Goal: Task Accomplishment & Management: Manage account settings

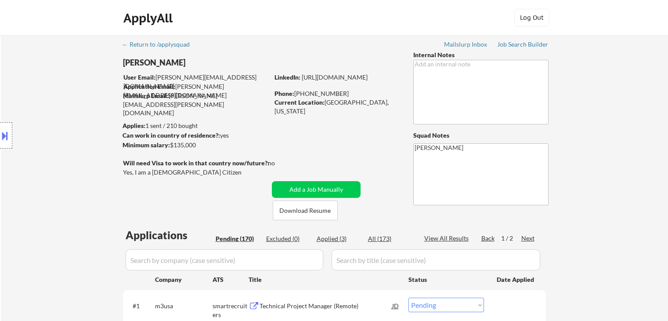
select select ""pending""
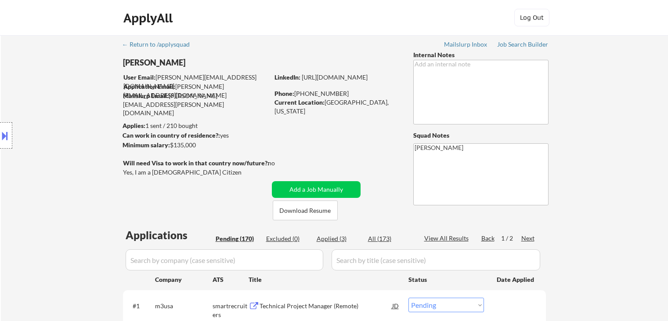
select select ""pending""
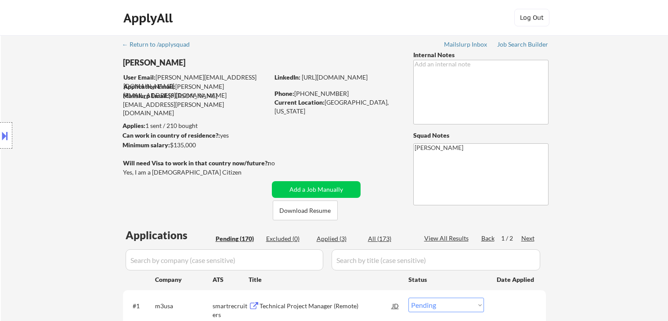
select select ""pending""
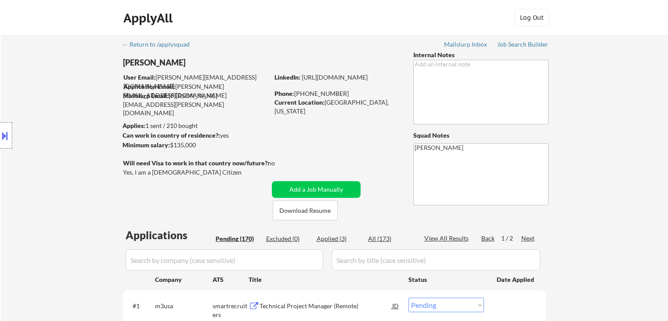
select select ""pending""
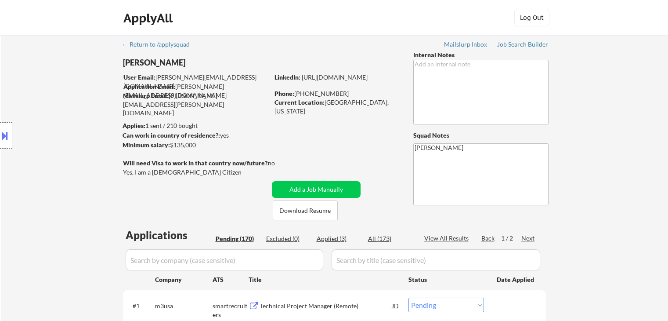
select select ""pending""
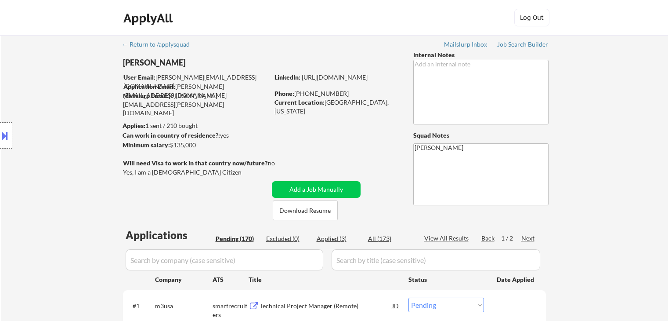
select select ""pending""
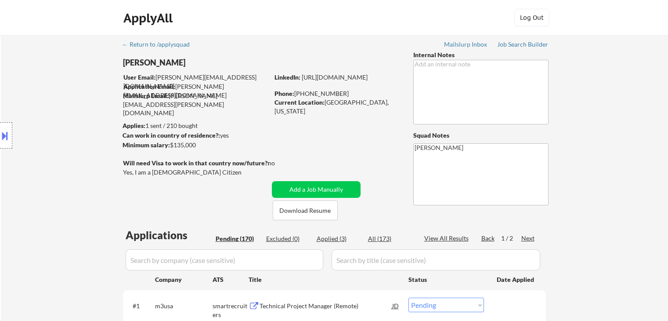
select select ""pending""
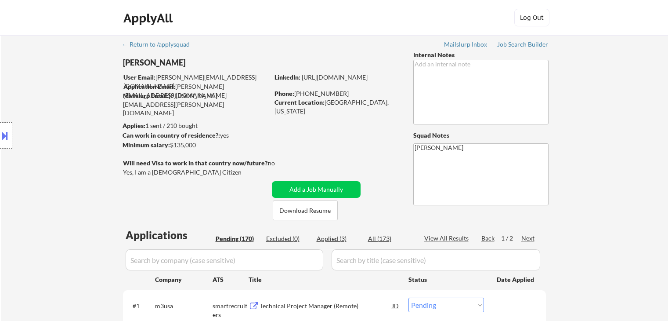
select select ""pending""
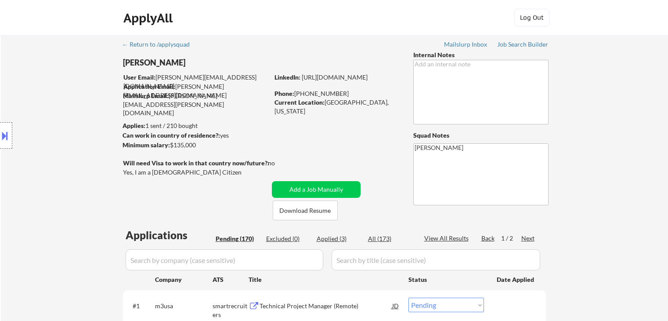
select select ""pending""
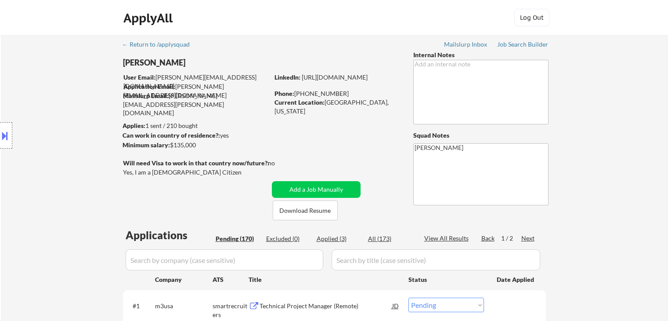
select select ""pending""
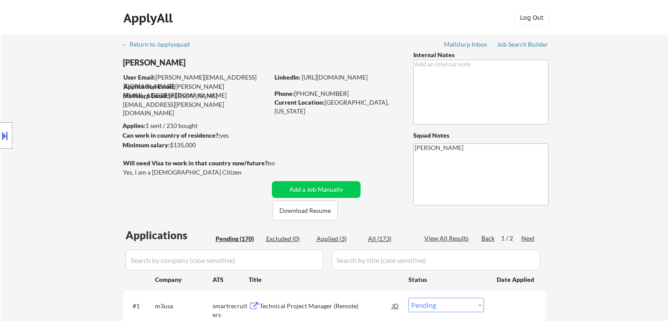
select select ""pending""
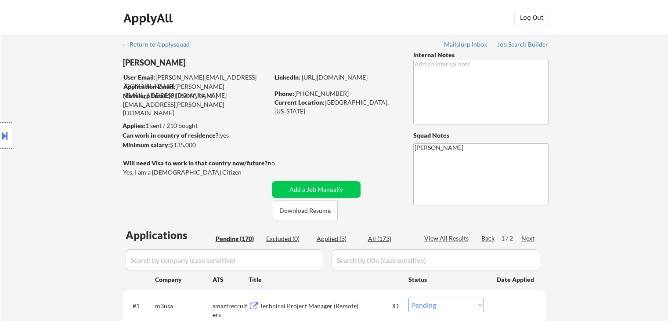
select select ""pending""
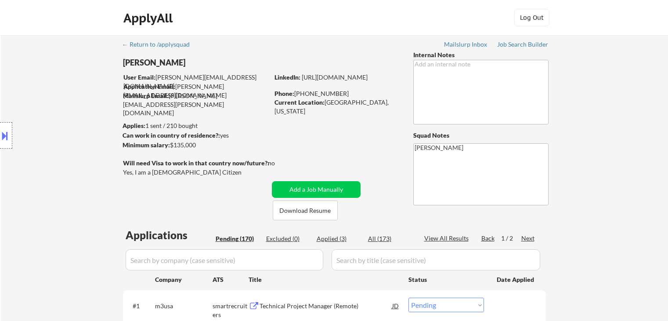
select select ""pending""
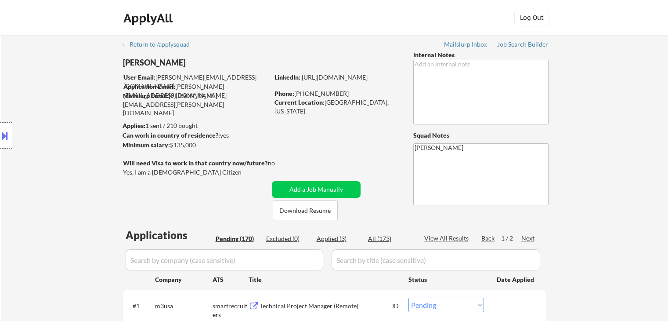
select select ""pending""
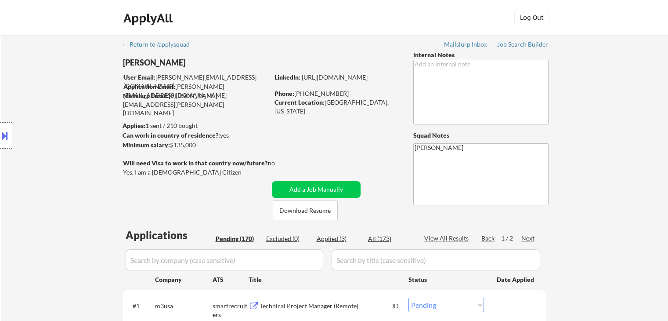
select select ""pending""
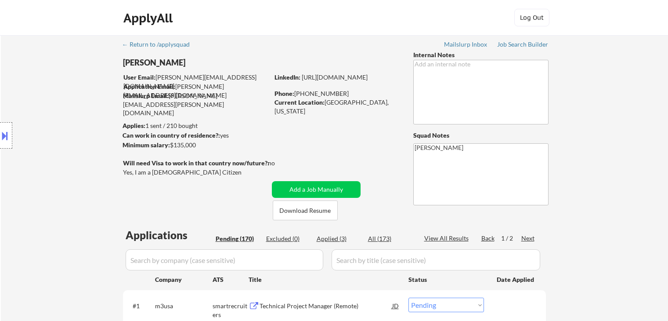
select select ""pending""
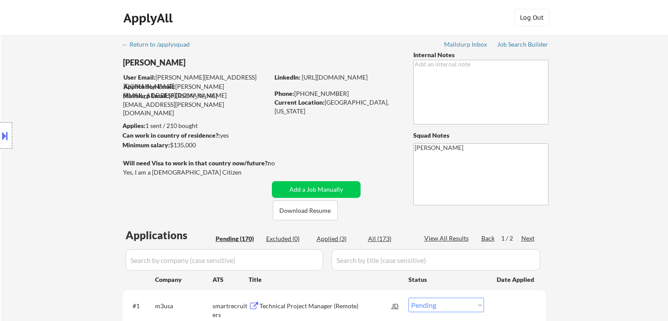
select select ""pending""
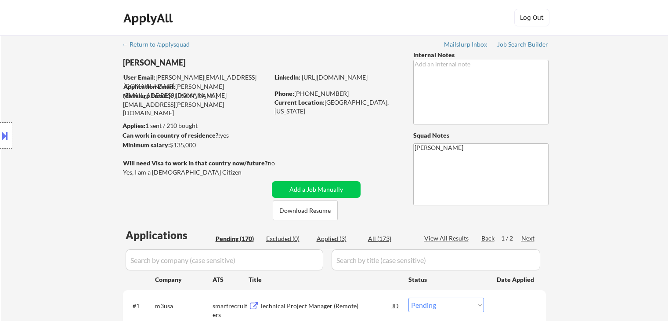
select select ""pending""
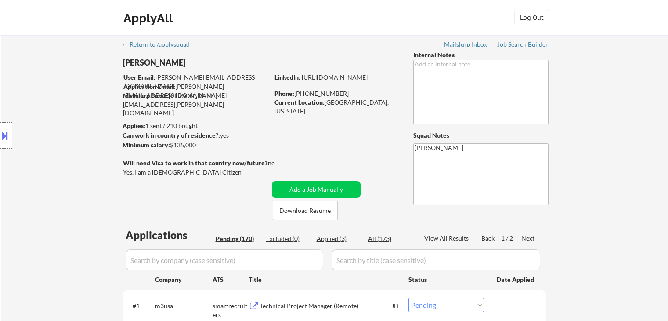
select select ""pending""
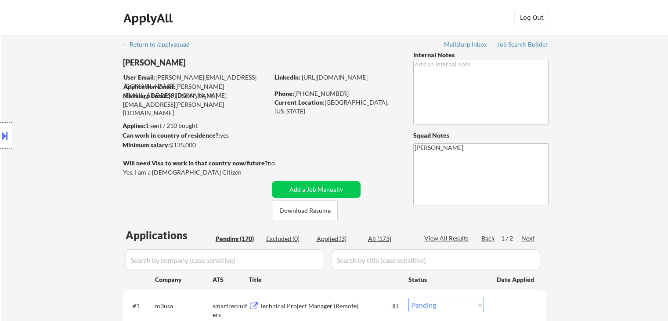
select select ""pending""
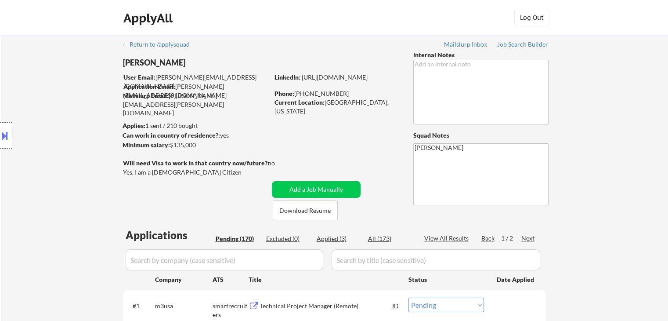
drag, startPoint x: 10, startPoint y: 126, endPoint x: 2, endPoint y: 143, distance: 18.7
click at [10, 127] on div at bounding box center [6, 135] width 12 height 26
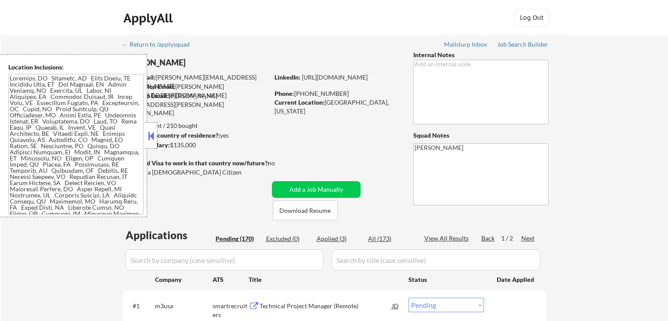
click at [46, 136] on textarea at bounding box center [75, 144] width 135 height 141
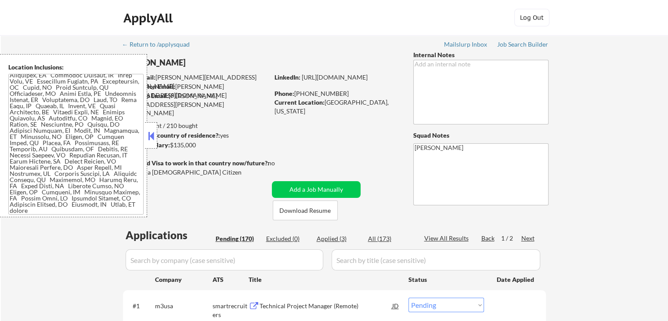
scroll to position [446, 0]
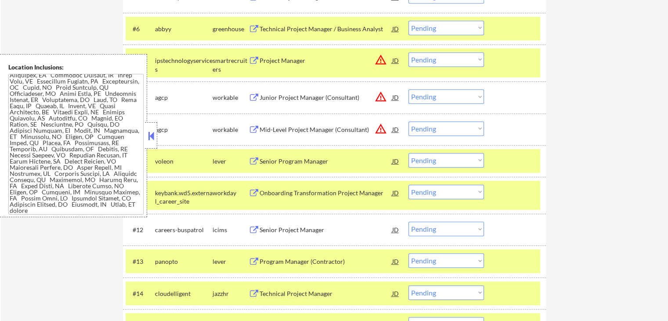
click at [154, 137] on button at bounding box center [151, 135] width 10 height 13
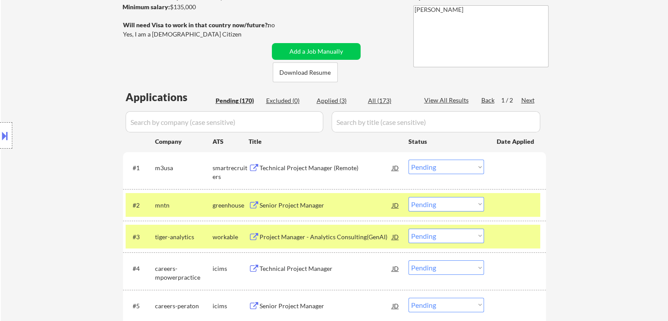
scroll to position [95, 0]
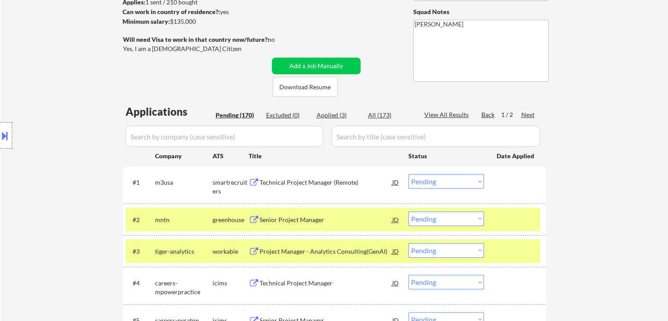
scroll to position [139, 0]
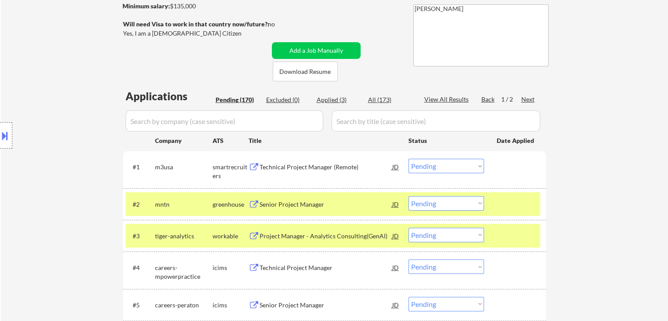
click at [79, 112] on div "Location Inclusions:" at bounding box center [78, 135] width 157 height 163
click at [78, 112] on div "Location Inclusions:" at bounding box center [78, 135] width 157 height 163
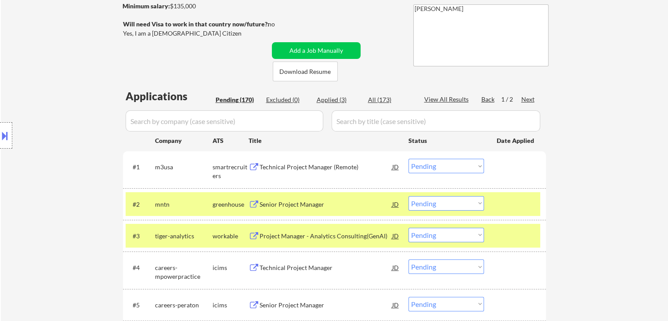
click at [78, 112] on div "Location Inclusions:" at bounding box center [78, 135] width 157 height 163
click at [79, 111] on div "Location Inclusions:" at bounding box center [78, 135] width 157 height 163
click at [79, 113] on div "Location Inclusions:" at bounding box center [78, 135] width 157 height 163
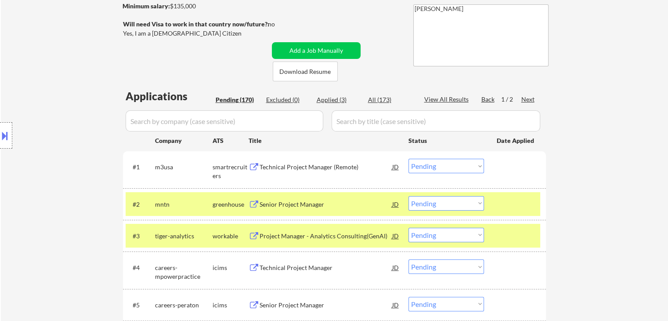
click at [79, 113] on div "Location Inclusions:" at bounding box center [78, 135] width 157 height 163
click at [79, 112] on div "Location Inclusions:" at bounding box center [78, 135] width 157 height 163
click at [76, 111] on div "Location Inclusions:" at bounding box center [78, 135] width 157 height 163
click at [76, 110] on div "Location Inclusions:" at bounding box center [78, 135] width 157 height 163
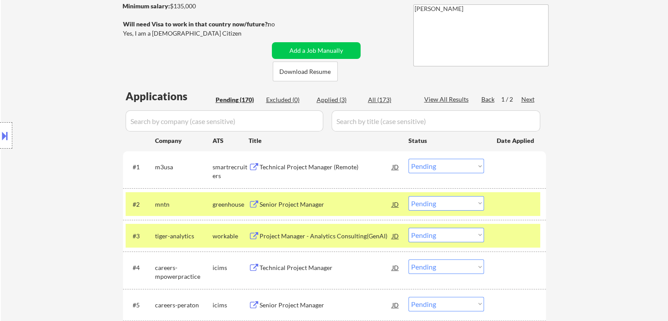
click at [76, 109] on div "Location Inclusions:" at bounding box center [78, 135] width 157 height 163
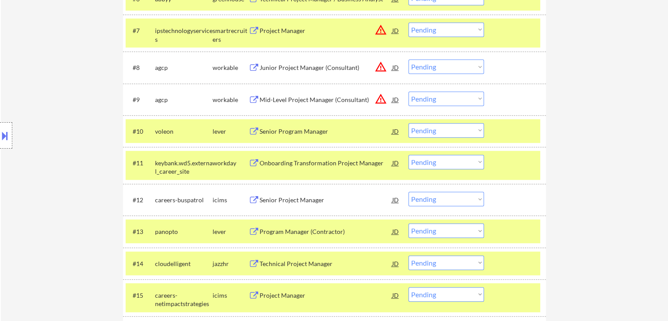
scroll to position [490, 0]
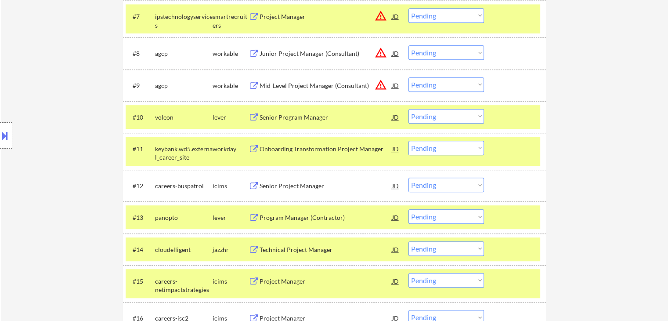
drag, startPoint x: 452, startPoint y: 116, endPoint x: 439, endPoint y: 111, distance: 13.1
click at [452, 116] on select "Choose an option... Pending Applied Excluded (Questions) Excluded (Expired) Exc…" at bounding box center [447, 116] width 76 height 14
click at [409, 109] on select "Choose an option... Pending Applied Excluded (Questions) Excluded (Expired) Exc…" at bounding box center [447, 116] width 76 height 14
select select ""pending""
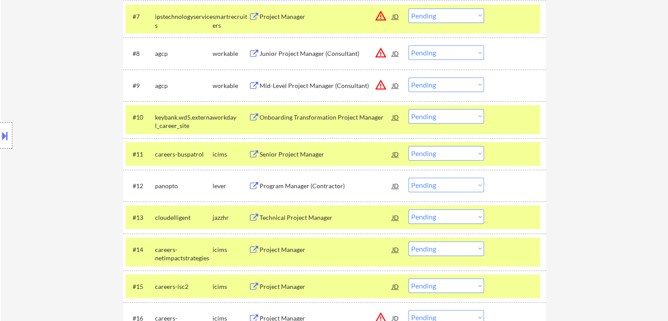
click at [1, 129] on button at bounding box center [5, 135] width 10 height 14
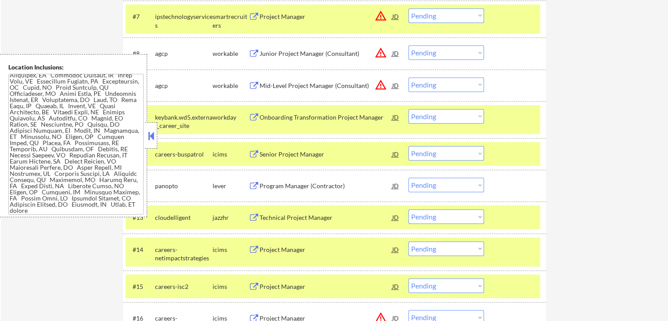
click at [148, 131] on button at bounding box center [151, 135] width 10 height 13
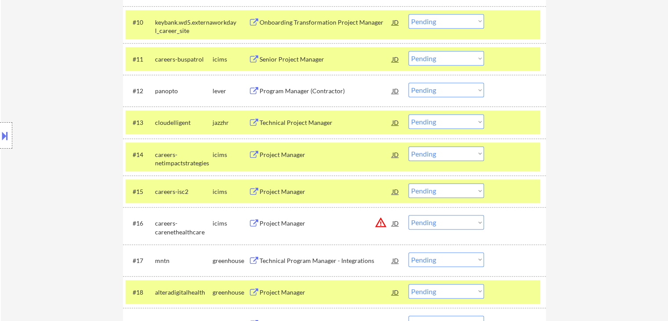
scroll to position [622, 0]
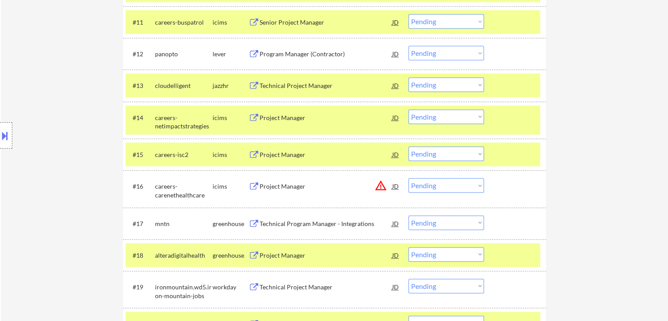
click at [423, 51] on select "Choose an option... Pending Applied Excluded (Questions) Excluded (Expired) Exc…" at bounding box center [447, 53] width 76 height 14
click at [409, 46] on select "Choose an option... Pending Applied Excluded (Questions) Excluded (Expired) Exc…" at bounding box center [447, 53] width 76 height 14
select select ""pending""
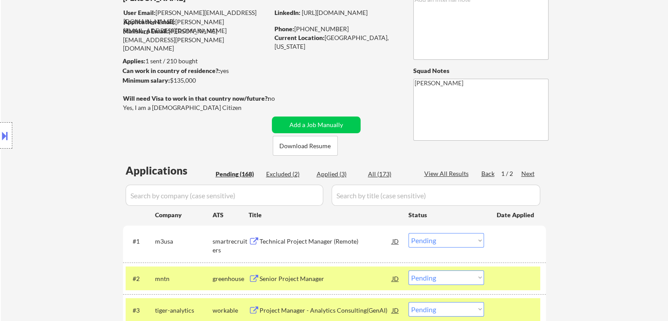
scroll to position [51, 0]
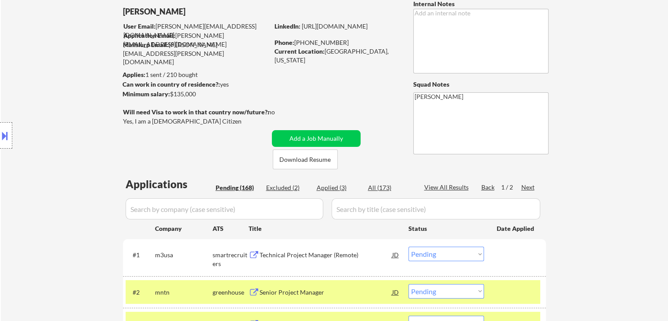
click at [525, 186] on div "Next" at bounding box center [528, 187] width 14 height 9
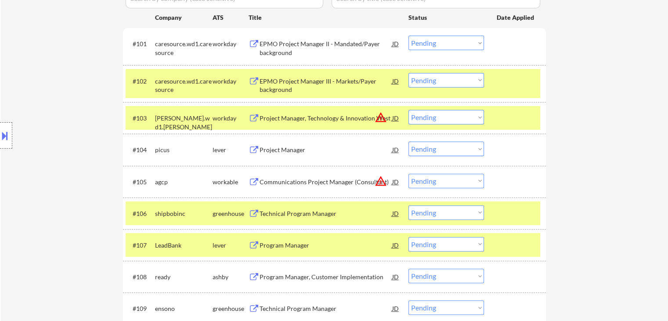
scroll to position [271, 0]
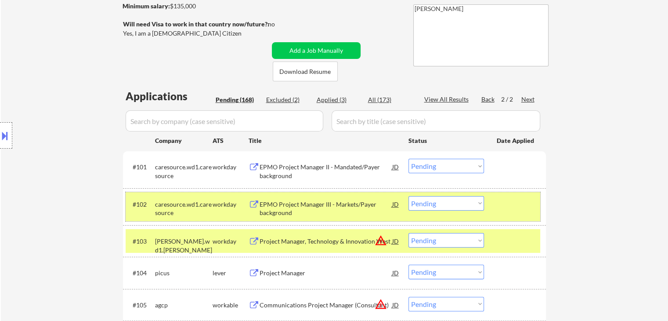
click at [524, 210] on div at bounding box center [516, 204] width 39 height 16
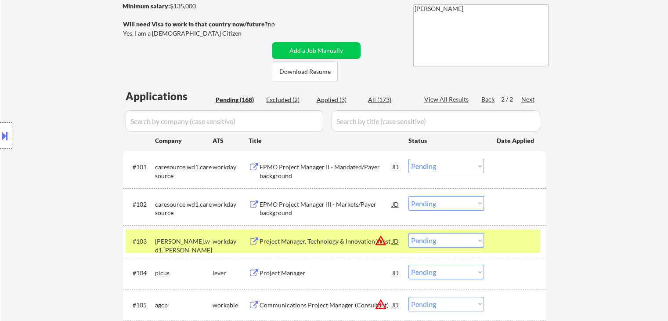
click at [516, 246] on div at bounding box center [516, 241] width 39 height 16
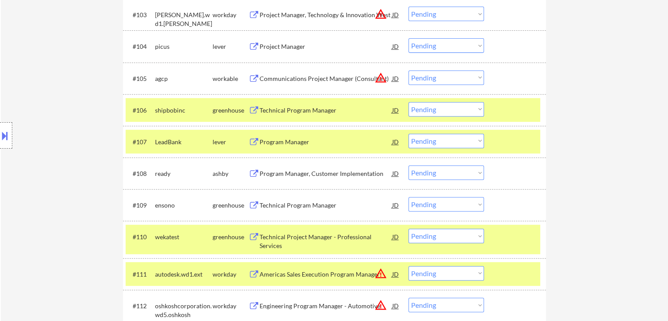
scroll to position [446, 0]
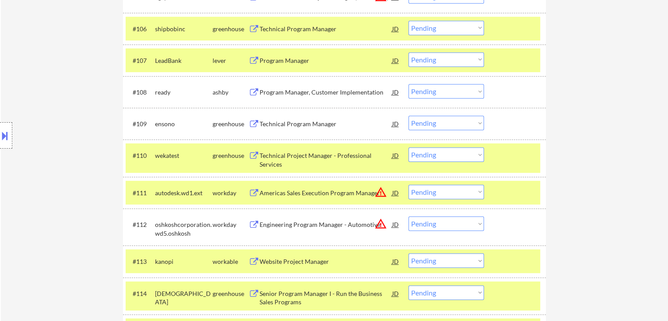
click at [65, 94] on div "Location Inclusions:" at bounding box center [78, 135] width 157 height 163
click at [62, 90] on div "Location Inclusions:" at bounding box center [78, 135] width 157 height 163
click at [76, 89] on div "Location Inclusions:" at bounding box center [78, 135] width 157 height 163
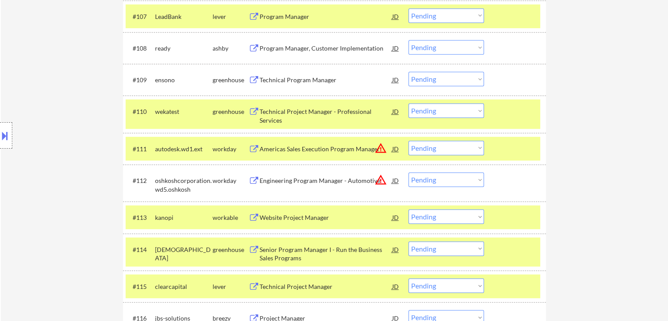
click at [76, 93] on div "Location Inclusions:" at bounding box center [78, 135] width 157 height 163
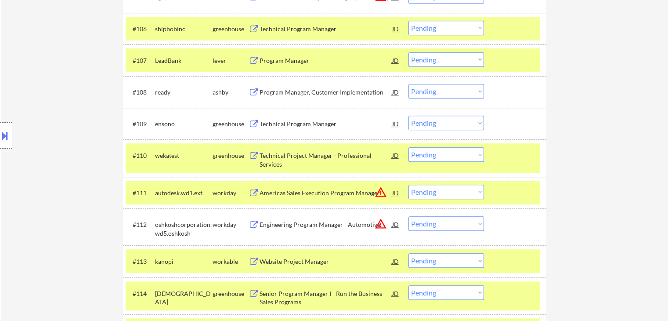
click at [83, 89] on div "Location Inclusions:" at bounding box center [78, 135] width 157 height 163
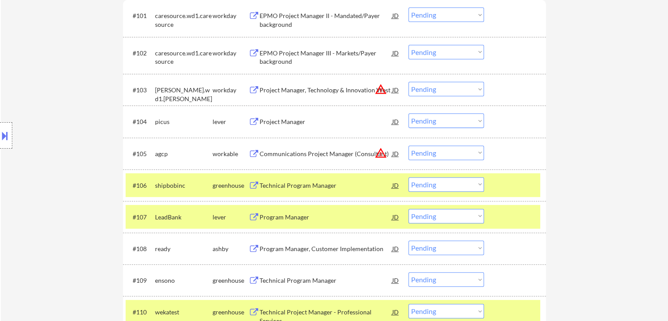
scroll to position [315, 0]
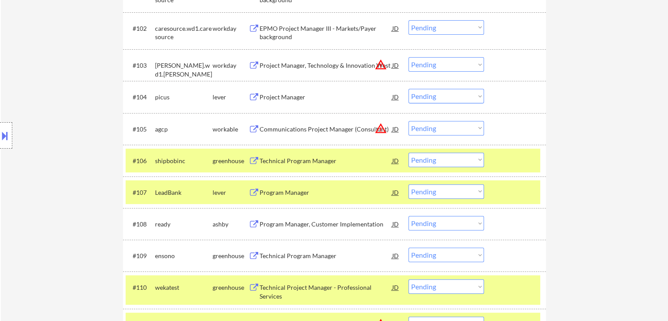
click at [290, 94] on div "Project Manager" at bounding box center [326, 97] width 133 height 9
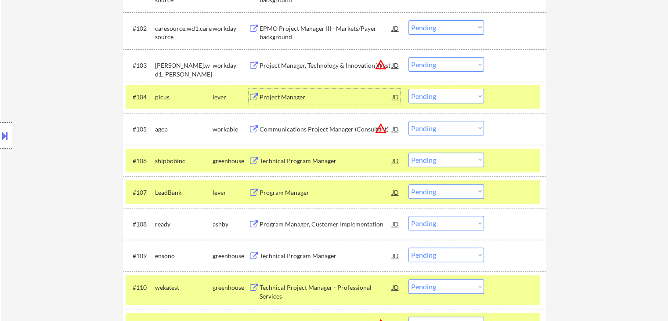
click at [293, 125] on div "Communications Project Manager (Consultant)" at bounding box center [326, 129] width 133 height 9
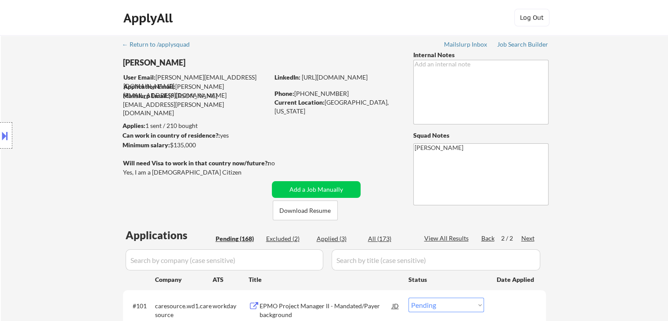
scroll to position [63, 0]
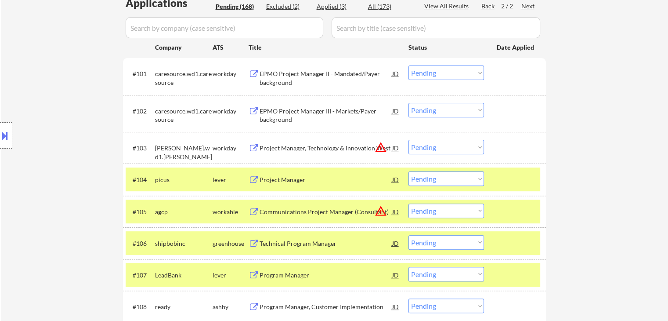
scroll to position [239, 0]
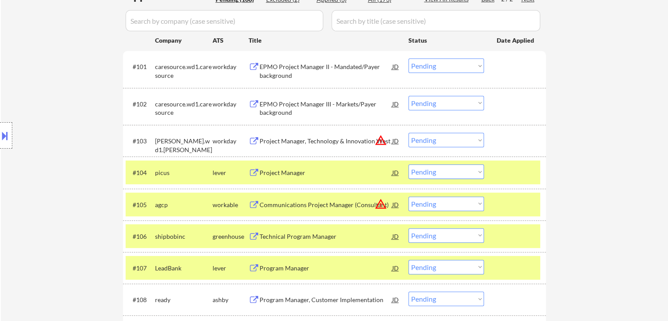
click at [0, 190] on div "Location Inclusions:" at bounding box center [78, 135] width 157 height 163
click at [0, 133] on button at bounding box center [5, 135] width 10 height 14
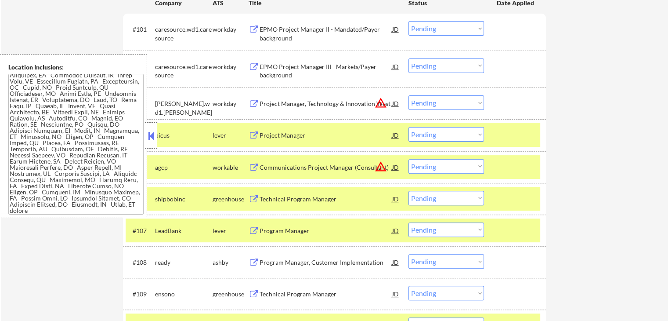
scroll to position [327, 0]
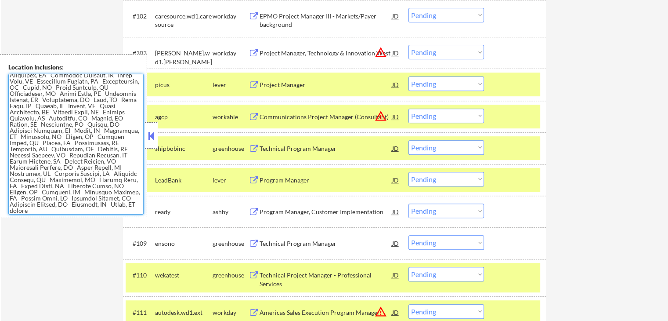
drag, startPoint x: 46, startPoint y: 139, endPoint x: 60, endPoint y: 143, distance: 14.5
click at [47, 139] on textarea at bounding box center [75, 144] width 135 height 141
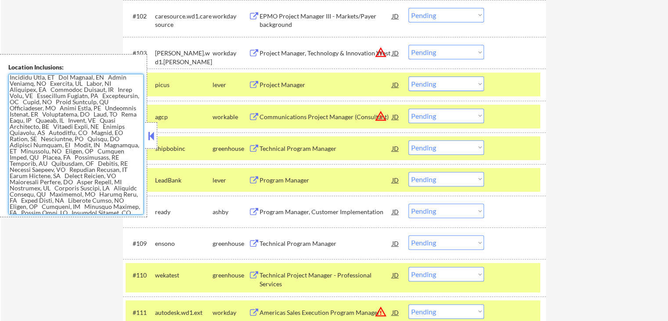
scroll to position [0, 0]
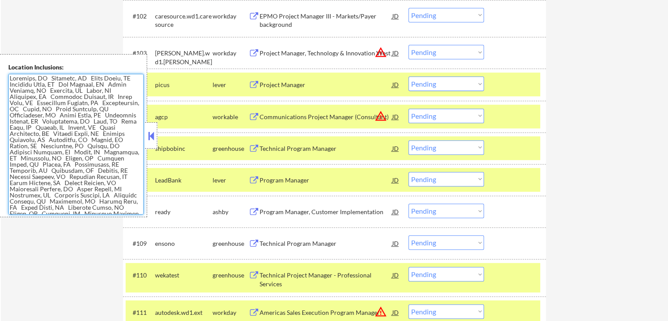
click at [85, 137] on textarea at bounding box center [75, 144] width 135 height 141
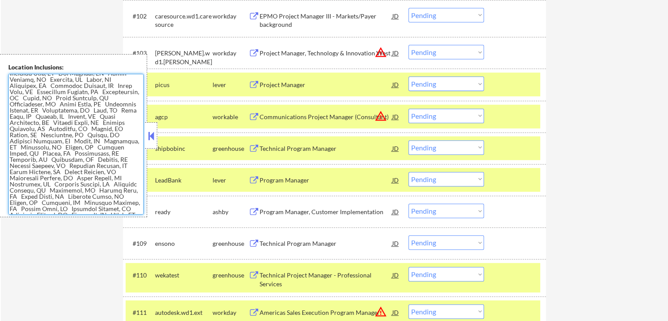
scroll to position [22, 0]
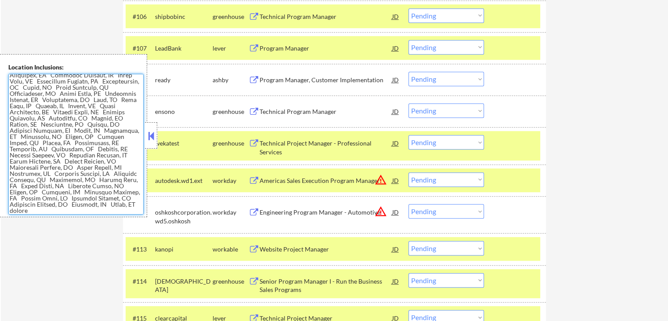
click at [147, 139] on button at bounding box center [151, 135] width 10 height 13
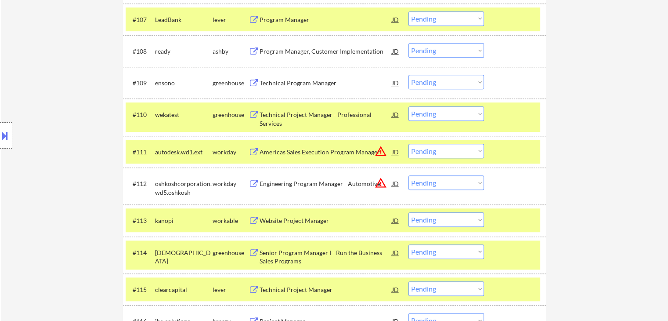
scroll to position [503, 0]
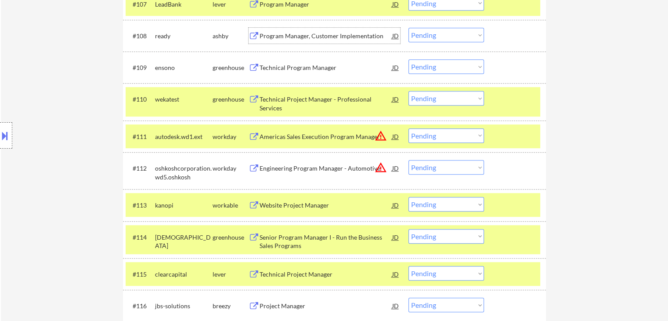
drag, startPoint x: 274, startPoint y: 35, endPoint x: 288, endPoint y: 69, distance: 36.6
click at [275, 35] on div "Program Manager, Customer Implementation" at bounding box center [326, 36] width 133 height 9
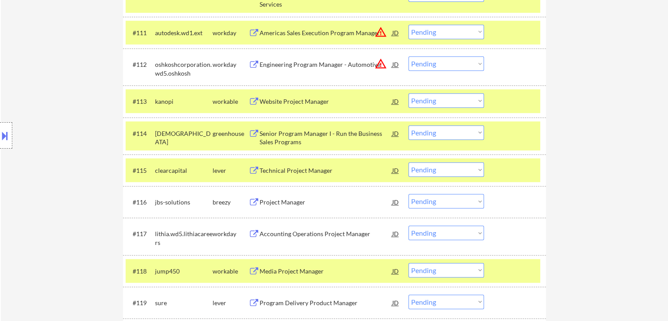
scroll to position [634, 0]
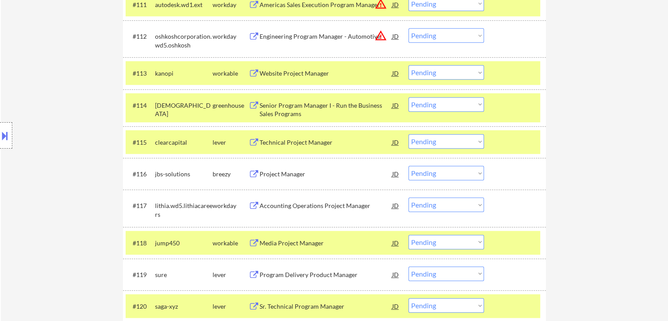
drag, startPoint x: 275, startPoint y: 173, endPoint x: 280, endPoint y: 174, distance: 5.1
click at [276, 174] on div "Project Manager" at bounding box center [326, 174] width 133 height 9
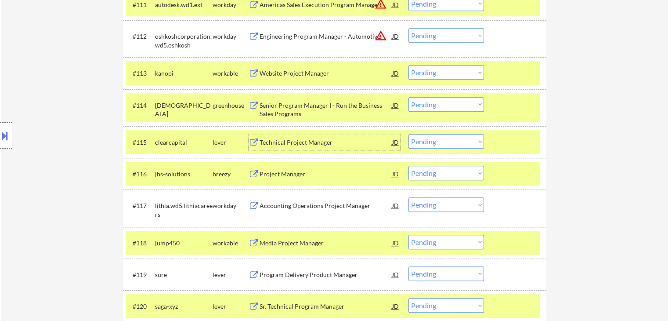
click at [287, 145] on div "Technical Project Manager" at bounding box center [326, 142] width 133 height 9
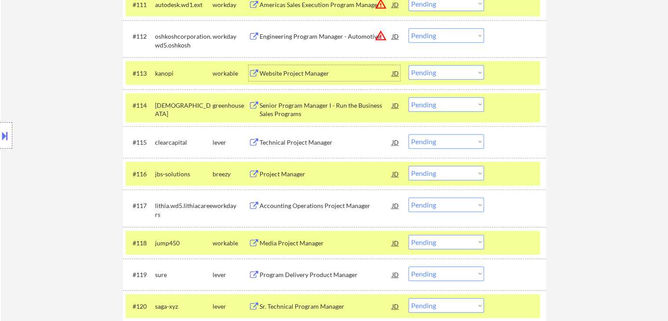
click at [275, 73] on div "Website Project Manager" at bounding box center [326, 73] width 133 height 9
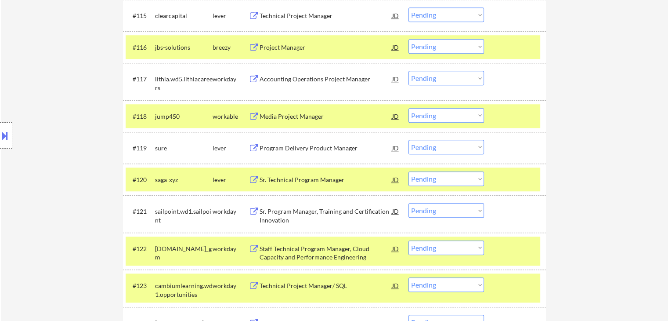
scroll to position [766, 0]
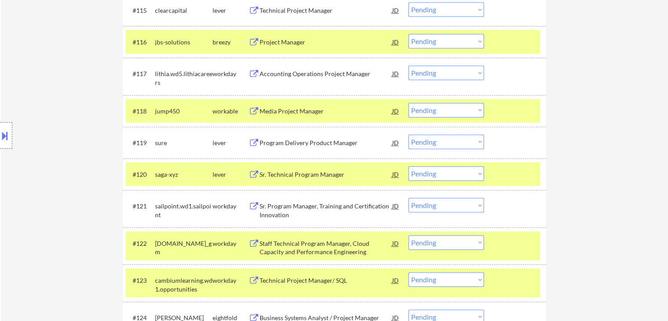
drag, startPoint x: 279, startPoint y: 140, endPoint x: 283, endPoint y: 131, distance: 9.5
click at [280, 140] on div "Program Delivery Product Manager" at bounding box center [326, 142] width 133 height 9
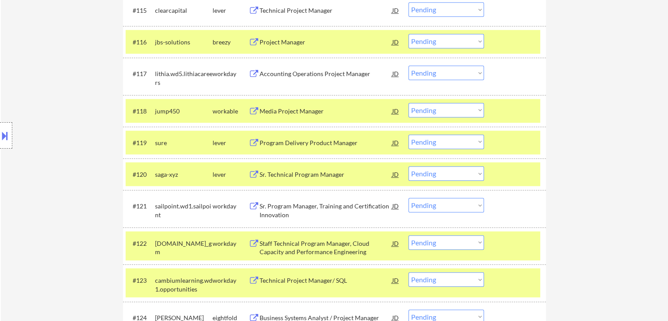
click at [279, 110] on div "Media Project Manager" at bounding box center [326, 111] width 133 height 9
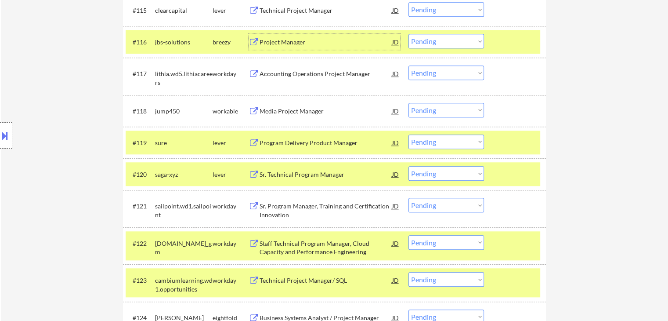
click at [276, 42] on div "Project Manager" at bounding box center [326, 42] width 133 height 9
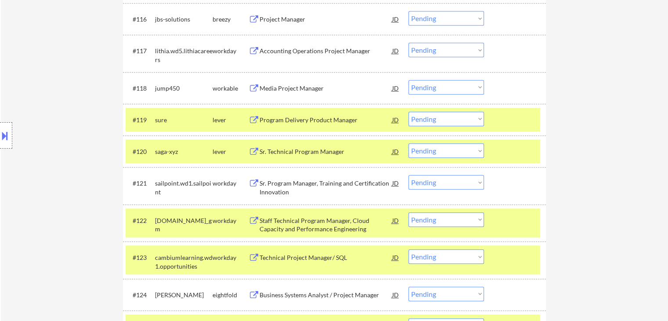
scroll to position [810, 0]
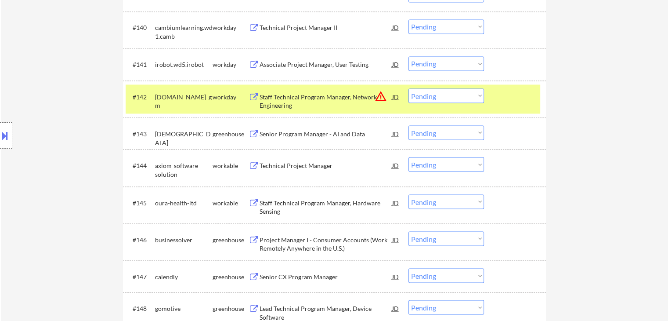
click at [499, 102] on div at bounding box center [516, 96] width 39 height 16
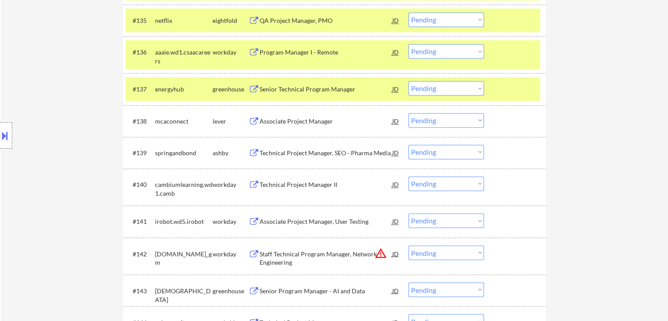
scroll to position [1381, 0]
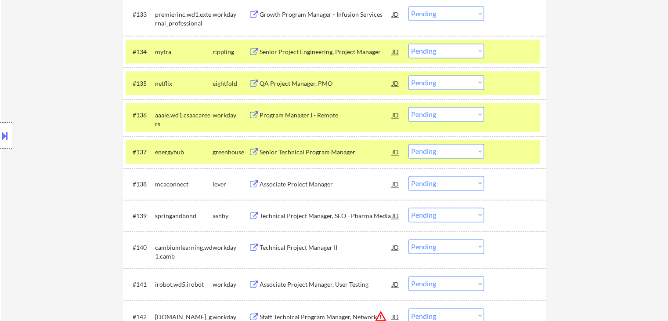
click at [512, 150] on div at bounding box center [516, 152] width 39 height 16
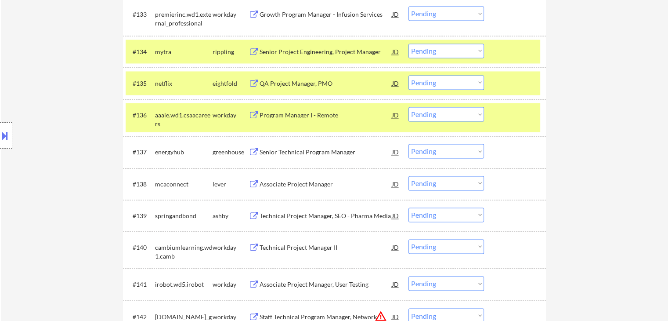
drag, startPoint x: 514, startPoint y: 123, endPoint x: 511, endPoint y: 116, distance: 8.2
click at [513, 122] on div "#136 aaaie.wd1.csaacareers workday Program Manager I - Remote JD Choose an opti…" at bounding box center [333, 117] width 415 height 29
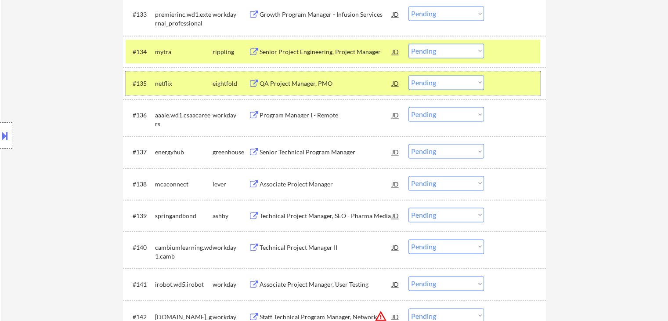
drag, startPoint x: 511, startPoint y: 82, endPoint x: 510, endPoint y: 64, distance: 17.7
click at [511, 79] on div at bounding box center [516, 83] width 39 height 16
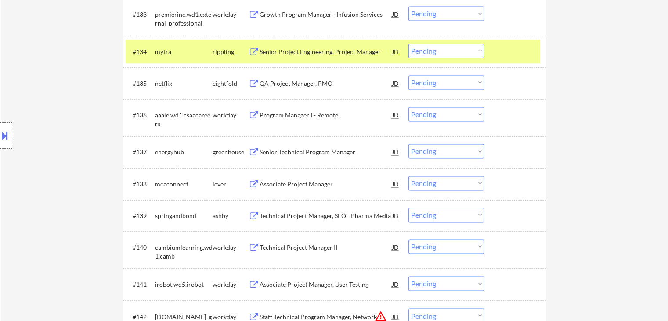
click at [510, 62] on div "#134 mytra rippling Senior Project Engineering, Project Manager [PERSON_NAME] a…" at bounding box center [333, 52] width 415 height 24
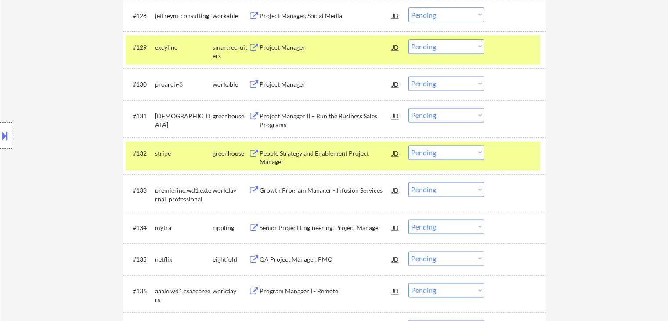
drag, startPoint x: 496, startPoint y: 162, endPoint x: 509, endPoint y: 59, distance: 104.1
click at [498, 150] on div "#132 stripe greenhouse People Strategy and Enablement Project Manager JD warnin…" at bounding box center [333, 155] width 415 height 29
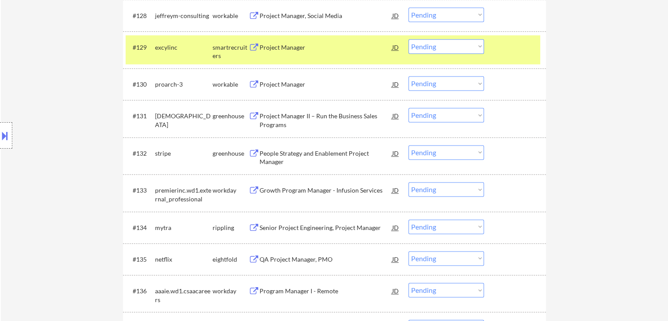
drag, startPoint x: 506, startPoint y: 40, endPoint x: 492, endPoint y: 80, distance: 41.4
click at [505, 40] on div at bounding box center [516, 47] width 39 height 16
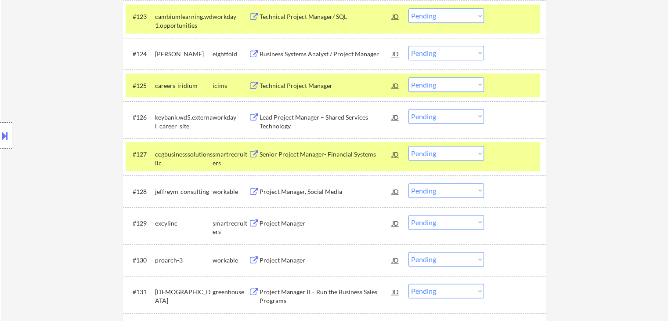
click at [501, 153] on div at bounding box center [516, 154] width 39 height 16
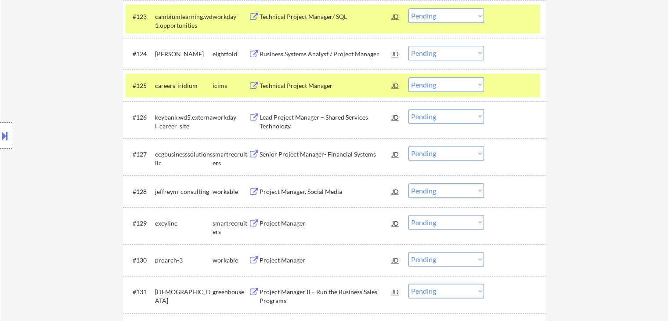
drag, startPoint x: 496, startPoint y: 76, endPoint x: 494, endPoint y: 82, distance: 6.7
click at [495, 76] on div "#125 careers-iridium icims Technical Project Manager JD warning_amber Choose an…" at bounding box center [333, 85] width 415 height 24
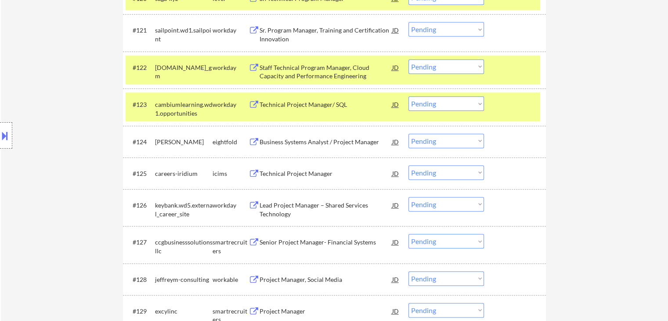
click at [506, 115] on div "#123 cambiumlearning.wd1.opportunities workday Technical Project Manager/ SQL J…" at bounding box center [333, 106] width 415 height 29
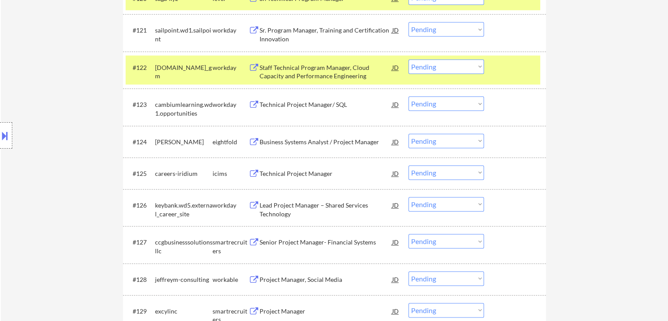
drag, startPoint x: 506, startPoint y: 60, endPoint x: 503, endPoint y: 101, distance: 41.4
click at [506, 61] on div at bounding box center [516, 67] width 39 height 16
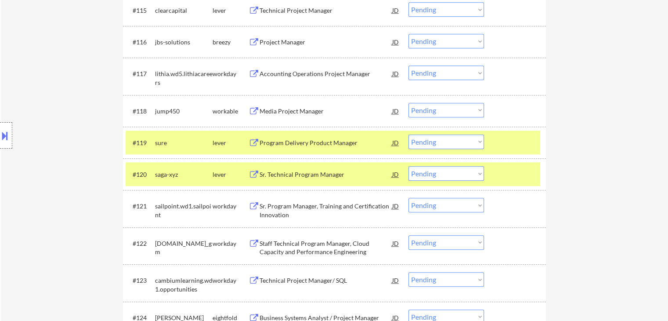
drag, startPoint x: 511, startPoint y: 165, endPoint x: 512, endPoint y: 158, distance: 7.1
click at [512, 162] on div "#120 saga-xyz lever Sr. Technical Program Manager JD Choose an option... Pendin…" at bounding box center [333, 174] width 415 height 24
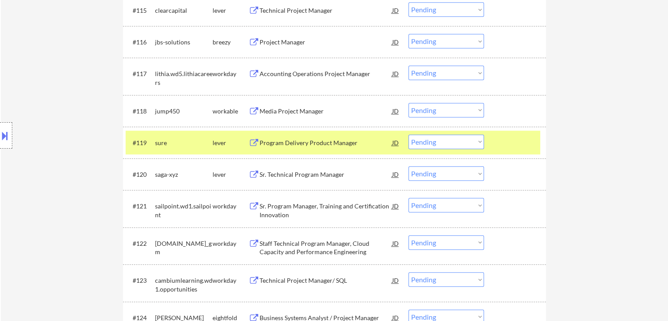
click at [512, 140] on div at bounding box center [516, 142] width 39 height 16
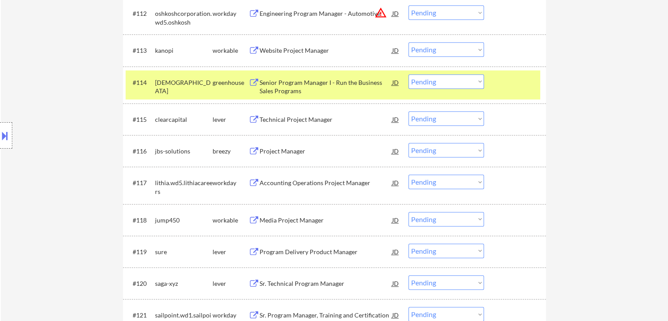
scroll to position [590, 0]
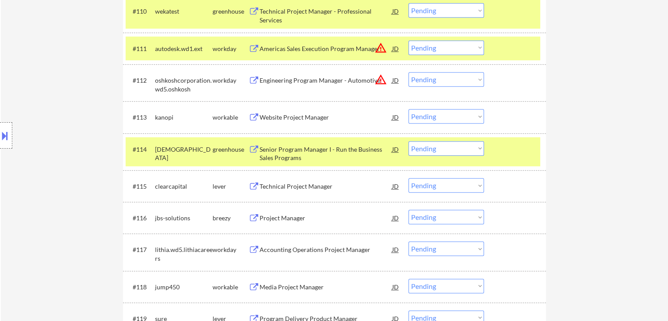
click at [493, 148] on div "#114 [PERSON_NAME] Senior Program Manager I - Run the Business Sales Programs J…" at bounding box center [333, 151] width 415 height 29
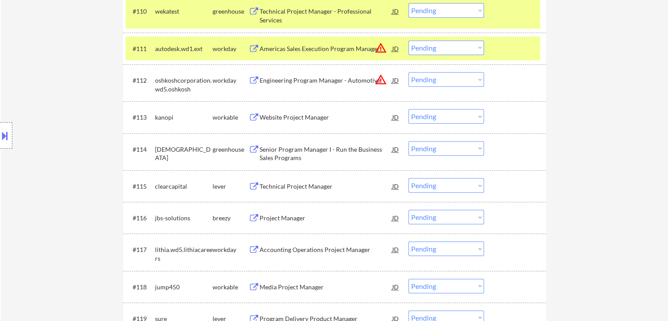
click at [501, 53] on div at bounding box center [516, 48] width 39 height 16
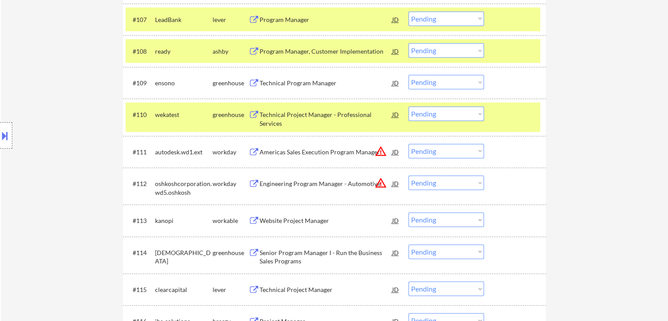
scroll to position [415, 0]
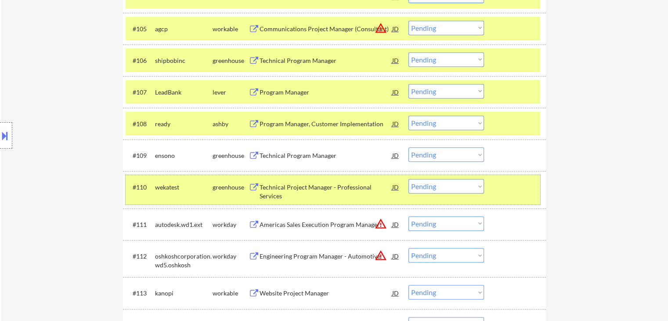
drag, startPoint x: 512, startPoint y: 195, endPoint x: 511, endPoint y: 145, distance: 51.0
click at [512, 195] on div "#110 wekatest greenhouse Technical Project Manager - Professional Services JD w…" at bounding box center [333, 189] width 415 height 29
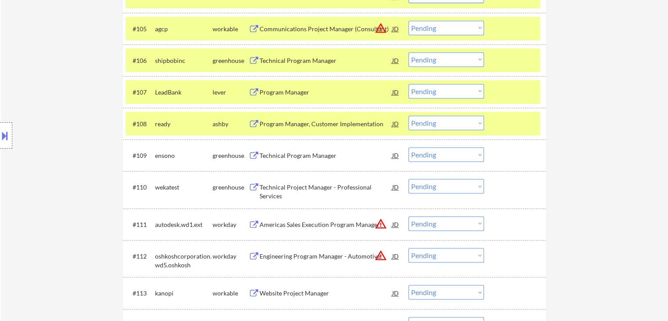
click at [509, 126] on div at bounding box center [516, 124] width 39 height 16
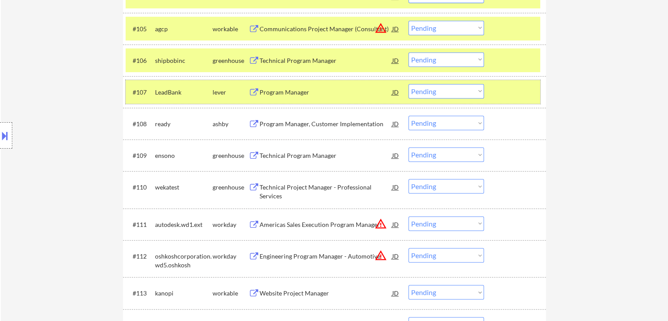
click at [508, 85] on div at bounding box center [516, 92] width 39 height 16
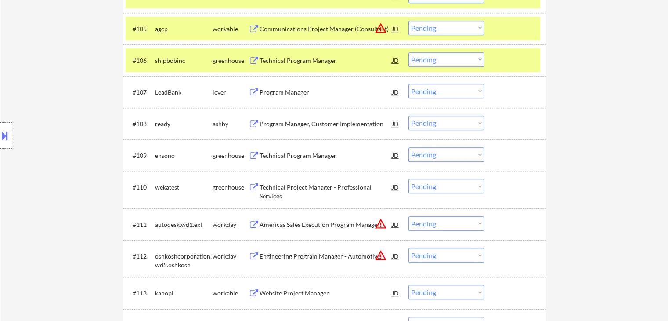
click at [508, 56] on div at bounding box center [516, 60] width 39 height 16
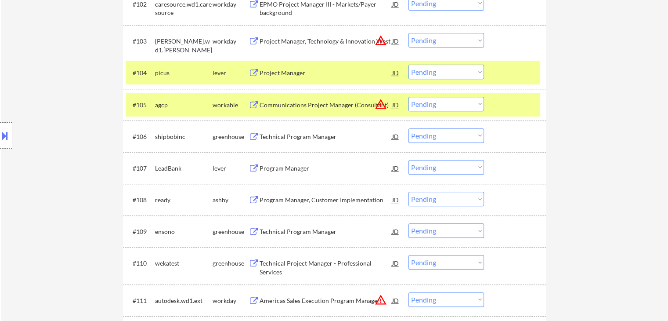
scroll to position [283, 0]
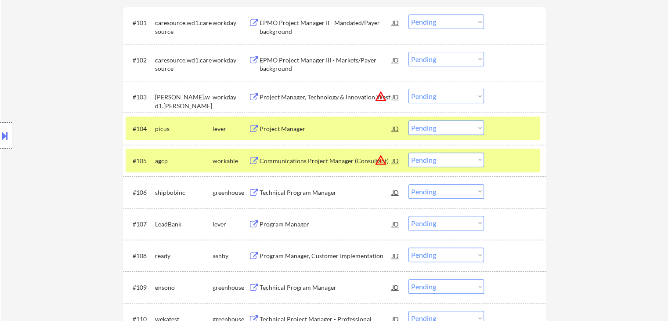
click at [510, 160] on div at bounding box center [516, 160] width 39 height 16
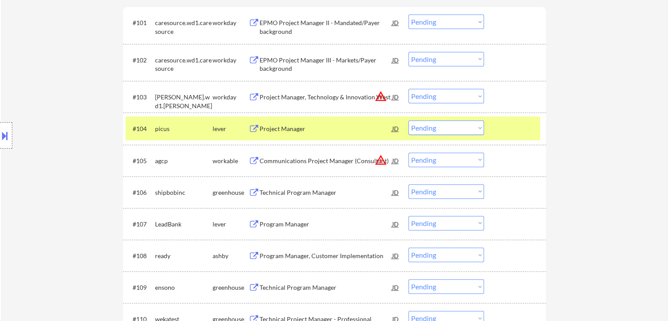
click at [510, 130] on div at bounding box center [516, 128] width 39 height 16
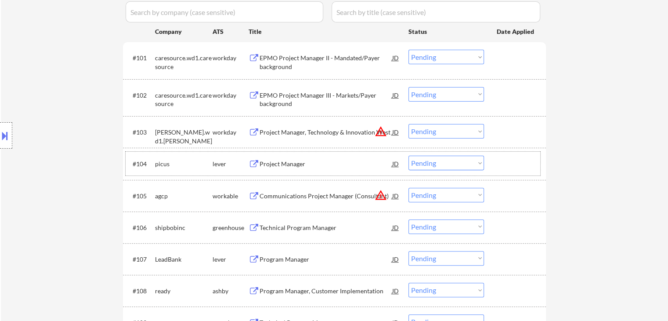
scroll to position [264, 0]
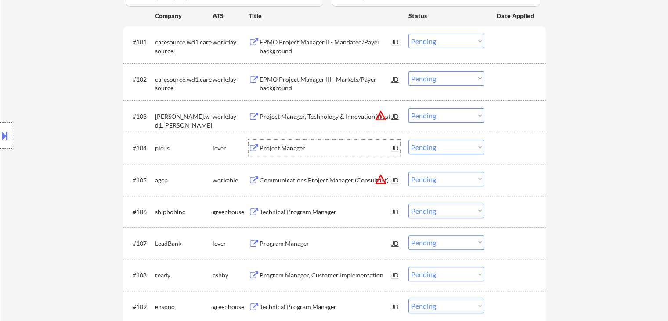
click at [288, 150] on div "Project Manager" at bounding box center [326, 148] width 133 height 9
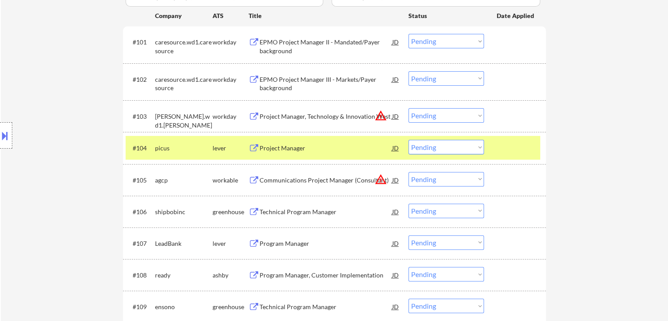
scroll to position [351, 0]
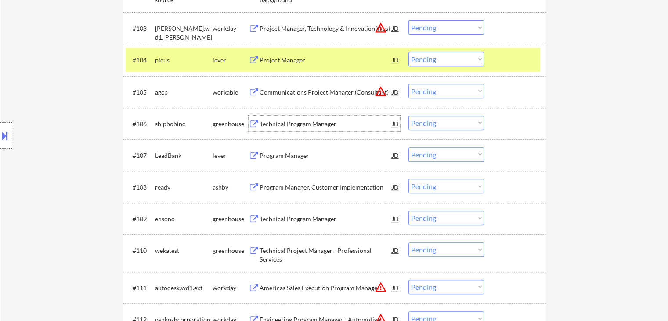
click at [284, 127] on div "Technical Program Manager" at bounding box center [326, 123] width 133 height 9
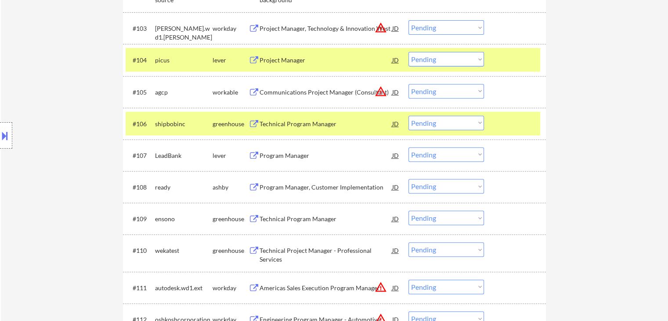
click at [291, 154] on div "Program Manager" at bounding box center [326, 155] width 133 height 9
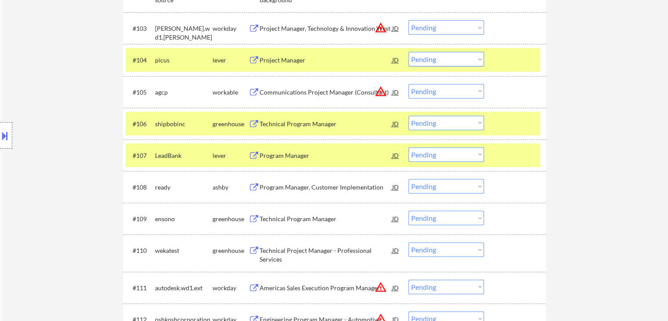
click at [282, 187] on div "Program Manager, Customer Implementation" at bounding box center [326, 187] width 133 height 9
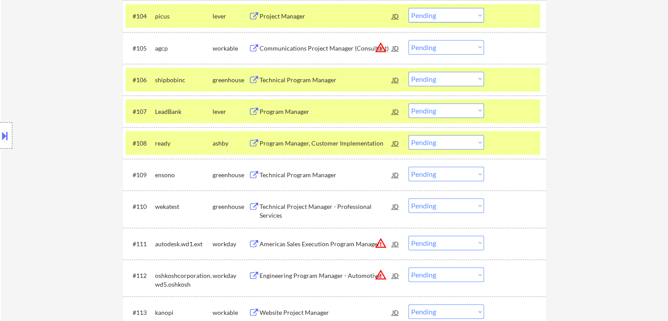
click at [297, 175] on div "Technical Program Manager" at bounding box center [326, 174] width 133 height 9
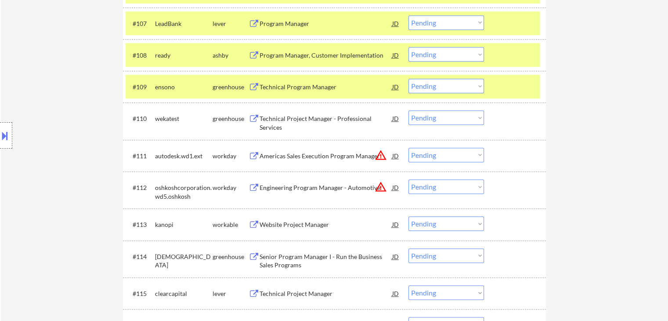
click at [285, 115] on div "Technical Project Manager - Professional Services" at bounding box center [326, 122] width 133 height 17
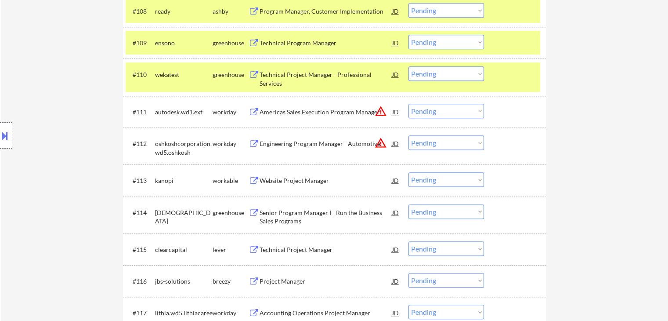
click at [285, 178] on div "Website Project Manager" at bounding box center [326, 180] width 133 height 9
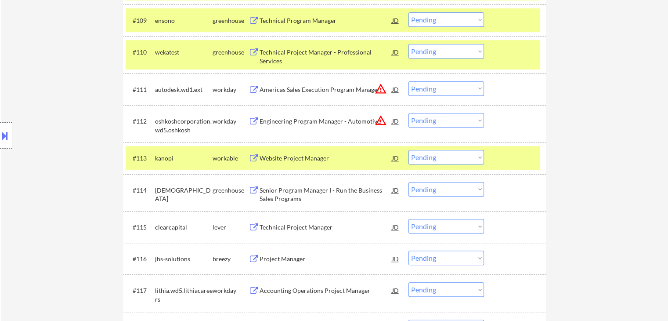
scroll to position [571, 0]
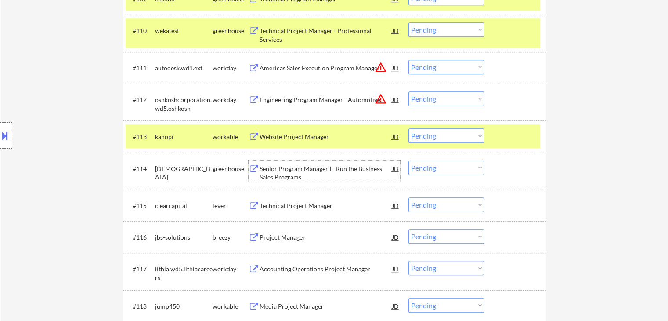
click at [289, 171] on div "Senior Program Manager I - Run the Business Sales Programs" at bounding box center [326, 172] width 133 height 17
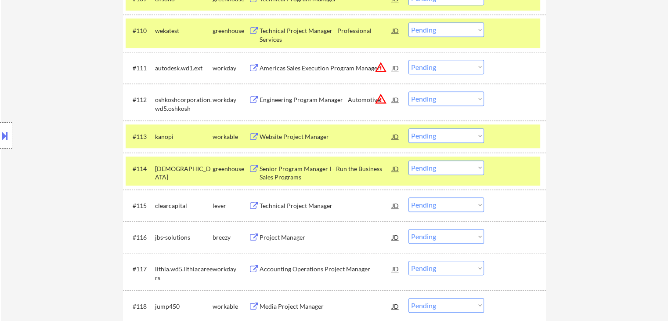
click at [292, 199] on div "Technical Project Manager" at bounding box center [326, 205] width 133 height 16
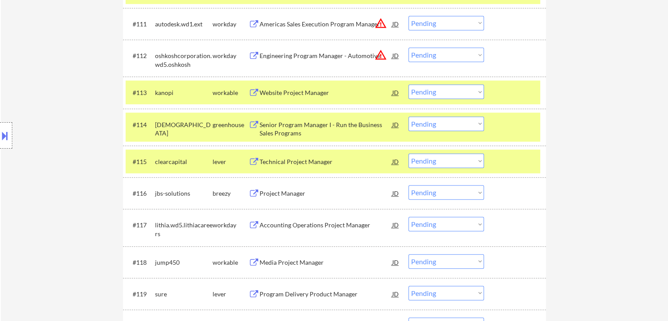
click at [286, 193] on div "Project Manager" at bounding box center [326, 193] width 133 height 9
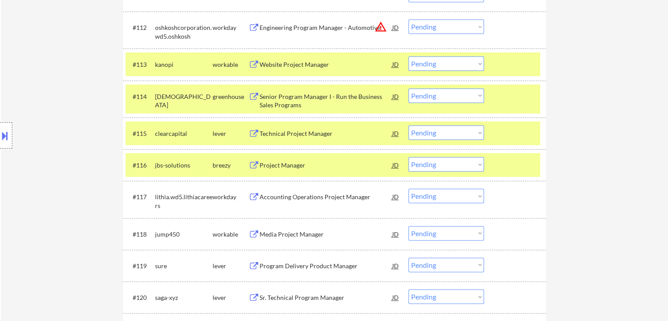
scroll to position [659, 0]
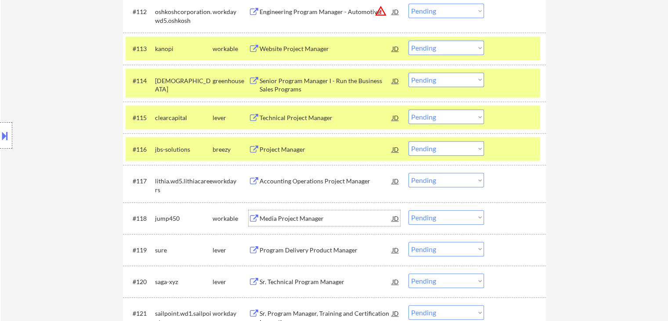
click at [279, 210] on div "Media Project Manager" at bounding box center [326, 218] width 133 height 16
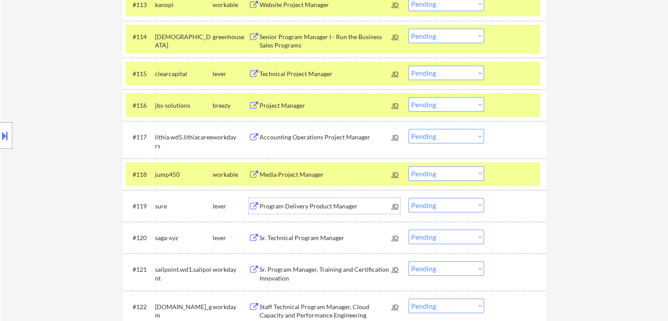
click at [289, 206] on div "Program Delivery Product Manager" at bounding box center [326, 206] width 133 height 9
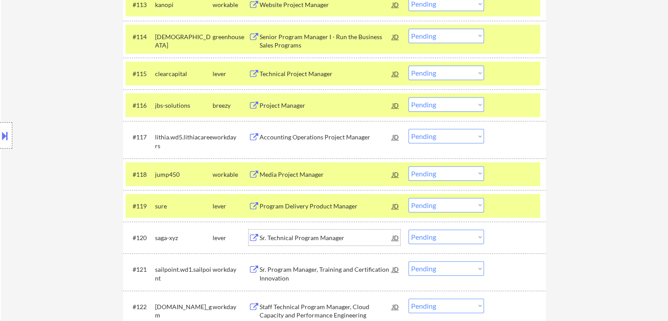
click at [284, 237] on div "Sr. Technical Program Manager" at bounding box center [326, 237] width 133 height 9
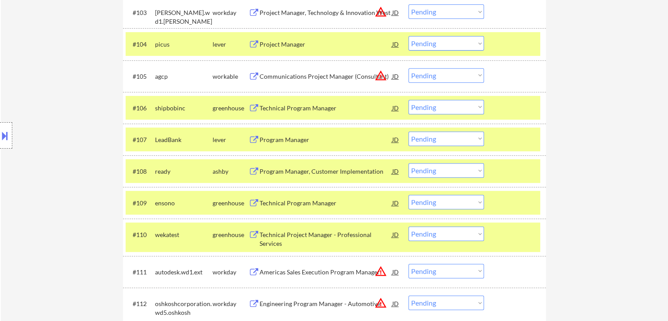
scroll to position [409, 0]
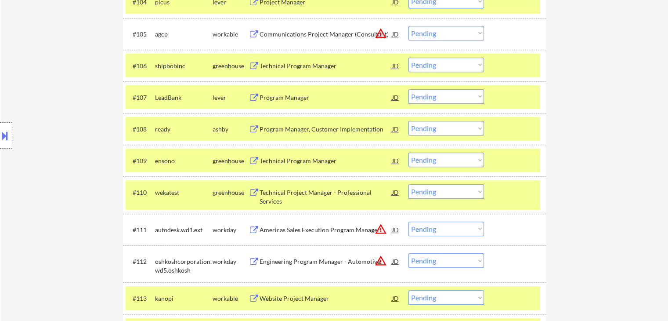
click at [427, 161] on select "Choose an option... Pending Applied Excluded (Questions) Excluded (Expired) Exc…" at bounding box center [447, 159] width 76 height 14
click at [409, 152] on select "Choose an option... Pending Applied Excluded (Questions) Excluded (Expired) Exc…" at bounding box center [447, 159] width 76 height 14
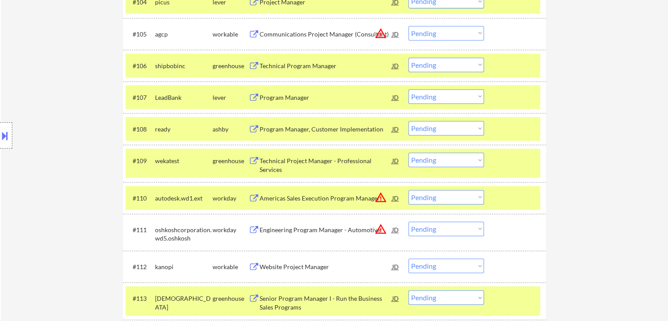
click at [438, 160] on select "Choose an option... Pending Applied Excluded (Questions) Excluded (Expired) Exc…" at bounding box center [447, 159] width 76 height 14
click at [409, 152] on select "Choose an option... Pending Applied Excluded (Questions) Excluded (Expired) Exc…" at bounding box center [447, 159] width 76 height 14
select select ""pending""
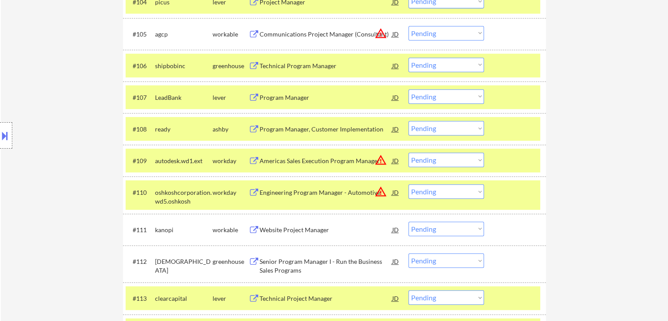
click at [427, 230] on select "Choose an option... Pending Applied Excluded (Questions) Excluded (Expired) Exc…" at bounding box center [447, 228] width 76 height 14
click at [409, 221] on select "Choose an option... Pending Applied Excluded (Questions) Excluded (Expired) Exc…" at bounding box center [447, 228] width 76 height 14
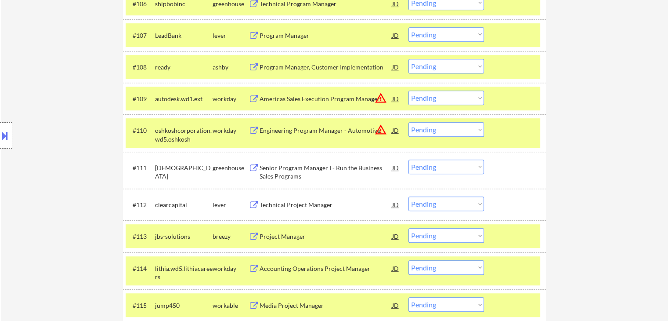
scroll to position [497, 0]
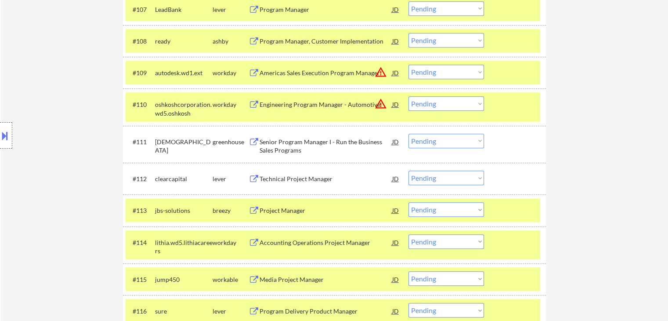
click at [426, 141] on select "Choose an option... Pending Applied Excluded (Questions) Excluded (Expired) Exc…" at bounding box center [447, 141] width 76 height 14
click at [409, 134] on select "Choose an option... Pending Applied Excluded (Questions) Excluded (Expired) Exc…" at bounding box center [447, 141] width 76 height 14
select select ""pending""
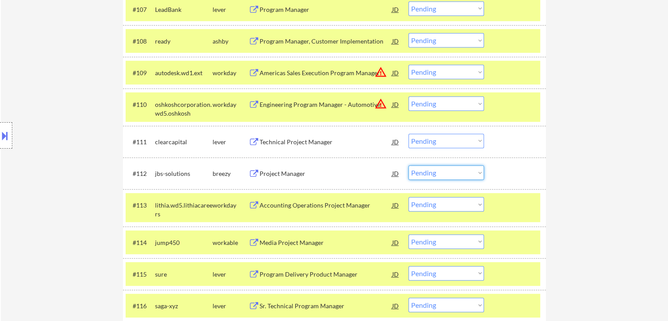
drag, startPoint x: 425, startPoint y: 165, endPoint x: 423, endPoint y: 177, distance: 12.0
click at [425, 166] on select "Choose an option... Pending Applied Excluded (Questions) Excluded (Expired) Exc…" at bounding box center [447, 172] width 76 height 14
click at [409, 165] on select "Choose an option... Pending Applied Excluded (Questions) Excluded (Expired) Exc…" at bounding box center [447, 172] width 76 height 14
select select ""pending""
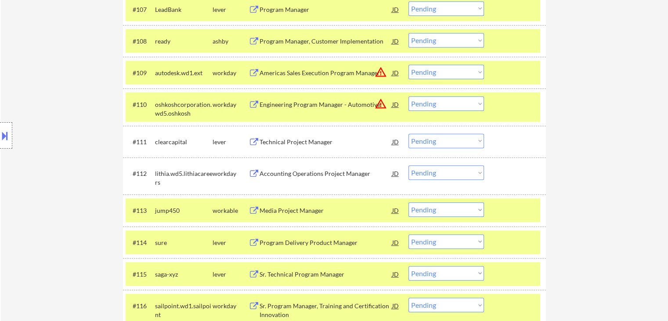
scroll to position [629, 0]
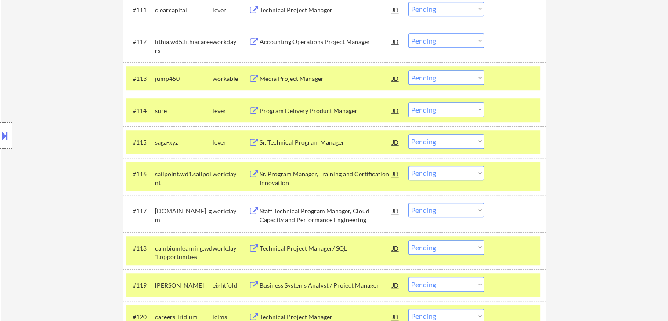
drag, startPoint x: 432, startPoint y: 76, endPoint x: 432, endPoint y: 82, distance: 5.7
click at [432, 76] on select "Choose an option... Pending Applied Excluded (Questions) Excluded (Expired) Exc…" at bounding box center [447, 77] width 76 height 14
click at [409, 70] on select "Choose an option... Pending Applied Excluded (Questions) Excluded (Expired) Exc…" at bounding box center [447, 77] width 76 height 14
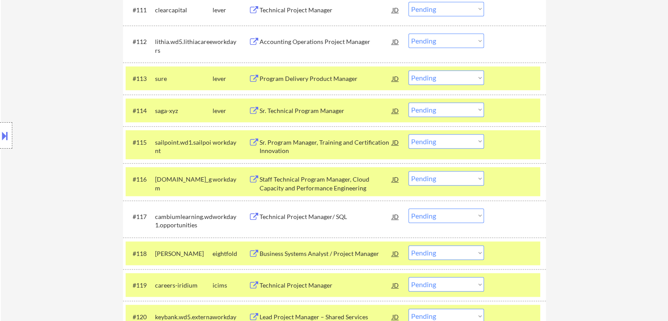
drag, startPoint x: 451, startPoint y: 77, endPoint x: 450, endPoint y: 83, distance: 5.9
click at [451, 77] on select "Choose an option... Pending Applied Excluded (Questions) Excluded (Expired) Exc…" at bounding box center [447, 77] width 76 height 14
click at [409, 70] on select "Choose an option... Pending Applied Excluded (Questions) Excluded (Expired) Exc…" at bounding box center [447, 77] width 76 height 14
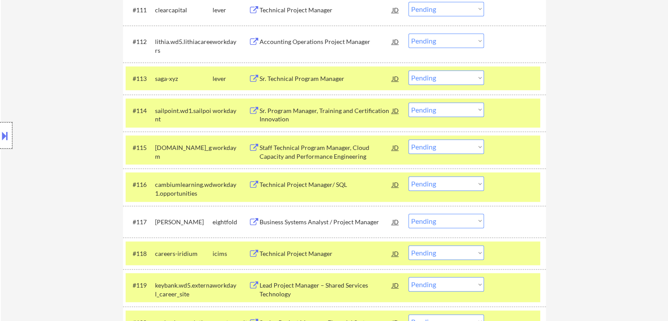
drag, startPoint x: 2, startPoint y: 148, endPoint x: 5, endPoint y: 137, distance: 11.8
click at [2, 148] on div at bounding box center [6, 135] width 12 height 26
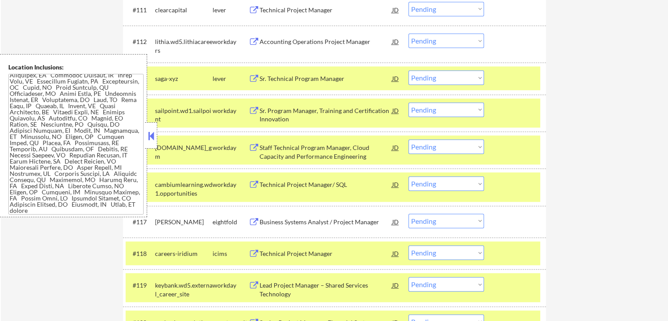
drag, startPoint x: 150, startPoint y: 137, endPoint x: 174, endPoint y: 135, distance: 24.3
click at [150, 136] on button at bounding box center [151, 135] width 10 height 13
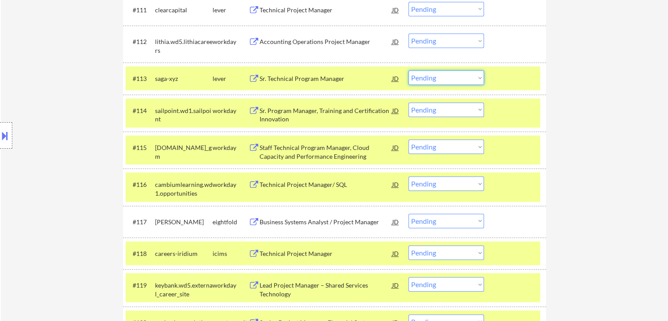
click at [474, 73] on select "Choose an option... Pending Applied Excluded (Questions) Excluded (Expired) Exc…" at bounding box center [447, 77] width 76 height 14
click at [409, 70] on select "Choose an option... Pending Applied Excluded (Questions) Excluded (Expired) Exc…" at bounding box center [447, 77] width 76 height 14
select select ""pending""
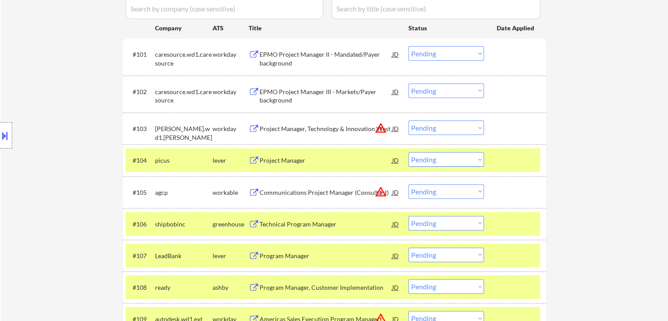
scroll to position [306, 0]
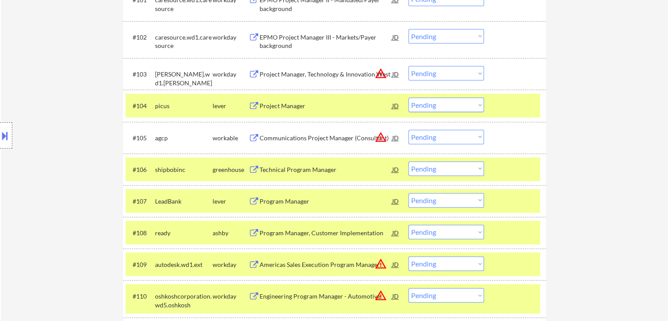
click at [274, 103] on div "Project Manager" at bounding box center [326, 105] width 133 height 9
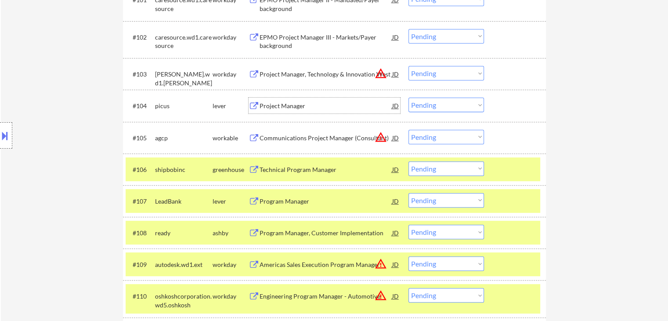
click at [0, 136] on button at bounding box center [5, 135] width 10 height 14
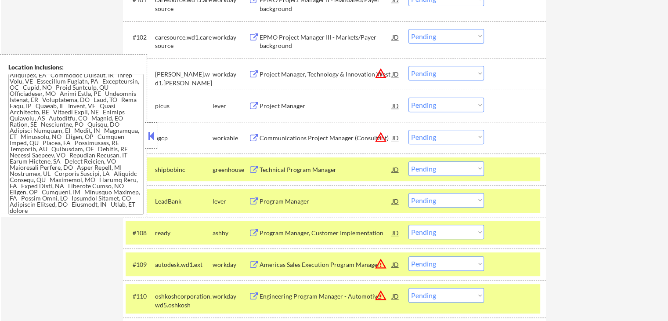
drag, startPoint x: 69, startPoint y: 123, endPoint x: 77, endPoint y: 143, distance: 20.9
click at [70, 123] on textarea at bounding box center [75, 144] width 135 height 141
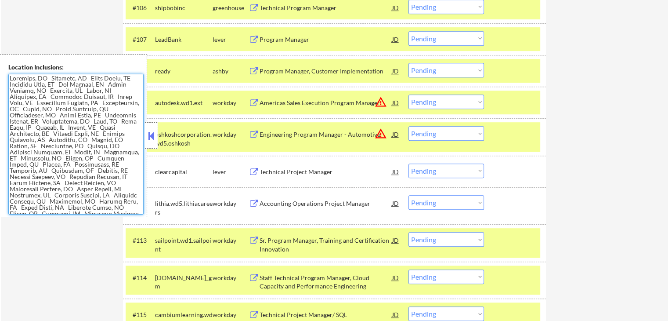
scroll to position [481, 0]
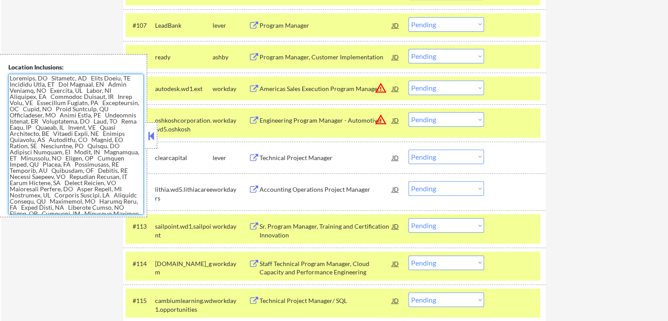
click at [150, 134] on button at bounding box center [151, 135] width 10 height 13
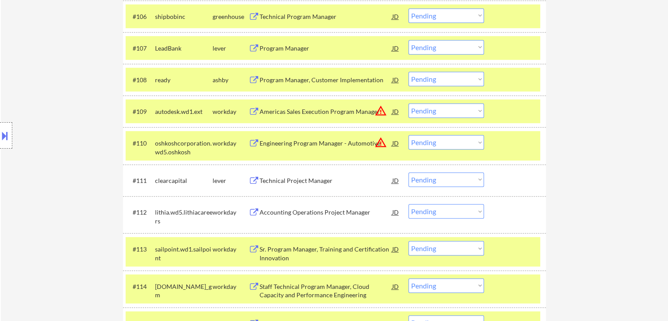
scroll to position [438, 0]
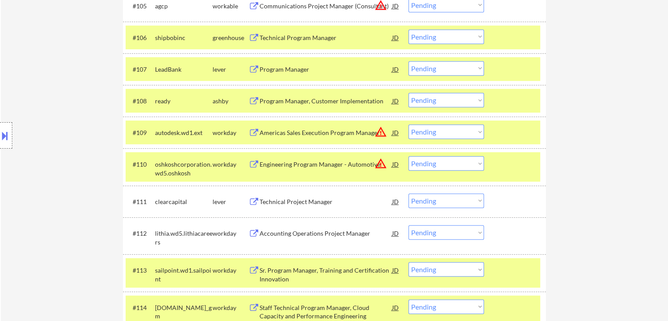
click at [348, 101] on div "Program Manager, Customer Implementation" at bounding box center [326, 101] width 133 height 9
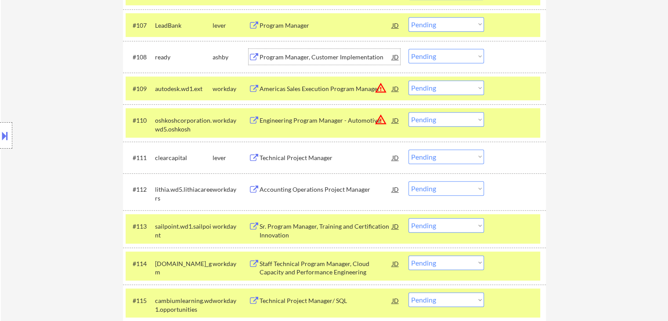
click at [282, 158] on div "Technical Project Manager" at bounding box center [326, 157] width 133 height 9
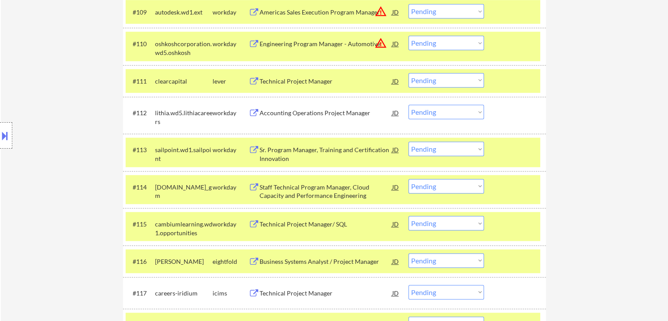
scroll to position [569, 0]
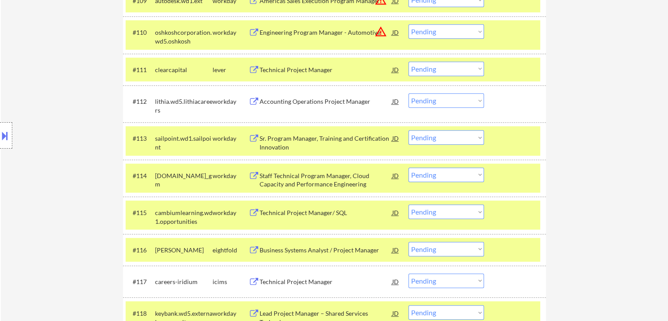
drag, startPoint x: 433, startPoint y: 67, endPoint x: 431, endPoint y: 74, distance: 7.2
click at [433, 67] on select "Choose an option... Pending Applied Excluded (Questions) Excluded (Expired) Exc…" at bounding box center [447, 68] width 76 height 14
click at [409, 61] on select "Choose an option... Pending Applied Excluded (Questions) Excluded (Expired) Exc…" at bounding box center [447, 68] width 76 height 14
select select ""pending""
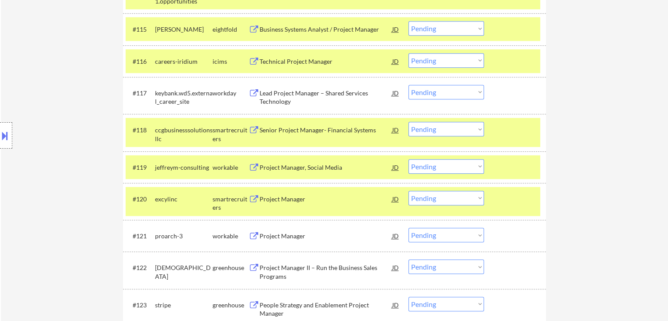
scroll to position [745, 0]
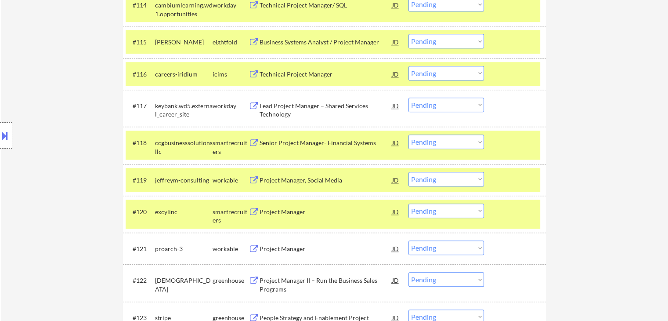
click at [284, 140] on div "Senior Project Manager- Financial Systems" at bounding box center [326, 142] width 133 height 9
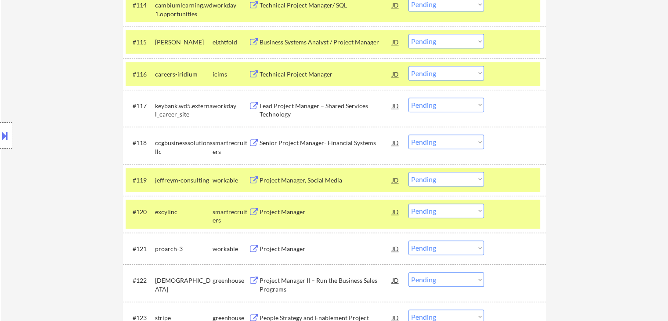
click at [275, 180] on div "Project Manager, Social Media" at bounding box center [326, 180] width 133 height 9
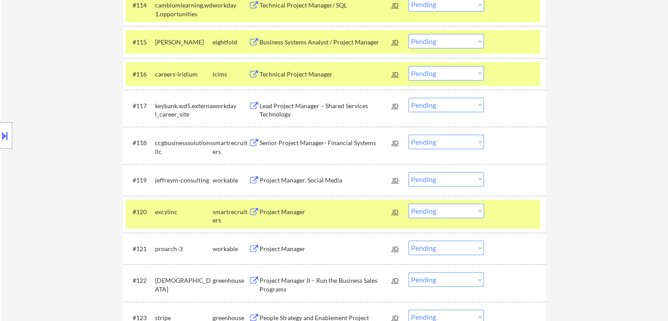
click at [276, 210] on div "Project Manager" at bounding box center [326, 211] width 133 height 9
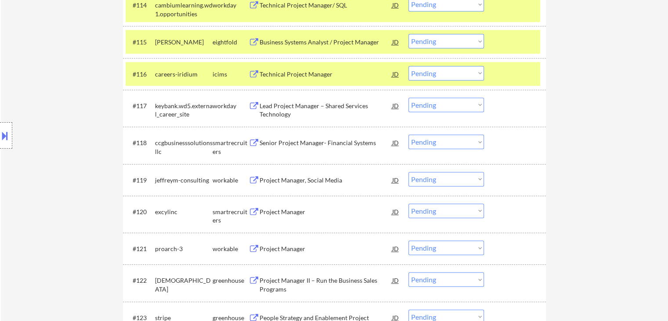
click at [281, 250] on div "Project Manager" at bounding box center [326, 248] width 133 height 9
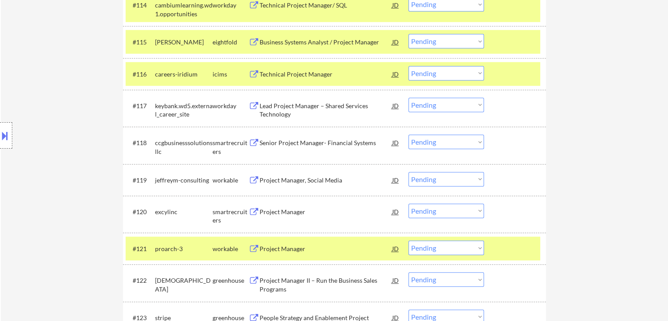
click at [434, 142] on select "Choose an option... Pending Applied Excluded (Questions) Excluded (Expired) Exc…" at bounding box center [447, 141] width 76 height 14
click at [409, 134] on select "Choose an option... Pending Applied Excluded (Questions) Excluded (Expired) Exc…" at bounding box center [447, 141] width 76 height 14
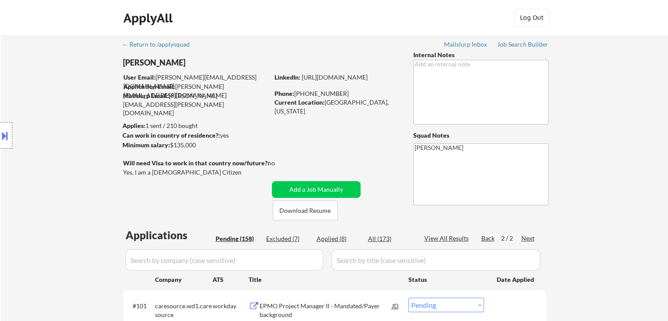
scroll to position [727, 0]
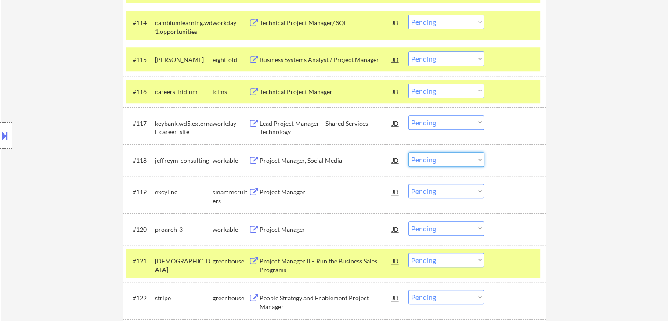
drag, startPoint x: 434, startPoint y: 158, endPoint x: 461, endPoint y: 295, distance: 139.6
click at [434, 158] on select "Choose an option... Pending Applied Excluded (Questions) Excluded (Expired) Exc…" at bounding box center [447, 159] width 76 height 14
click at [409, 152] on select "Choose an option... Pending Applied Excluded (Questions) Excluded (Expired) Exc…" at bounding box center [447, 159] width 76 height 14
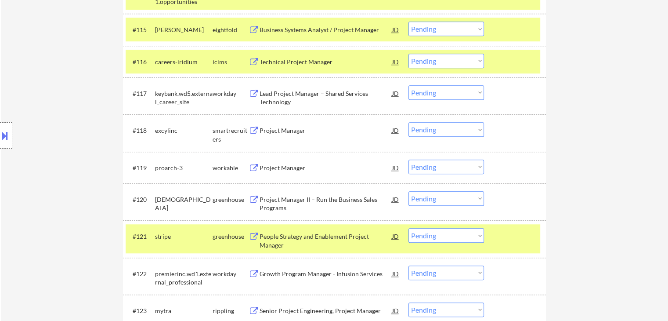
scroll to position [771, 0]
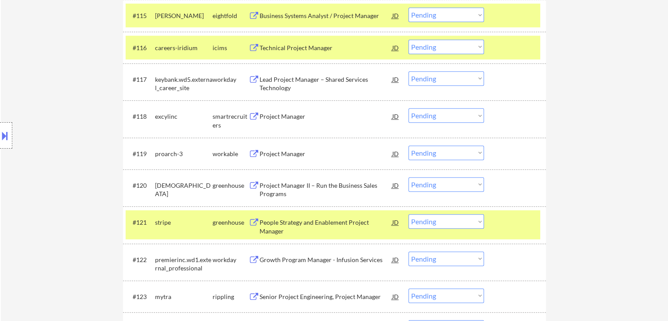
click at [451, 115] on select "Choose an option... Pending Applied Excluded (Questions) Excluded (Expired) Exc…" at bounding box center [447, 115] width 76 height 14
click at [409, 108] on select "Choose an option... Pending Applied Excluded (Questions) Excluded (Expired) Exc…" at bounding box center [447, 115] width 76 height 14
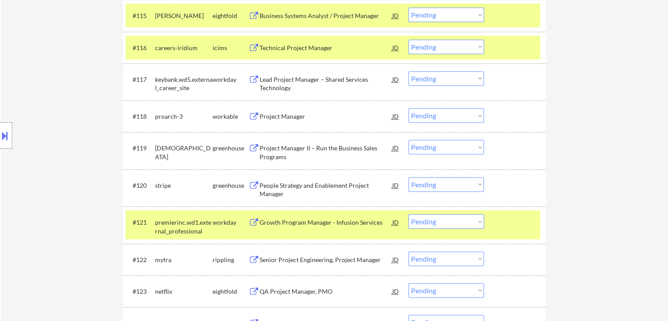
click at [0, 130] on button at bounding box center [5, 135] width 10 height 14
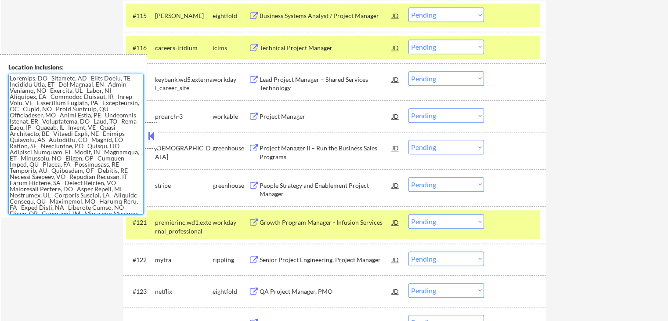
click at [58, 137] on textarea at bounding box center [75, 144] width 135 height 141
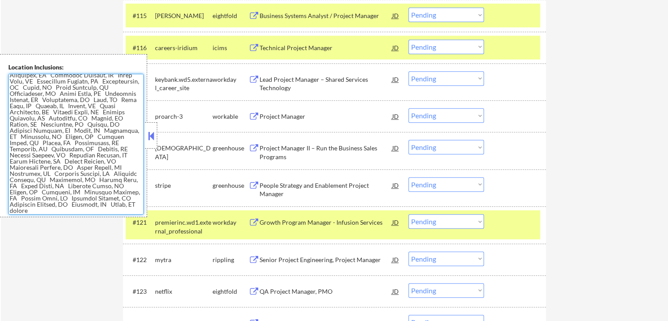
click at [59, 183] on textarea at bounding box center [75, 144] width 135 height 141
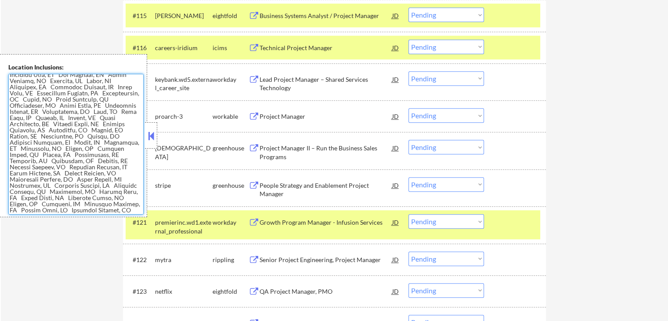
scroll to position [0, 0]
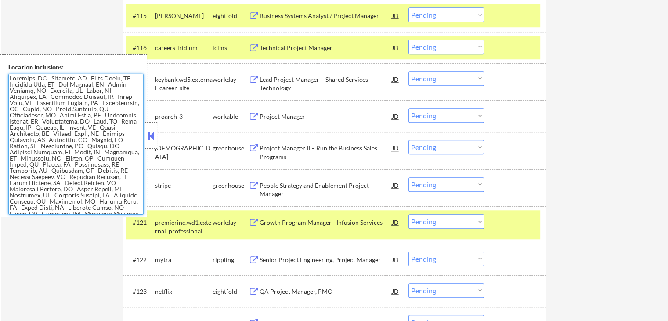
click at [70, 169] on textarea at bounding box center [75, 144] width 135 height 141
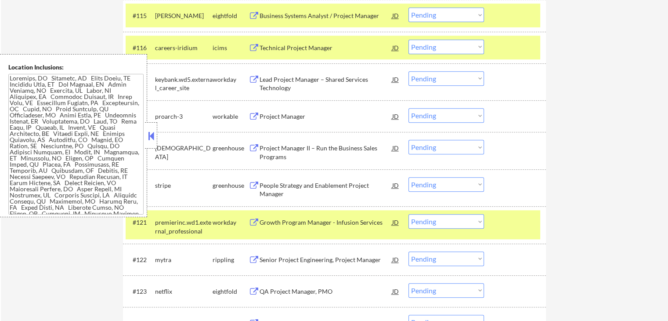
click at [154, 137] on button at bounding box center [151, 135] width 10 height 13
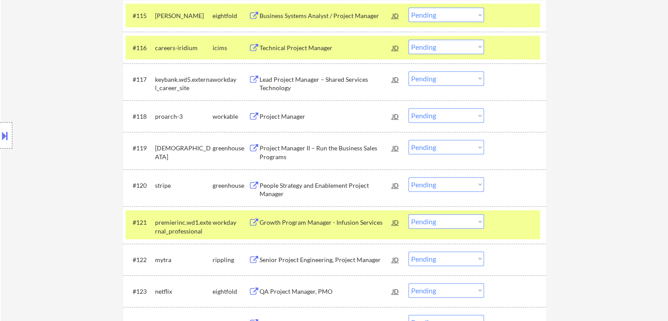
click at [65, 112] on div "Location Inclusions:" at bounding box center [78, 135] width 157 height 163
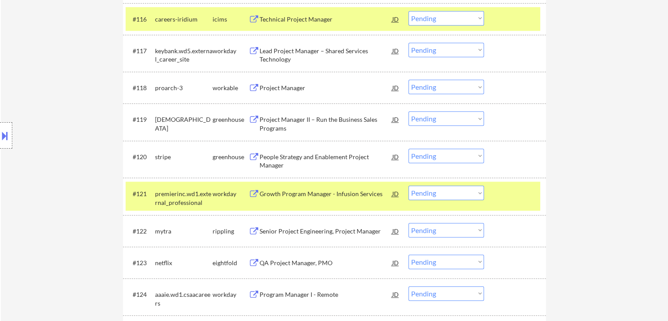
scroll to position [815, 0]
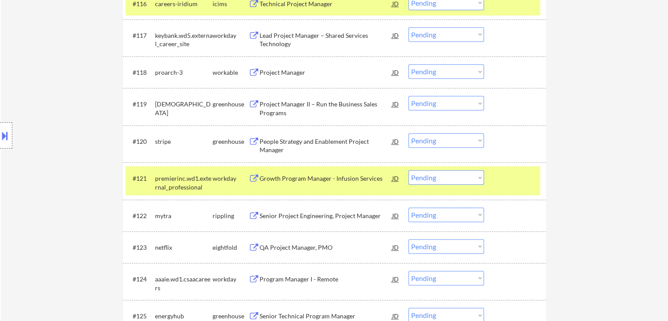
click at [438, 69] on select "Choose an option... Pending Applied Excluded (Questions) Excluded (Expired) Exc…" at bounding box center [447, 71] width 76 height 14
click at [439, 76] on select "Choose an option... Pending Applied Excluded (Questions) Excluded (Expired) Exc…" at bounding box center [447, 71] width 76 height 14
click at [437, 75] on select "Choose an option... Pending Applied Excluded (Questions) Excluded (Expired) Exc…" at bounding box center [447, 71] width 76 height 14
click at [409, 64] on select "Choose an option... Pending Applied Excluded (Questions) Excluded (Expired) Exc…" at bounding box center [447, 71] width 76 height 14
select select ""pending""
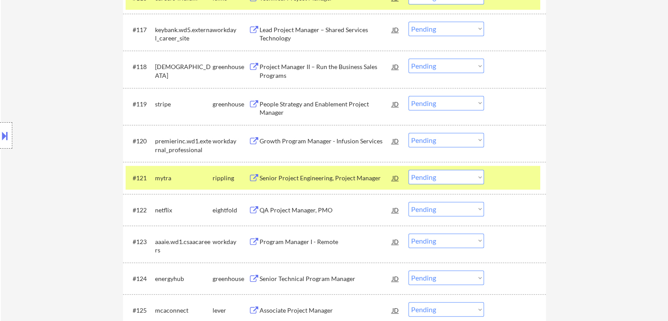
scroll to position [859, 0]
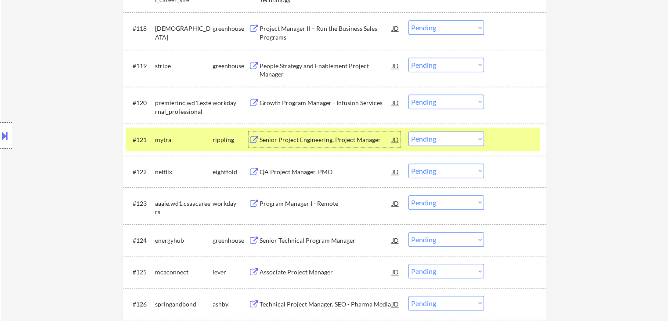
click at [289, 138] on div "Senior Project Engineering, Project Manager" at bounding box center [326, 139] width 133 height 9
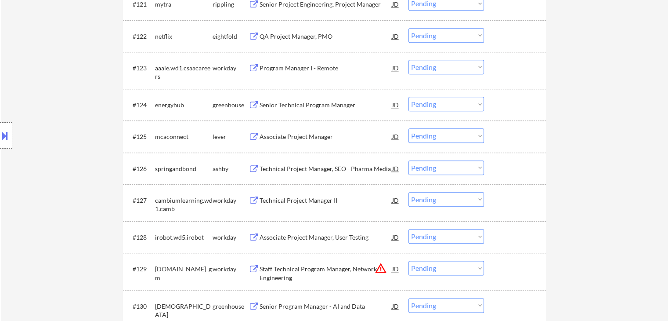
scroll to position [1035, 0]
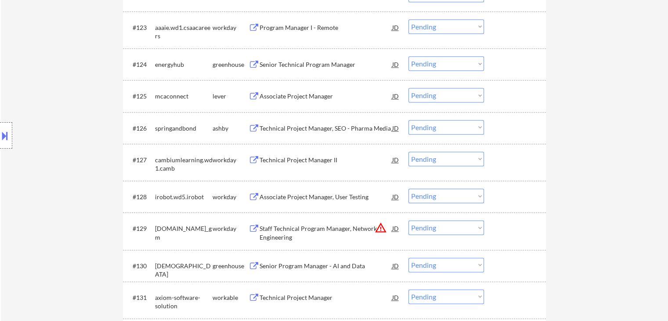
click at [273, 95] on div "Associate Project Manager" at bounding box center [326, 96] width 133 height 9
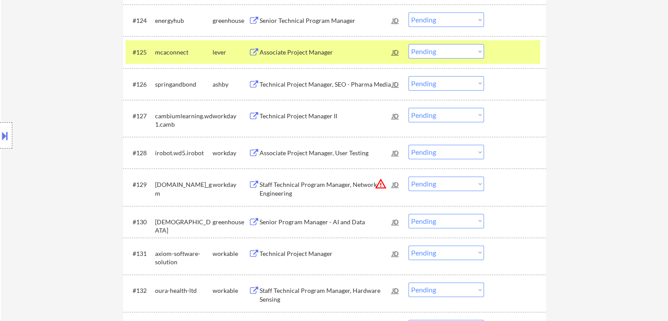
click at [287, 79] on div "Technical Project Manager, SEO - Pharma Media" at bounding box center [326, 84] width 133 height 16
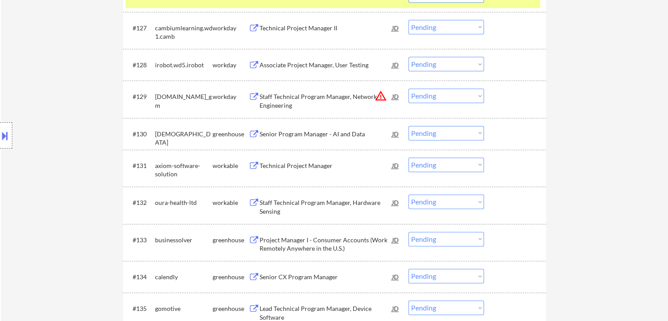
click at [294, 169] on div "Technical Project Manager" at bounding box center [326, 165] width 133 height 9
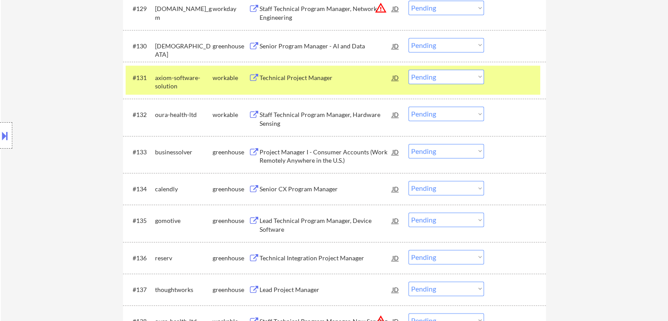
click at [283, 116] on div "Staff Technical Program Manager, Hardware Sensing" at bounding box center [326, 118] width 133 height 17
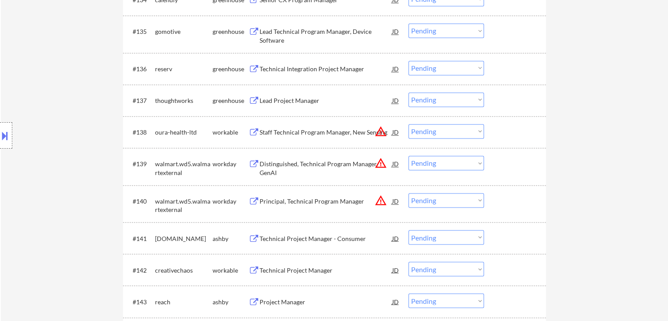
scroll to position [1474, 0]
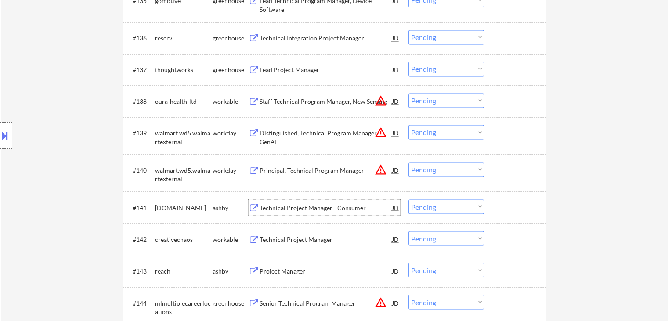
click at [286, 203] on div "Technical Project Manager - Consumer" at bounding box center [326, 207] width 133 height 9
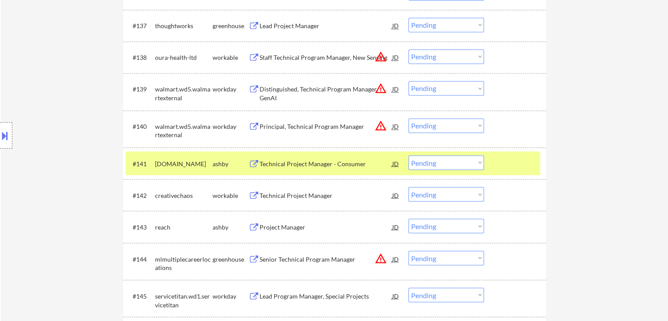
click at [274, 195] on div "Technical Project Manager" at bounding box center [326, 195] width 133 height 9
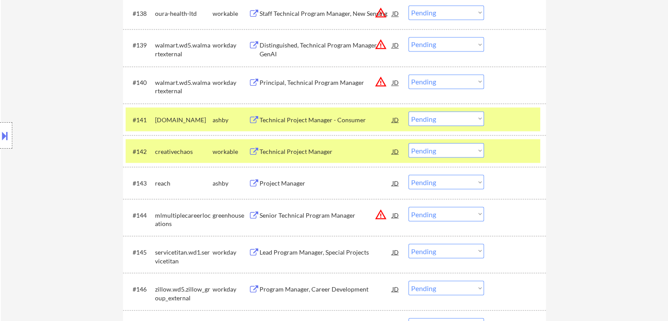
click at [285, 187] on div "Project Manager" at bounding box center [326, 182] width 133 height 9
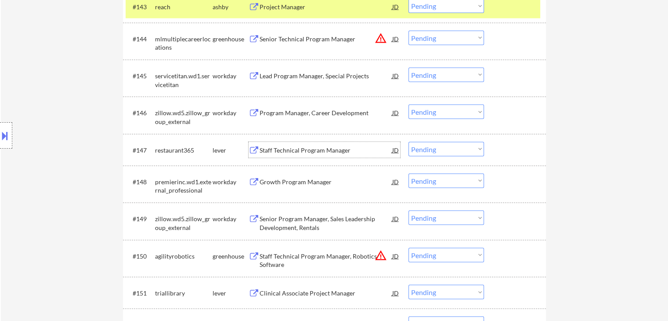
click at [282, 150] on div "Staff Technical Program Manager" at bounding box center [326, 150] width 133 height 9
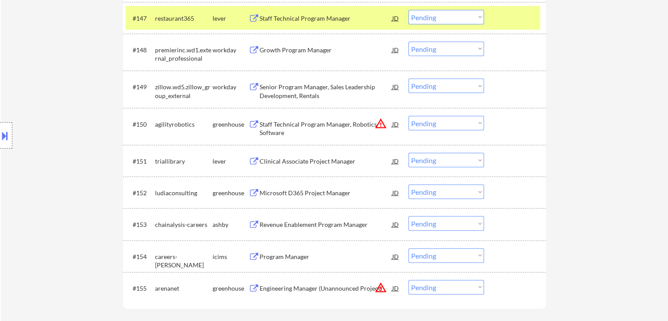
click at [284, 160] on div "Clinical Associate Project Manager" at bounding box center [326, 161] width 133 height 9
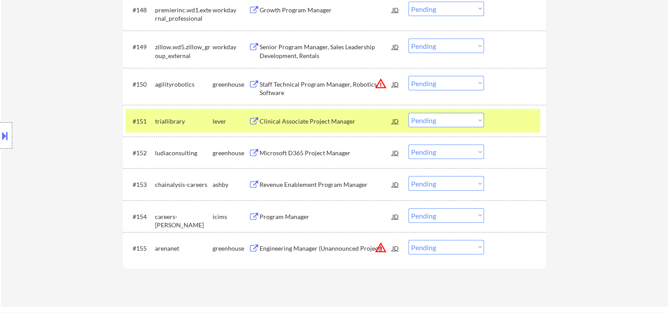
scroll to position [1957, 0]
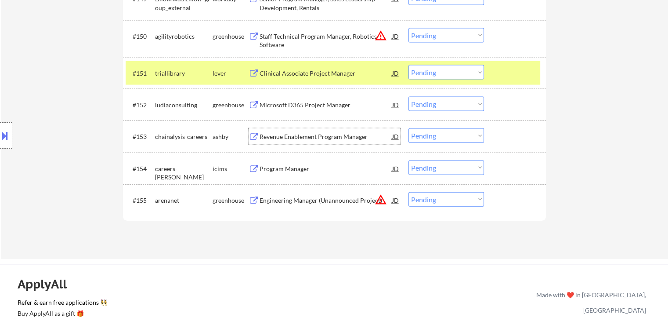
click at [280, 140] on div "Revenue Enablement Program Manager" at bounding box center [326, 136] width 133 height 9
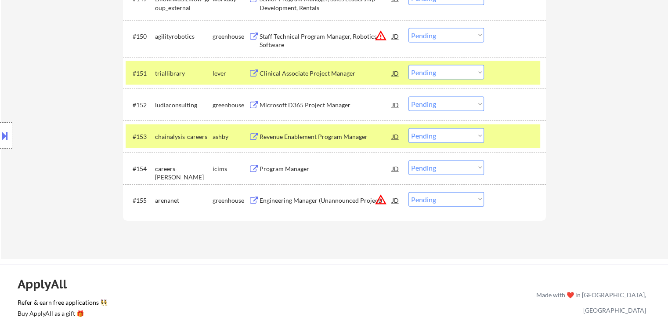
scroll to position [838, 0]
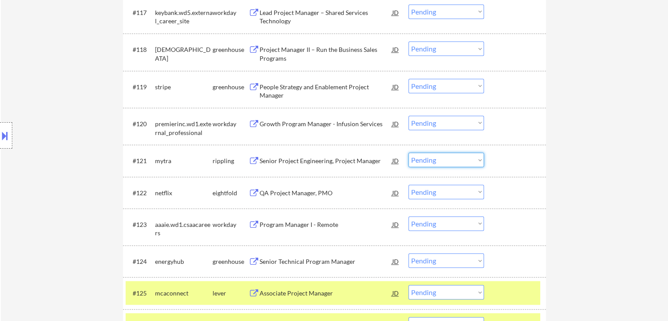
drag, startPoint x: 444, startPoint y: 160, endPoint x: 444, endPoint y: 166, distance: 5.3
click at [444, 160] on select "Choose an option... Pending Applied Excluded (Questions) Excluded (Expired) Exc…" at bounding box center [447, 159] width 76 height 14
click at [409, 152] on select "Choose an option... Pending Applied Excluded (Questions) Excluded (Expired) Exc…" at bounding box center [447, 159] width 76 height 14
select select ""pending""
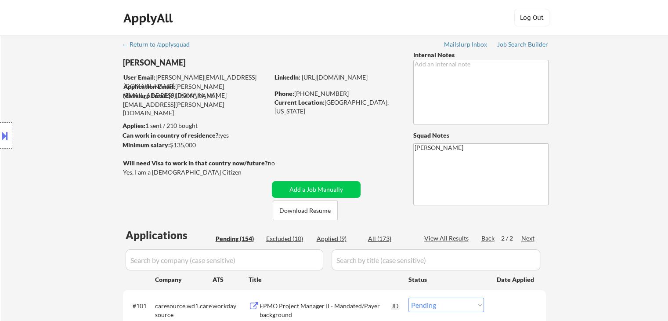
scroll to position [939, 0]
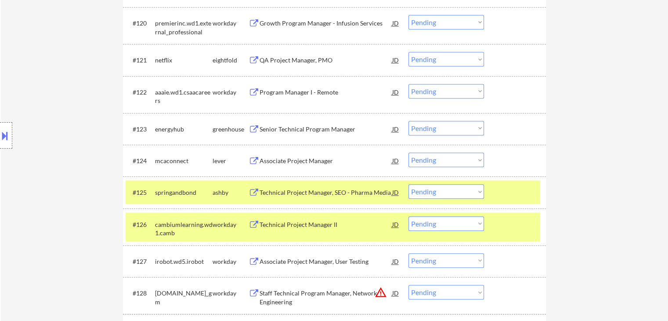
click at [445, 159] on select "Choose an option... Pending Applied Excluded (Questions) Excluded (Expired) Exc…" at bounding box center [447, 159] width 76 height 14
click at [456, 163] on select "Choose an option... Pending Applied Excluded (Questions) Excluded (Expired) Exc…" at bounding box center [447, 159] width 76 height 14
click at [409, 152] on select "Choose an option... Pending Applied Excluded (Questions) Excluded (Expired) Exc…" at bounding box center [447, 159] width 76 height 14
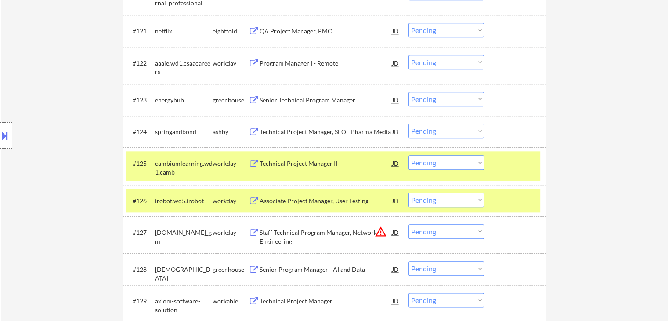
scroll to position [983, 0]
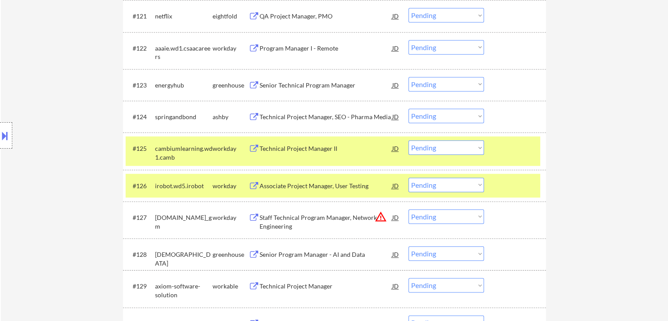
click at [455, 116] on select "Choose an option... Pending Applied Excluded (Questions) Excluded (Expired) Exc…" at bounding box center [447, 116] width 76 height 14
click at [409, 109] on select "Choose an option... Pending Applied Excluded (Questions) Excluded (Expired) Exc…" at bounding box center [447, 116] width 76 height 14
select select ""pending""
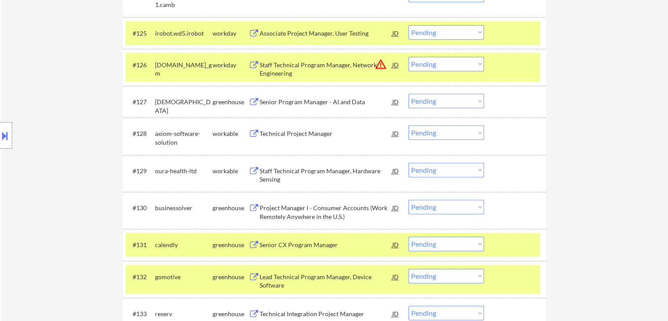
scroll to position [1114, 0]
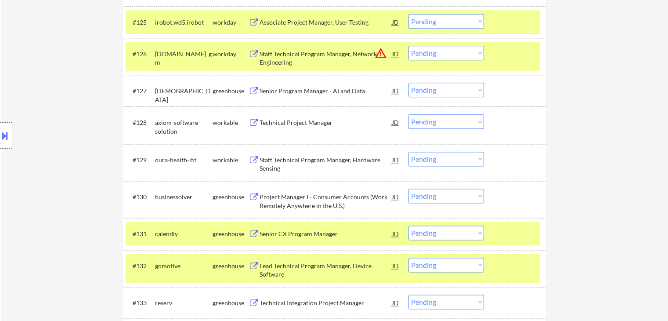
drag, startPoint x: 444, startPoint y: 120, endPoint x: 420, endPoint y: 111, distance: 25.3
click at [444, 120] on select "Choose an option... Pending Applied Excluded (Questions) Excluded (Expired) Exc…" at bounding box center [447, 121] width 76 height 14
click at [409, 114] on select "Choose an option... Pending Applied Excluded (Questions) Excluded (Expired) Exc…" at bounding box center [447, 121] width 76 height 14
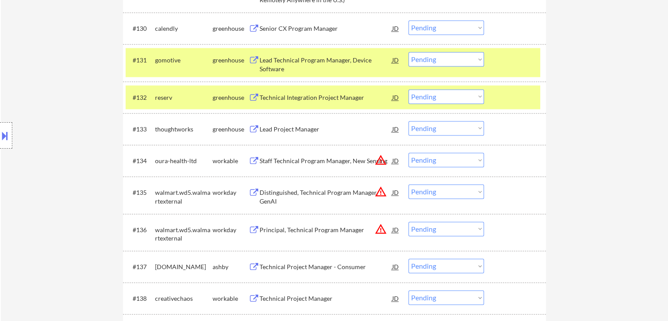
scroll to position [1077, 0]
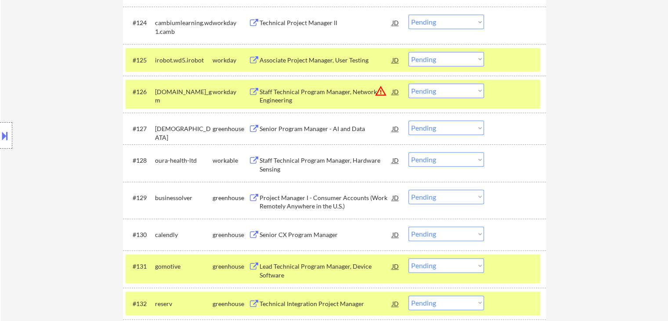
drag, startPoint x: 449, startPoint y: 156, endPoint x: 450, endPoint y: 164, distance: 8.0
click at [449, 156] on select "Choose an option... Pending Applied Excluded (Questions) Excluded (Expired) Exc…" at bounding box center [447, 159] width 76 height 14
click at [409, 152] on select "Choose an option... Pending Applied Excluded (Questions) Excluded (Expired) Exc…" at bounding box center [447, 159] width 76 height 14
select select ""pending""
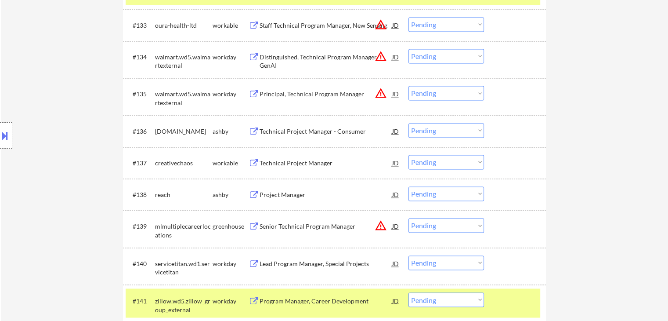
scroll to position [1396, 0]
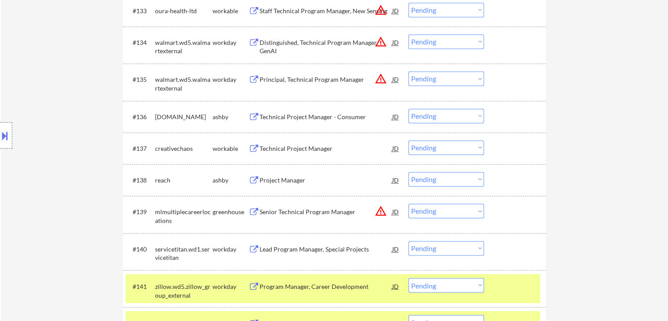
click at [448, 109] on select "Choose an option... Pending Applied Excluded (Questions) Excluded (Expired) Exc…" at bounding box center [447, 116] width 76 height 14
click at [409, 109] on select "Choose an option... Pending Applied Excluded (Questions) Excluded (Expired) Exc…" at bounding box center [447, 116] width 76 height 14
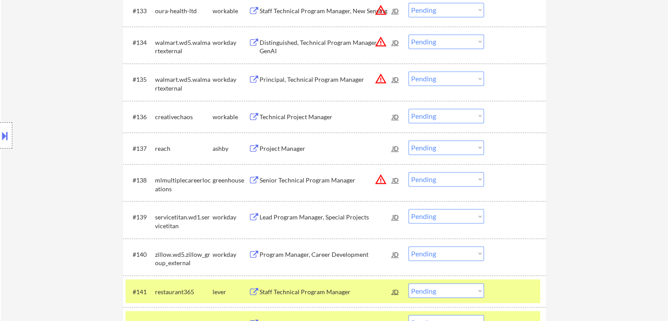
click at [0, 134] on button at bounding box center [5, 135] width 10 height 14
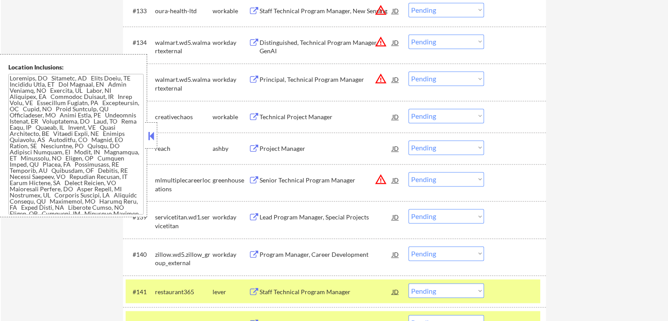
click at [57, 146] on textarea at bounding box center [75, 144] width 135 height 141
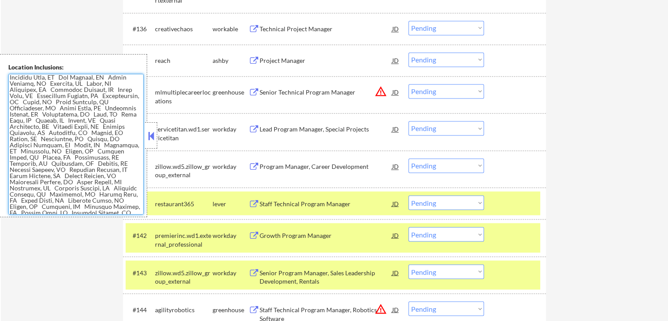
scroll to position [0, 0]
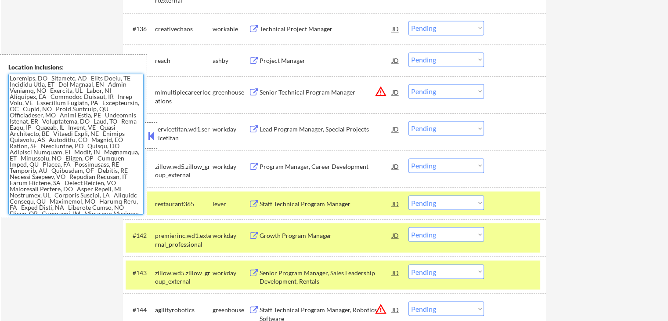
drag, startPoint x: 25, startPoint y: 31, endPoint x: 23, endPoint y: 26, distance: 4.9
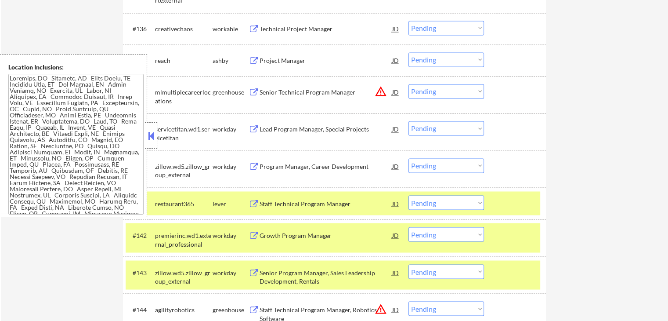
click at [153, 139] on button at bounding box center [151, 135] width 10 height 13
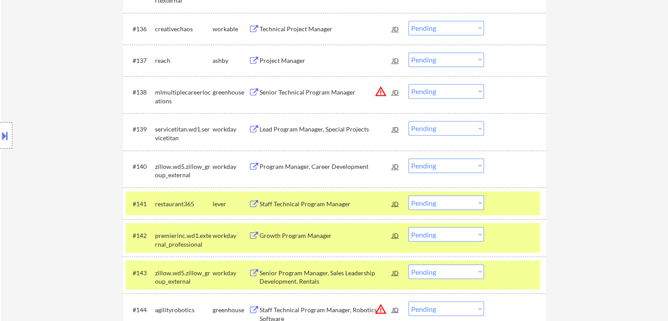
drag, startPoint x: 44, startPoint y: 88, endPoint x: 48, endPoint y: 102, distance: 14.7
click at [47, 95] on div "Location Inclusions:" at bounding box center [78, 135] width 157 height 163
click at [0, 135] on button at bounding box center [5, 135] width 10 height 14
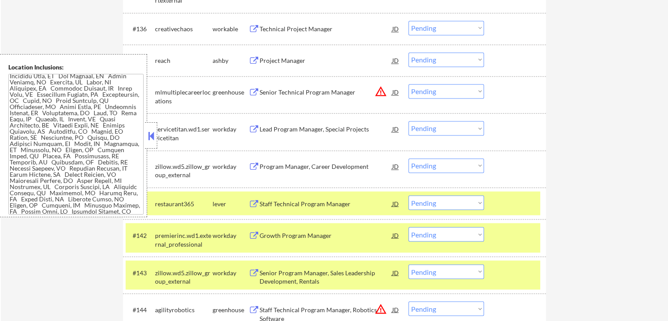
scroll to position [22, 0]
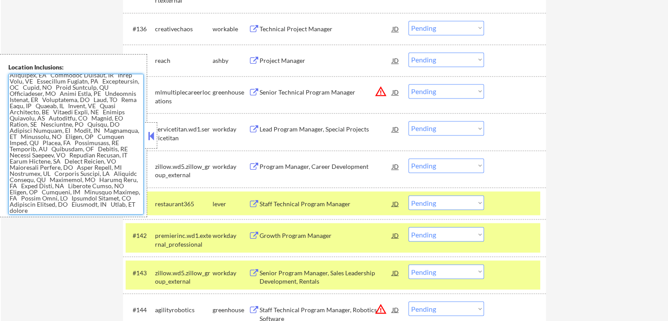
drag, startPoint x: 118, startPoint y: 208, endPoint x: 20, endPoint y: 94, distance: 150.2
click at [20, 94] on textarea at bounding box center [75, 144] width 135 height 141
click at [24, 96] on textarea at bounding box center [75, 144] width 135 height 141
drag, startPoint x: 23, startPoint y: 106, endPoint x: 72, endPoint y: 123, distance: 52.1
click at [72, 123] on textarea at bounding box center [75, 144] width 135 height 141
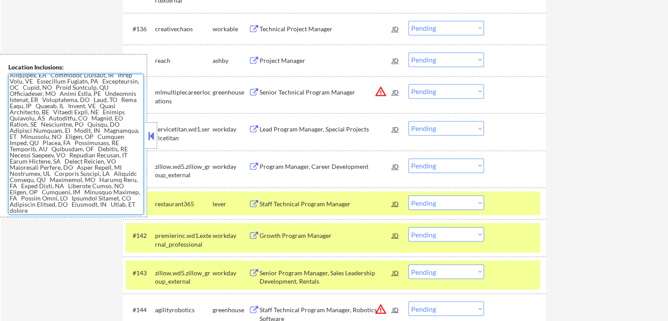
click at [80, 151] on textarea at bounding box center [75, 144] width 135 height 141
drag, startPoint x: 127, startPoint y: 178, endPoint x: 54, endPoint y: 130, distance: 86.9
click at [54, 130] on textarea at bounding box center [75, 144] width 135 height 141
click at [52, 115] on textarea at bounding box center [75, 144] width 135 height 141
click at [151, 139] on button at bounding box center [151, 135] width 10 height 13
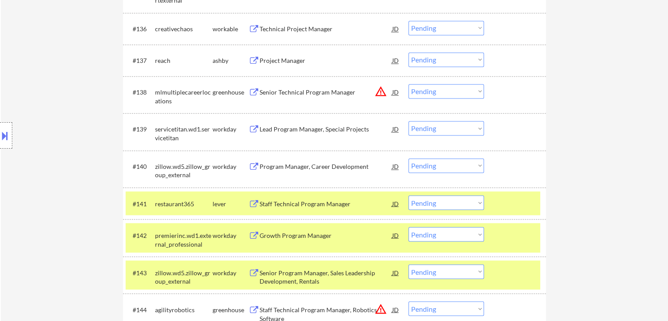
click at [58, 118] on div "Location Inclusions:" at bounding box center [78, 135] width 157 height 163
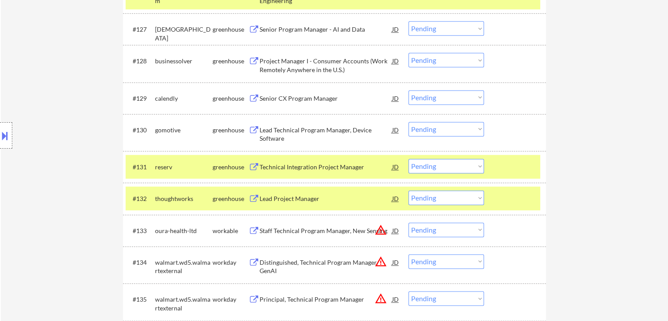
scroll to position [1352, 0]
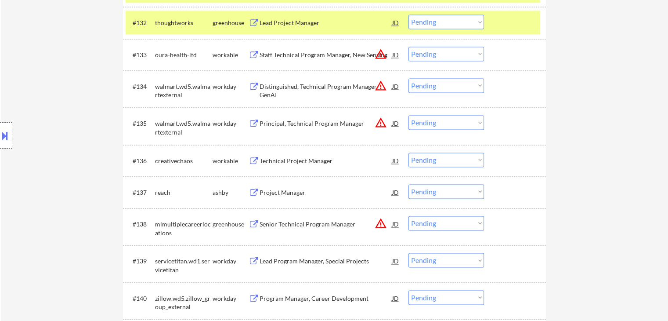
drag, startPoint x: 438, startPoint y: 163, endPoint x: 423, endPoint y: 166, distance: 15.2
click at [438, 163] on select "Choose an option... Pending Applied Excluded (Questions) Excluded (Expired) Exc…" at bounding box center [447, 159] width 76 height 14
click at [409, 152] on select "Choose an option... Pending Applied Excluded (Questions) Excluded (Expired) Exc…" at bounding box center [447, 159] width 76 height 14
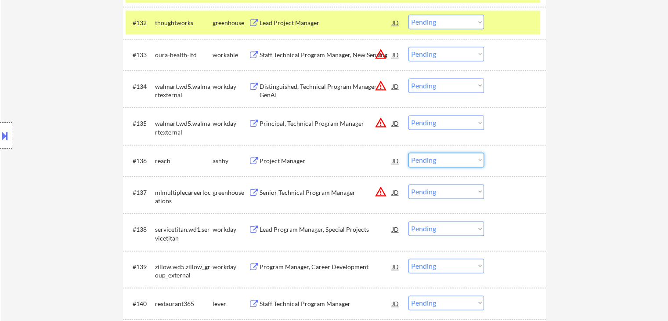
click at [429, 162] on select "Choose an option... Pending Applied Excluded (Questions) Excluded (Expired) Exc…" at bounding box center [447, 159] width 76 height 14
click at [409, 152] on select "Choose an option... Pending Applied Excluded (Questions) Excluded (Expired) Exc…" at bounding box center [447, 159] width 76 height 14
select select ""pending""
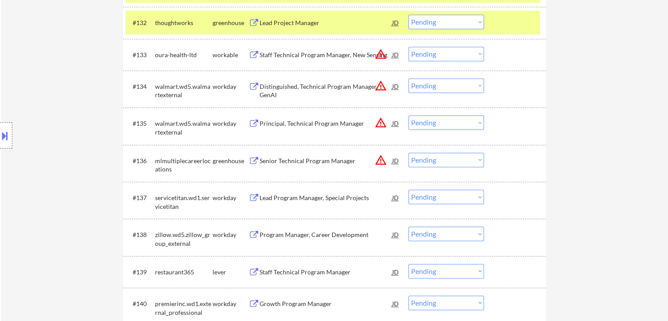
click at [285, 271] on div "Staff Technical Program Manager" at bounding box center [326, 272] width 133 height 9
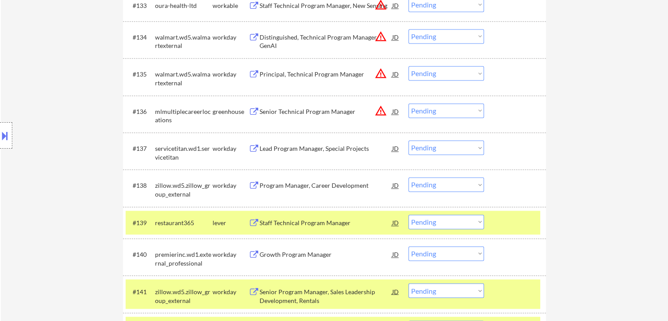
scroll to position [1440, 0]
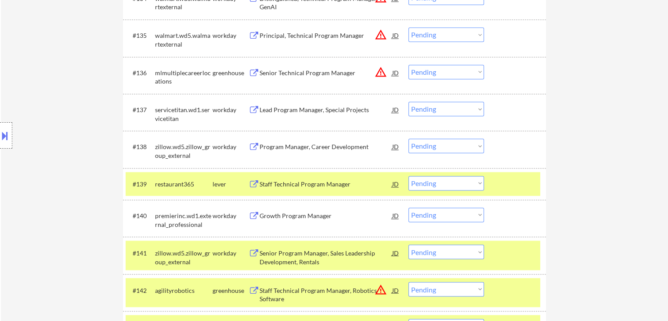
click at [450, 182] on select "Choose an option... Pending Applied Excluded (Questions) Excluded (Expired) Exc…" at bounding box center [447, 183] width 76 height 14
click at [409, 176] on select "Choose an option... Pending Applied Excluded (Questions) Excluded (Expired) Exc…" at bounding box center [447, 183] width 76 height 14
click at [441, 184] on select "Choose an option... Pending Applied Excluded (Questions) Excluded (Expired) Exc…" at bounding box center [447, 183] width 76 height 14
click at [409, 176] on select "Choose an option... Pending Applied Excluded (Questions) Excluded (Expired) Exc…" at bounding box center [447, 183] width 76 height 14
select select ""pending""
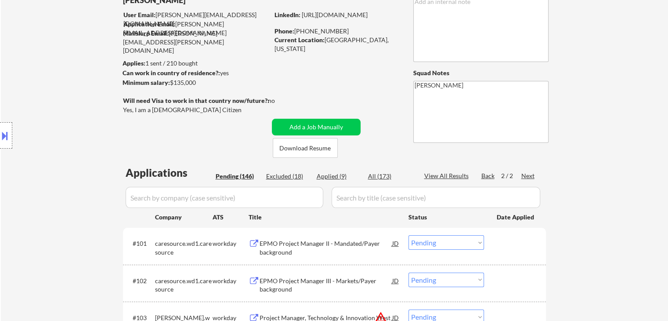
scroll to position [88, 0]
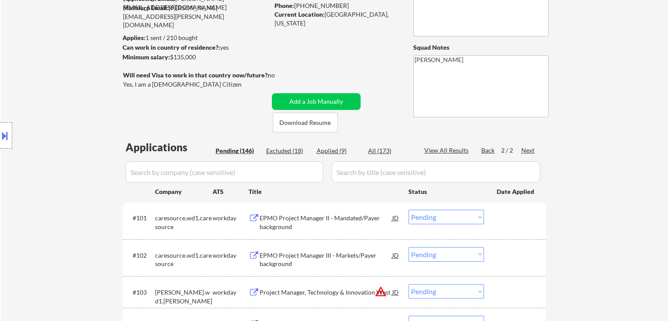
click at [323, 152] on div "Applied (9)" at bounding box center [339, 150] width 44 height 9
select select ""applied""
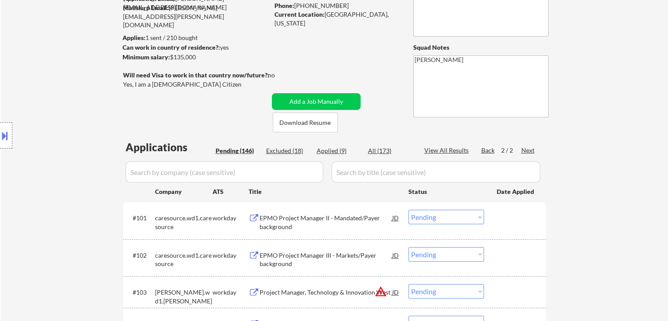
select select ""applied""
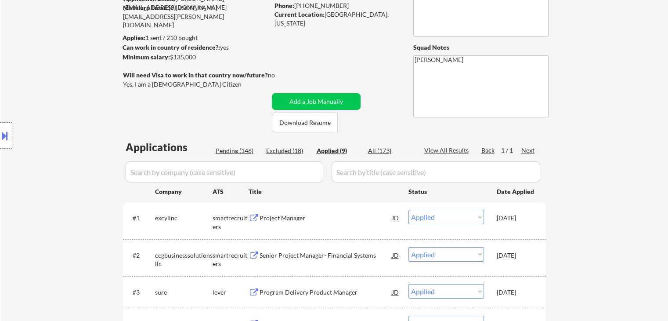
click at [283, 155] on div "Excluded (18)" at bounding box center [288, 150] width 44 height 9
select select ""excluded__location_""
select select ""excluded__salary_""
select select ""excluded__expired_""
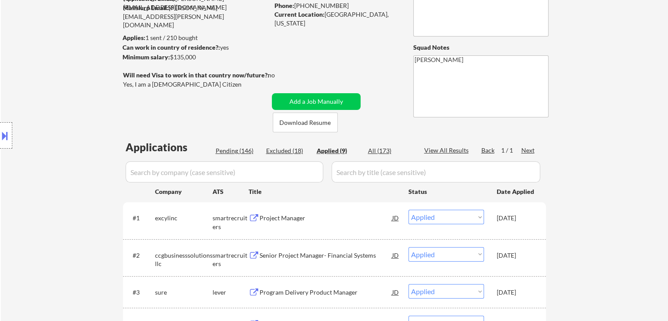
select select ""excluded__location_""
select select ""excluded__expired_""
select select ""excluded__location_""
select select ""excluded__salary_""
select select ""excluded__location_""
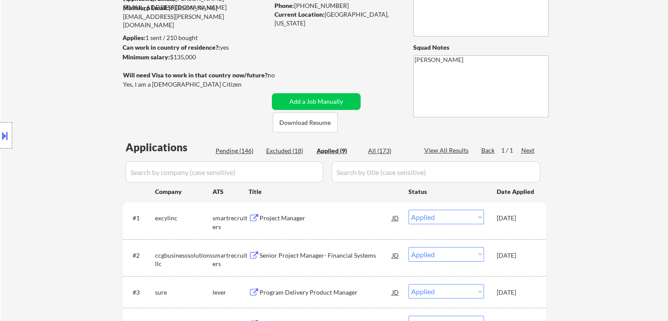
select select ""excluded__expired_""
select select ""excluded__salary_""
select select ""excluded__location_""
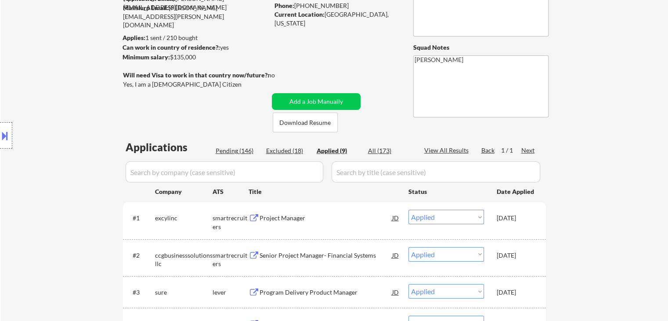
select select ""excluded__expired_""
select select ""excluded__location_""
select select ""excluded__expired_""
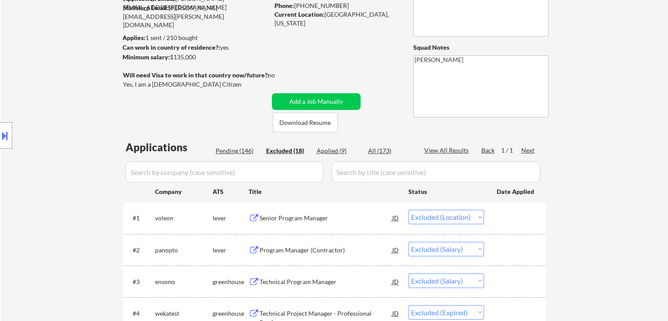
scroll to position [700, 0]
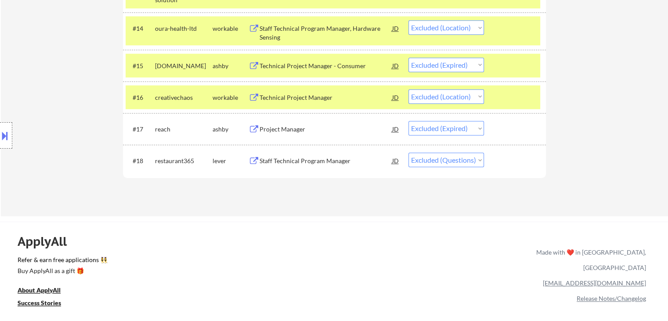
click at [463, 161] on select "Choose an option... Pending Applied Excluded (Questions) Excluded (Expired) Exc…" at bounding box center [447, 159] width 76 height 14
select select ""applied""
click at [409, 152] on select "Choose an option... Pending Applied Excluded (Questions) Excluded (Expired) Exc…" at bounding box center [447, 159] width 76 height 14
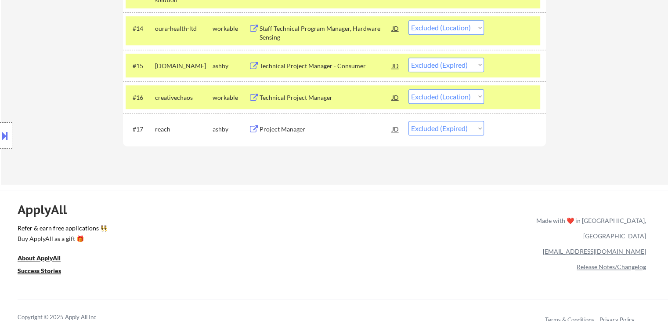
click at [50, 111] on div "Location Inclusions:" at bounding box center [78, 135] width 157 height 163
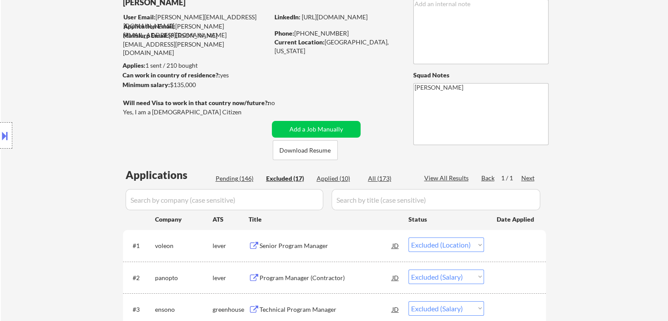
scroll to position [88, 0]
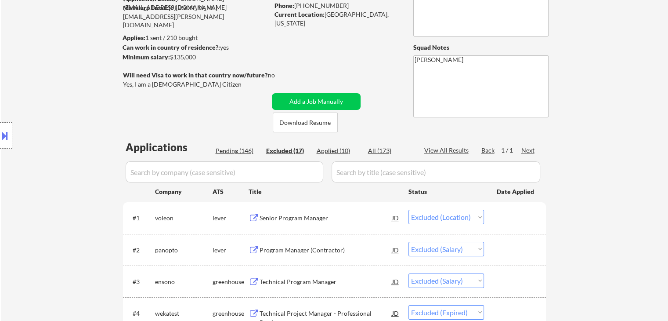
click at [239, 152] on div "Pending (146)" at bounding box center [238, 150] width 44 height 9
select select ""pending""
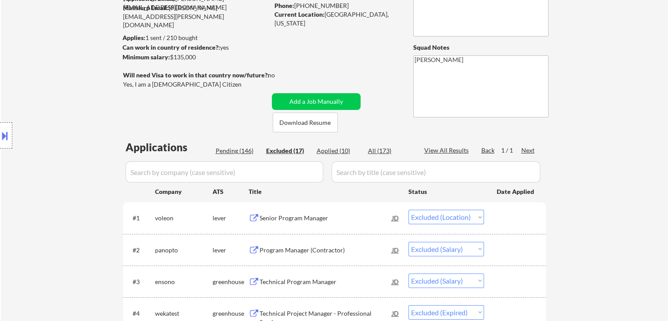
select select ""pending""
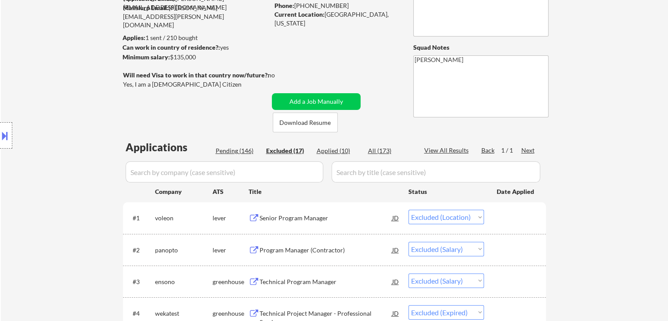
select select ""pending""
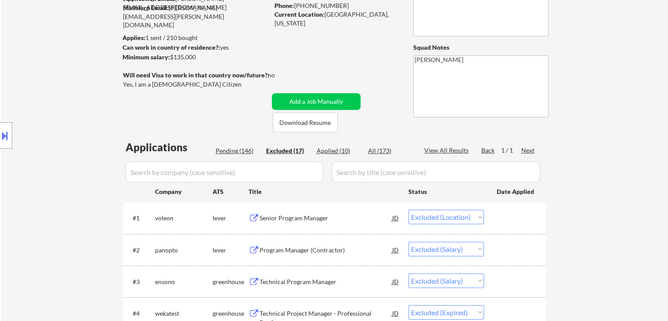
select select ""pending""
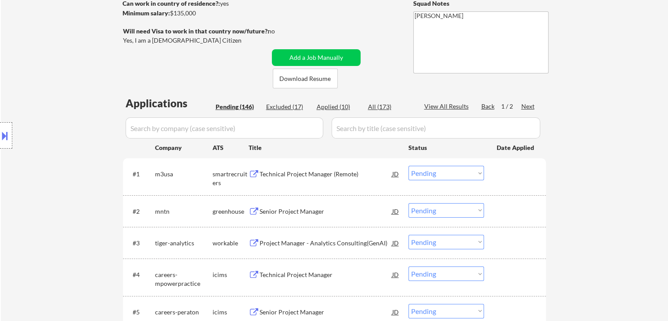
click at [100, 167] on div "Location Inclusions:" at bounding box center [78, 135] width 157 height 163
click at [527, 110] on div "Next" at bounding box center [528, 106] width 14 height 9
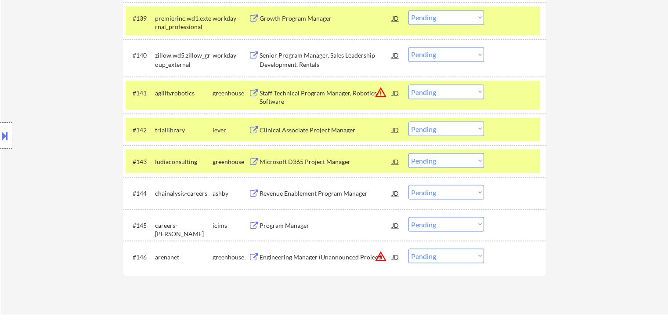
scroll to position [1618, 0]
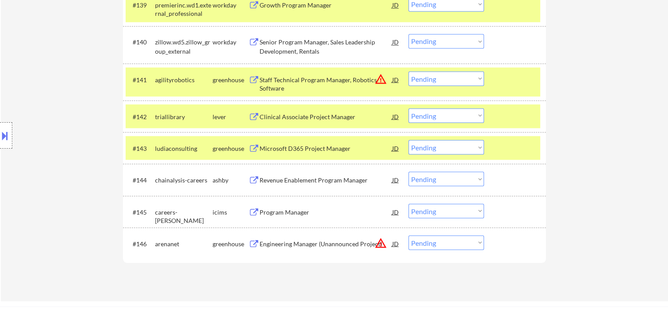
click at [457, 116] on select "Choose an option... Pending Applied Excluded (Questions) Excluded (Expired) Exc…" at bounding box center [447, 115] width 76 height 14
click at [46, 90] on div "Location Inclusions:" at bounding box center [78, 135] width 157 height 163
click at [35, 83] on div "Location Inclusions:" at bounding box center [78, 135] width 157 height 163
click at [76, 123] on div "Location Inclusions:" at bounding box center [78, 135] width 157 height 163
drag, startPoint x: 438, startPoint y: 117, endPoint x: 400, endPoint y: 120, distance: 37.9
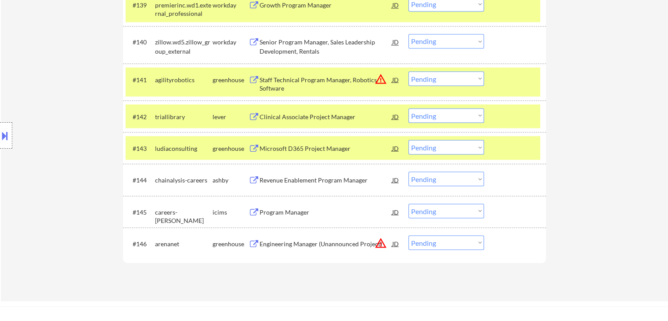
click at [438, 117] on select "Choose an option... Pending Applied Excluded (Questions) Excluded (Expired) Exc…" at bounding box center [447, 115] width 76 height 14
click at [68, 110] on div "Location Inclusions:" at bounding box center [78, 135] width 157 height 163
click at [32, 98] on div "Location Inclusions:" at bounding box center [78, 135] width 157 height 163
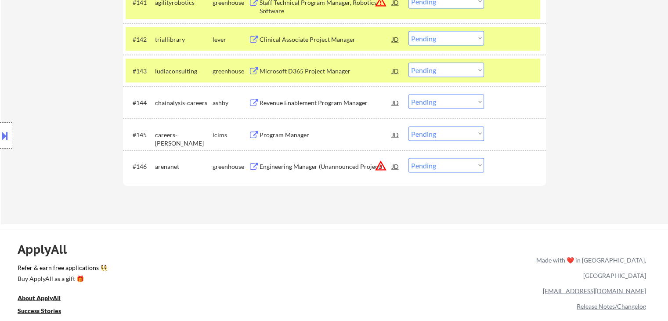
scroll to position [1706, 0]
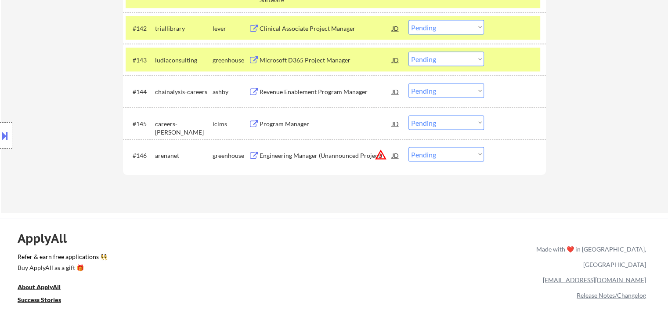
click at [430, 32] on select "Choose an option... Pending Applied Excluded (Questions) Excluded (Expired) Exc…" at bounding box center [447, 27] width 76 height 14
click at [409, 20] on select "Choose an option... Pending Applied Excluded (Questions) Excluded (Expired) Exc…" at bounding box center [447, 27] width 76 height 14
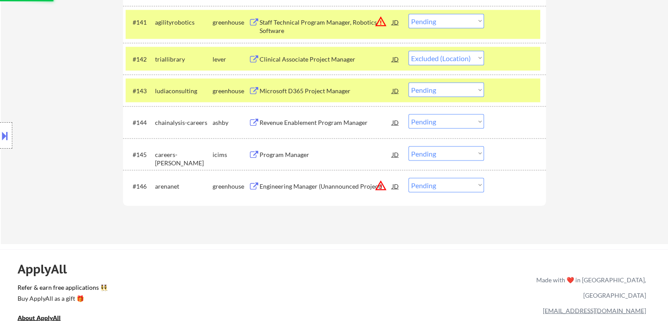
scroll to position [1662, 0]
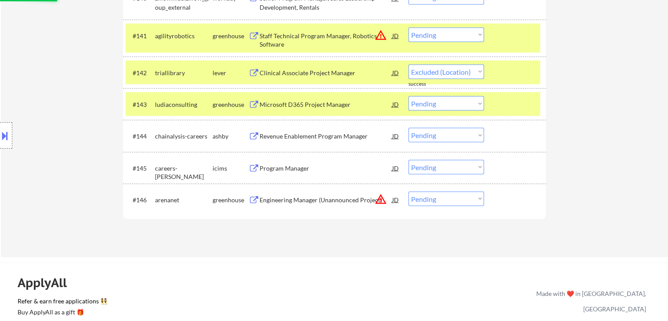
select select ""pending""
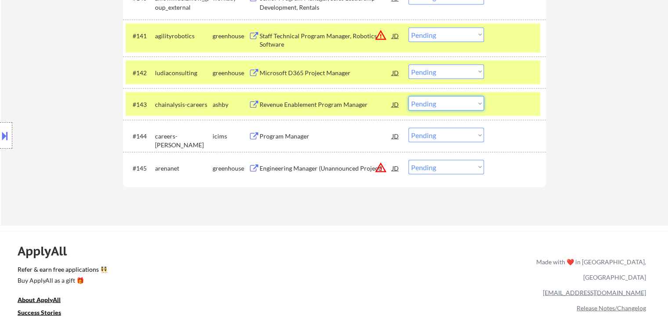
drag, startPoint x: 434, startPoint y: 103, endPoint x: 431, endPoint y: 108, distance: 5.7
click at [434, 103] on select "Choose an option... Pending Applied Excluded (Questions) Excluded (Expired) Exc…" at bounding box center [447, 103] width 76 height 14
click at [409, 96] on select "Choose an option... Pending Applied Excluded (Questions) Excluded (Expired) Exc…" at bounding box center [447, 103] width 76 height 14
select select ""pending""
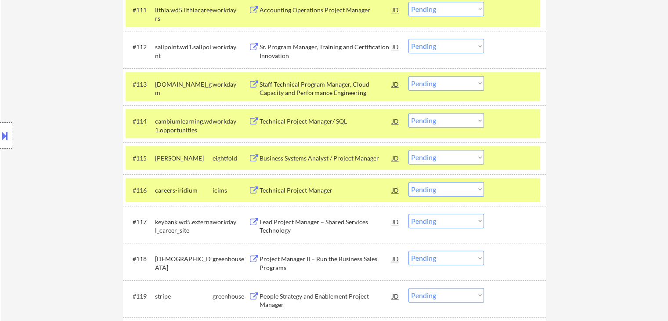
scroll to position [564, 0]
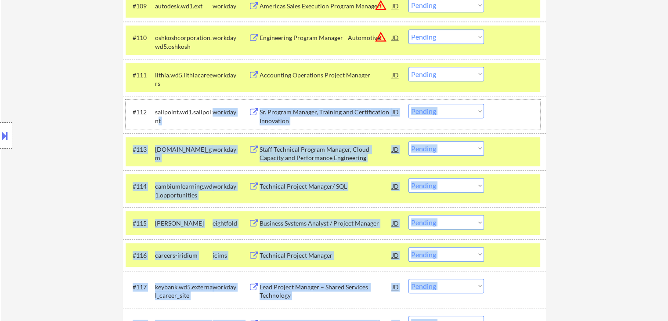
drag, startPoint x: 148, startPoint y: 115, endPoint x: 99, endPoint y: 104, distance: 49.5
click at [39, 111] on div "Location Inclusions:" at bounding box center [78, 135] width 157 height 163
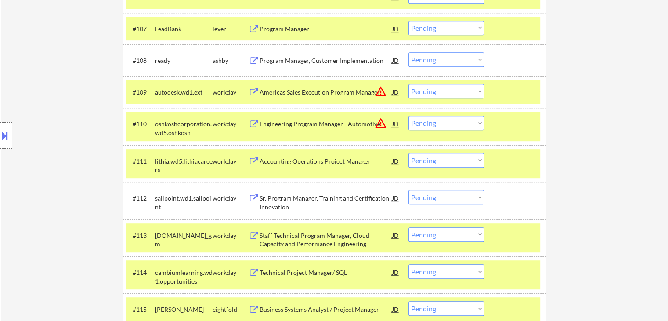
scroll to position [432, 0]
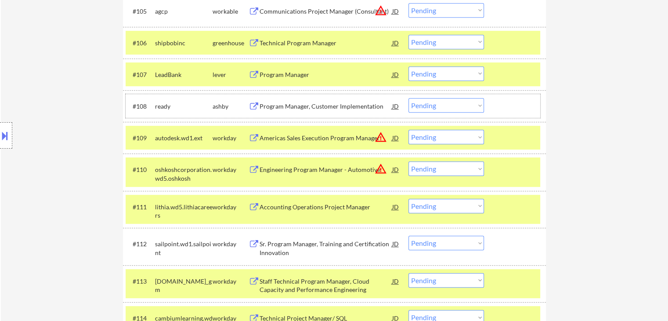
drag, startPoint x: 522, startPoint y: 108, endPoint x: 27, endPoint y: 116, distance: 494.7
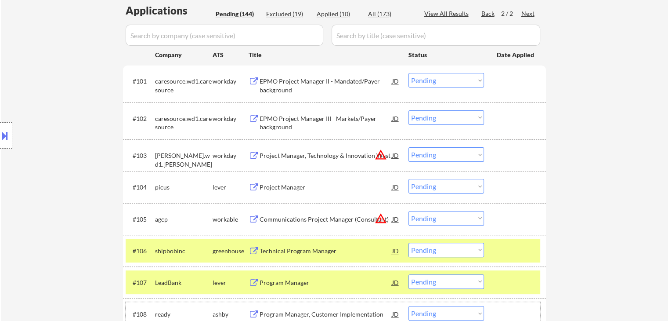
scroll to position [169, 0]
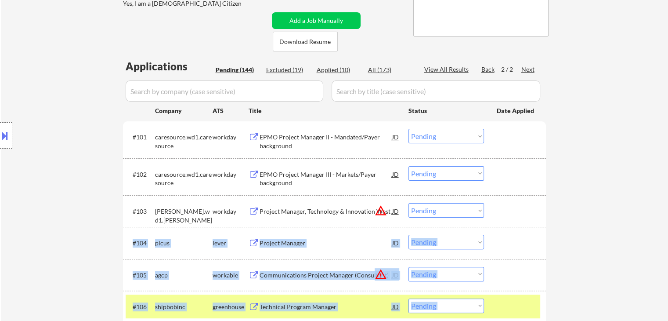
drag, startPoint x: 115, startPoint y: 129, endPoint x: 281, endPoint y: 197, distance: 179.6
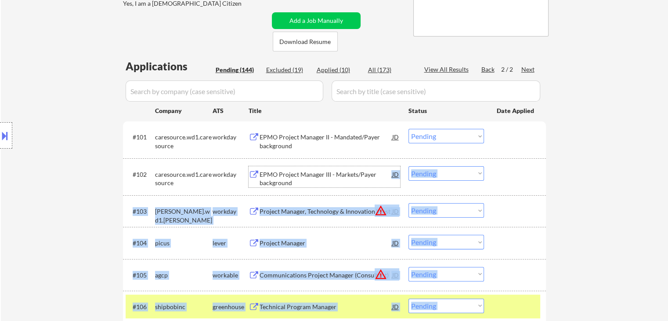
drag, startPoint x: 297, startPoint y: 184, endPoint x: 88, endPoint y: 130, distance: 216.1
click at [81, 130] on div "Location Inclusions:" at bounding box center [78, 135] width 157 height 163
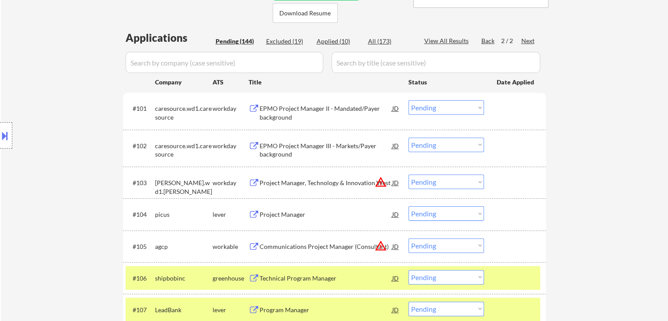
scroll to position [213, 0]
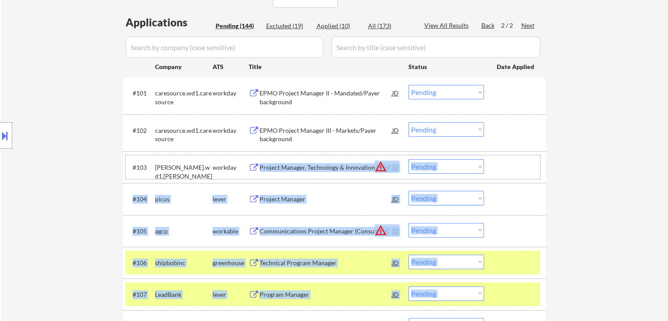
drag, startPoint x: 236, startPoint y: 169, endPoint x: 83, endPoint y: 157, distance: 153.8
click at [82, 156] on div "Location Inclusions:" at bounding box center [78, 135] width 157 height 163
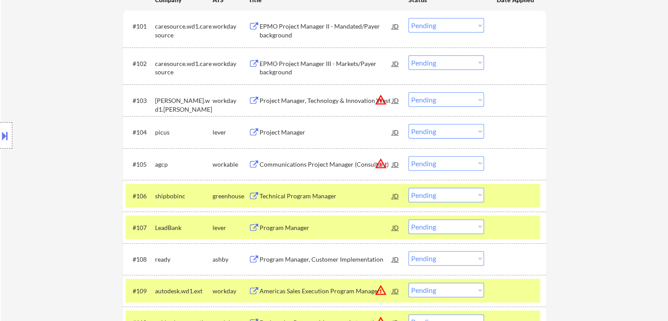
scroll to position [300, 0]
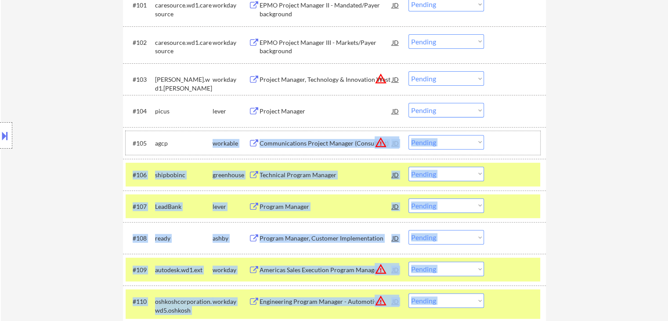
drag, startPoint x: 177, startPoint y: 141, endPoint x: 104, endPoint y: 134, distance: 72.8
click at [59, 131] on div "Location Inclusions:" at bounding box center [78, 135] width 157 height 163
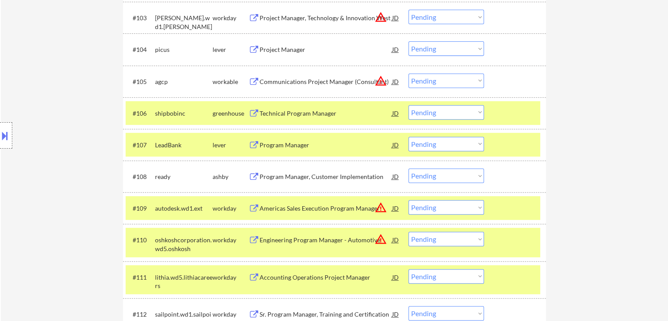
scroll to position [388, 0]
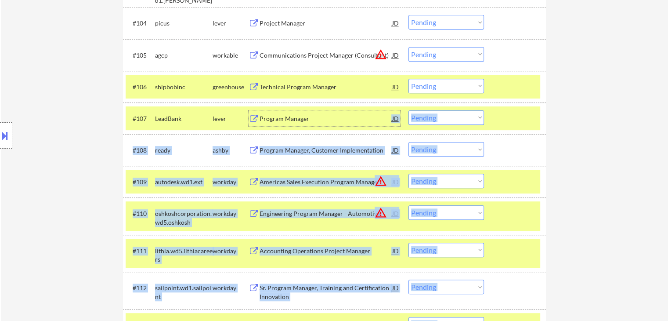
drag, startPoint x: 316, startPoint y: 113, endPoint x: 69, endPoint y: 108, distance: 247.4
click at [68, 107] on div "Location Inclusions:" at bounding box center [78, 135] width 157 height 163
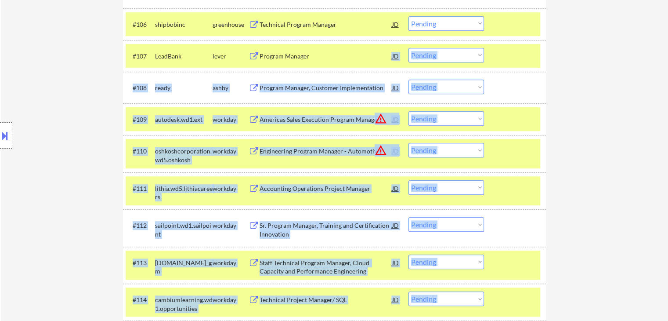
scroll to position [476, 0]
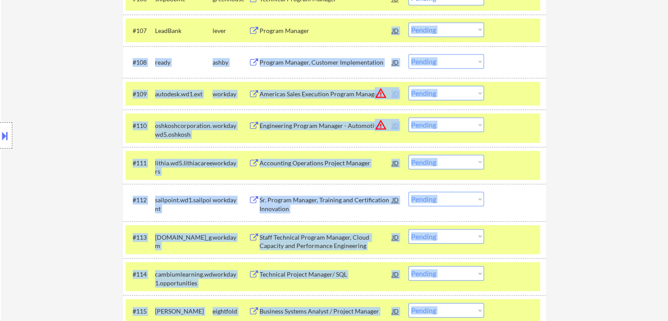
click at [89, 121] on div "Location Inclusions:" at bounding box center [78, 135] width 157 height 163
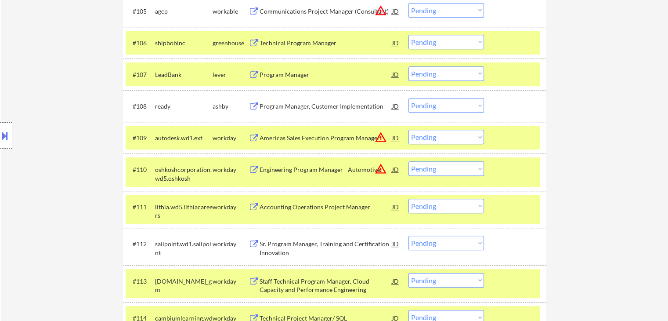
click at [65, 132] on div "Location Inclusions:" at bounding box center [78, 135] width 157 height 163
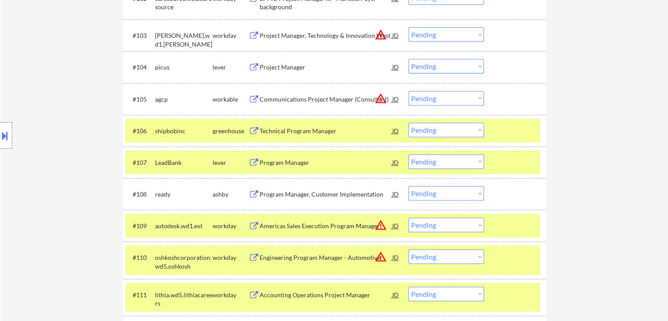
click at [78, 128] on div "Location Inclusions:" at bounding box center [78, 135] width 157 height 163
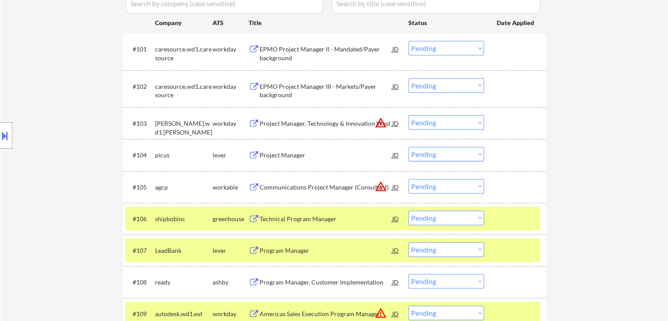
click at [78, 128] on div "Location Inclusions:" at bounding box center [78, 135] width 157 height 163
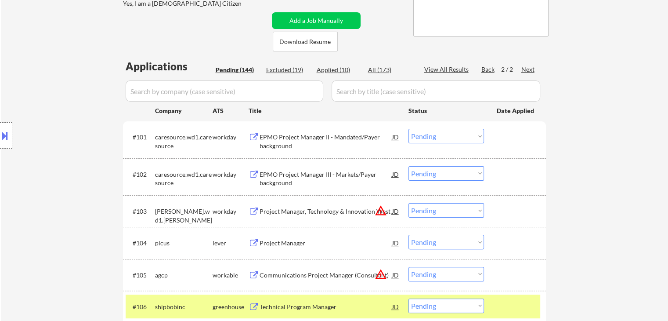
click at [78, 128] on div "Location Inclusions:" at bounding box center [78, 135] width 157 height 163
click at [222, 92] on input "input" at bounding box center [225, 90] width 198 height 21
drag, startPoint x: 248, startPoint y: 92, endPoint x: 87, endPoint y: 93, distance: 160.8
click at [87, 93] on div "Location Inclusions:" at bounding box center [78, 135] width 157 height 163
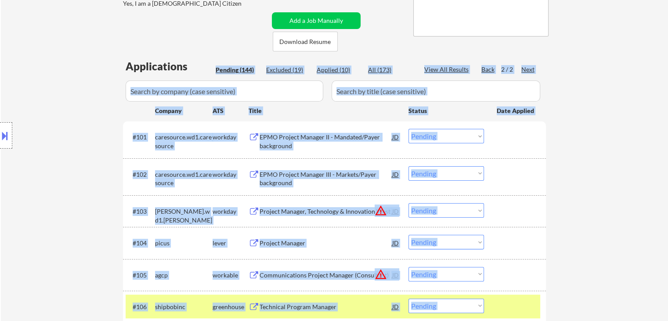
drag, startPoint x: 123, startPoint y: 65, endPoint x: 194, endPoint y: 69, distance: 70.4
click at [195, 69] on div "Applications" at bounding box center [169, 66] width 87 height 11
drag, startPoint x: 193, startPoint y: 67, endPoint x: 104, endPoint y: 66, distance: 89.2
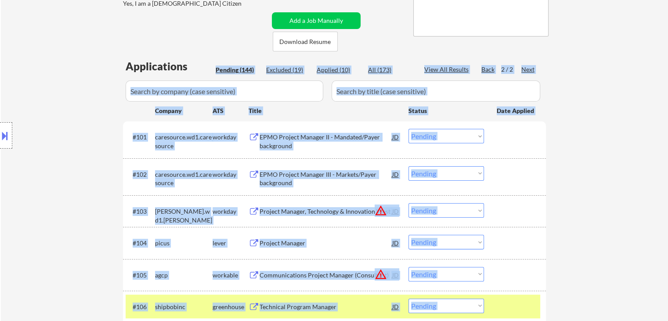
drag, startPoint x: 99, startPoint y: 67, endPoint x: 186, endPoint y: 72, distance: 87.6
click at [99, 67] on div "Location Inclusions:" at bounding box center [78, 135] width 157 height 163
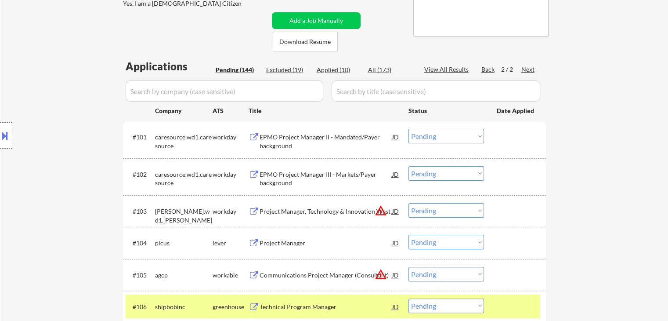
click at [183, 65] on div "Applications" at bounding box center [169, 66] width 87 height 11
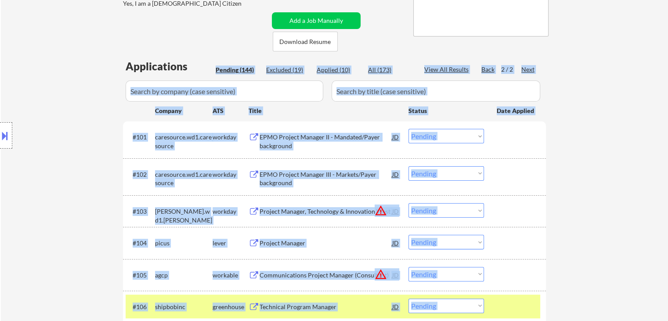
drag, startPoint x: 184, startPoint y: 66, endPoint x: 136, endPoint y: 66, distance: 48.8
click at [107, 72] on div "Location Inclusions:" at bounding box center [78, 135] width 157 height 163
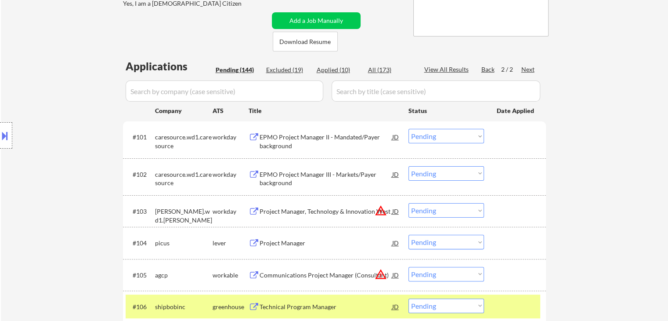
click at [90, 87] on div "Location Inclusions:" at bounding box center [78, 135] width 157 height 163
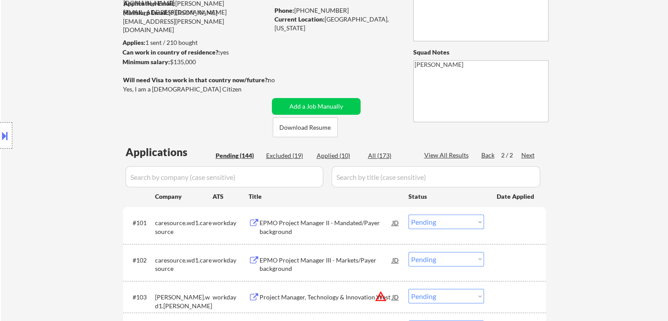
scroll to position [81, 0]
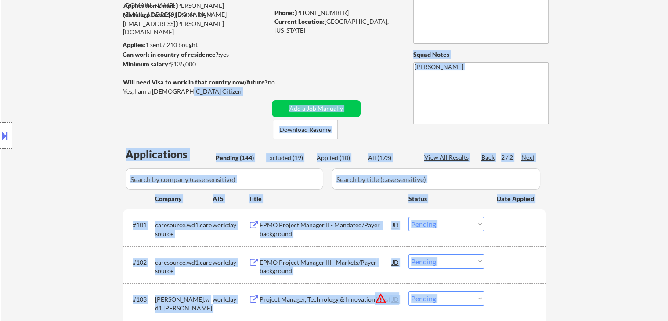
drag, startPoint x: 139, startPoint y: 85, endPoint x: 84, endPoint y: 87, distance: 55.4
click at [127, 85] on body "← Return to /applysquad Mailslurp Inbox Job Search Builder [PERSON_NAME] User E…" at bounding box center [334, 79] width 668 height 321
drag, startPoint x: 84, startPoint y: 87, endPoint x: 181, endPoint y: 82, distance: 97.6
click at [84, 87] on div "Location Inclusions:" at bounding box center [78, 135] width 157 height 163
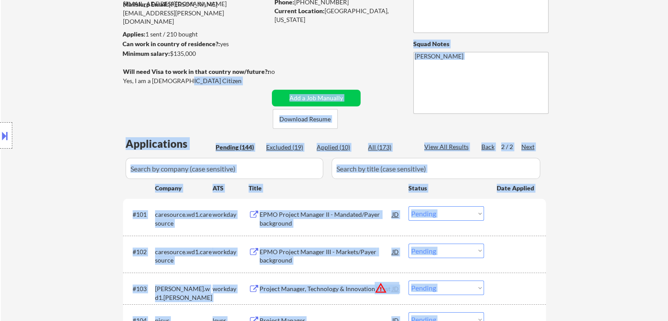
scroll to position [125, 0]
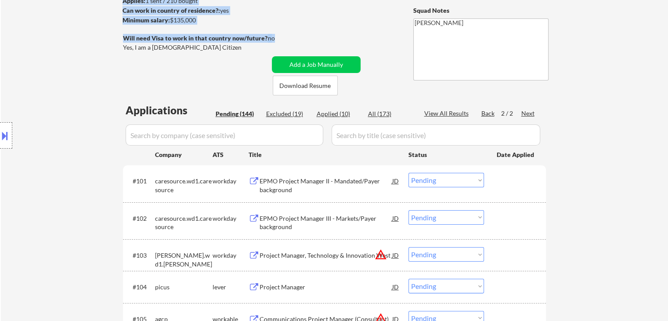
drag, startPoint x: 269, startPoint y: 39, endPoint x: 196, endPoint y: 32, distance: 73.3
click at [188, 42] on div "Will need Visa to work in that country now/future?:" at bounding box center [197, 38] width 148 height 9
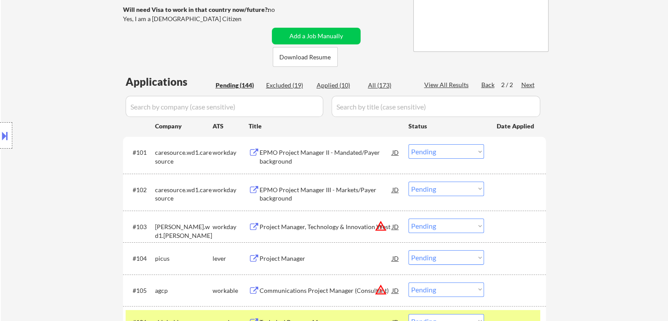
scroll to position [169, 0]
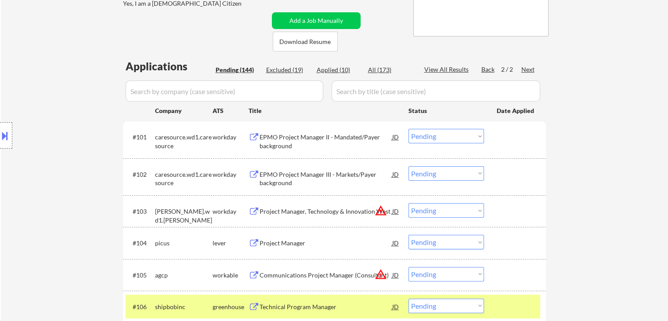
click at [86, 140] on div "Location Inclusions:" at bounding box center [78, 135] width 157 height 163
drag, startPoint x: 488, startPoint y: 68, endPoint x: 418, endPoint y: 106, distance: 79.0
click at [488, 69] on div "Back" at bounding box center [488, 69] width 14 height 9
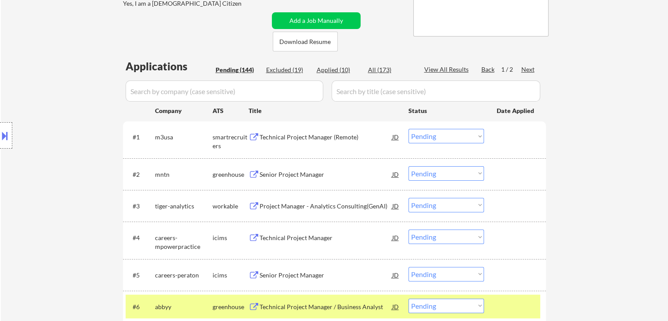
click at [91, 138] on div "Location Inclusions:" at bounding box center [78, 135] width 157 height 163
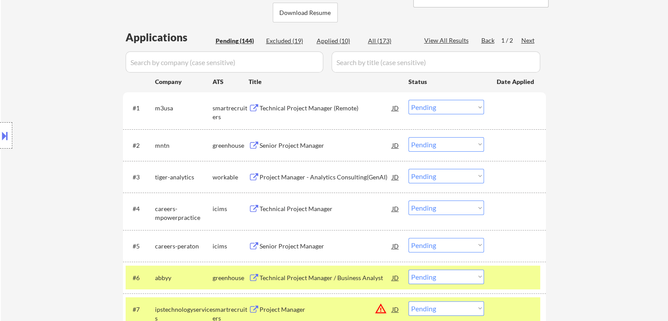
scroll to position [213, 0]
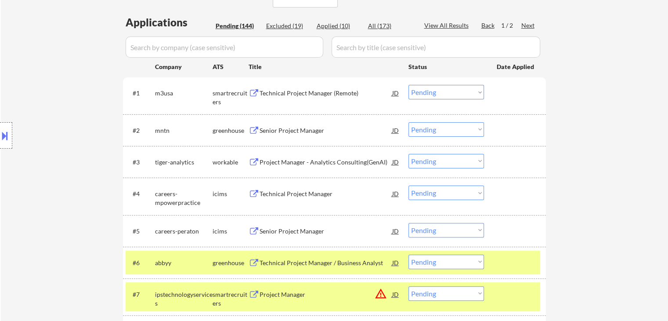
click at [285, 92] on div "Technical Project Manager (Remote)" at bounding box center [326, 93] width 133 height 9
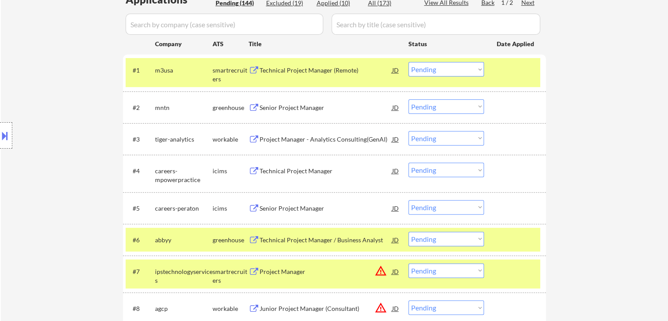
scroll to position [257, 0]
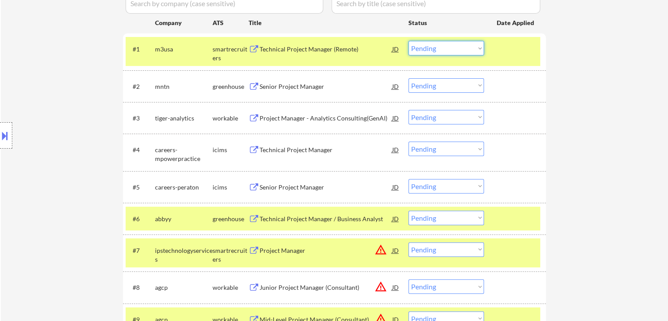
click at [439, 53] on select "Choose an option... Pending Applied Excluded (Questions) Excluded (Expired) Exc…" at bounding box center [447, 48] width 76 height 14
click at [409, 41] on select "Choose an option... Pending Applied Excluded (Questions) Excluded (Expired) Exc…" at bounding box center [447, 48] width 76 height 14
click at [423, 69] on div "#1 m3usa smartrecruiters Technical Project Manager (Remote) JD Choose an option…" at bounding box center [334, 51] width 423 height 37
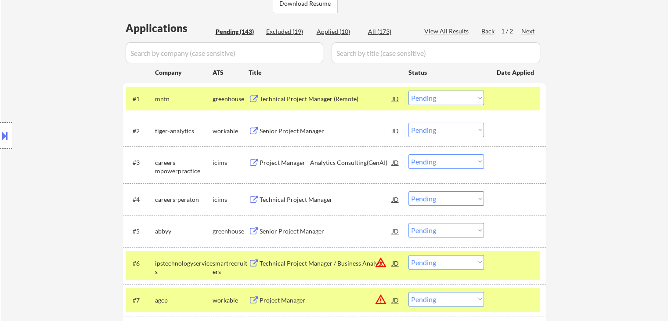
scroll to position [213, 0]
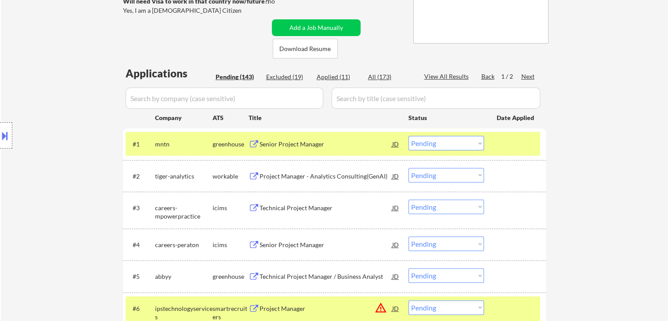
scroll to position [125, 0]
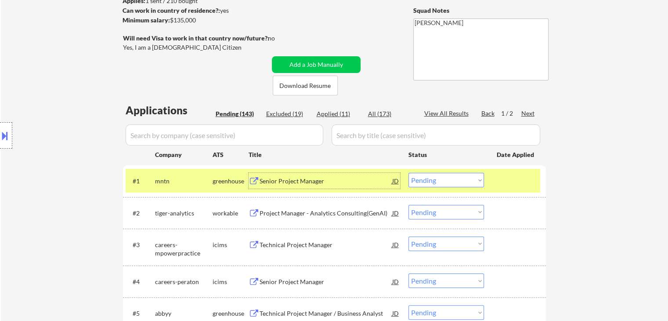
click at [283, 179] on div "Senior Project Manager" at bounding box center [326, 181] width 133 height 9
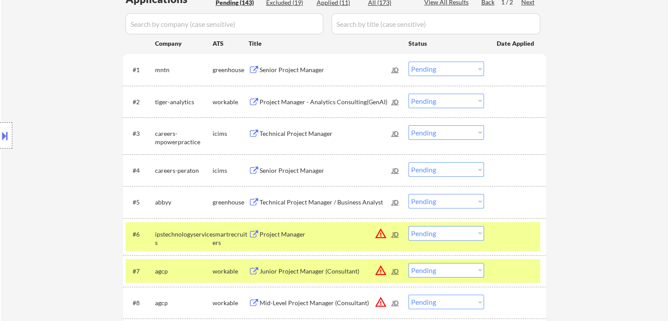
scroll to position [177, 0]
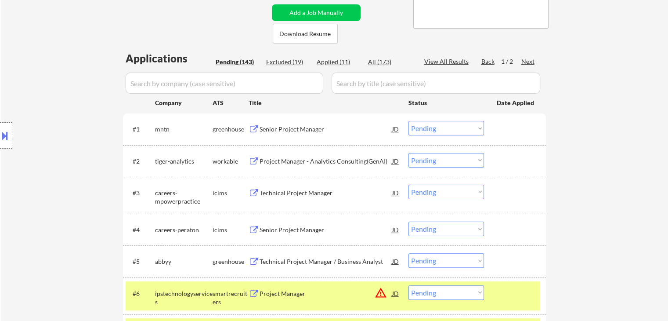
drag, startPoint x: 433, startPoint y: 125, endPoint x: 433, endPoint y: 134, distance: 8.8
click at [433, 125] on select "Choose an option... Pending Applied Excluded (Questions) Excluded (Expired) Exc…" at bounding box center [447, 128] width 76 height 14
click at [409, 121] on select "Choose an option... Pending Applied Excluded (Questions) Excluded (Expired) Exc…" at bounding box center [447, 128] width 76 height 14
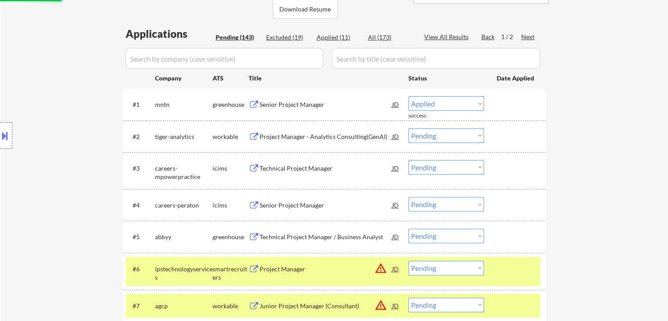
scroll to position [221, 0]
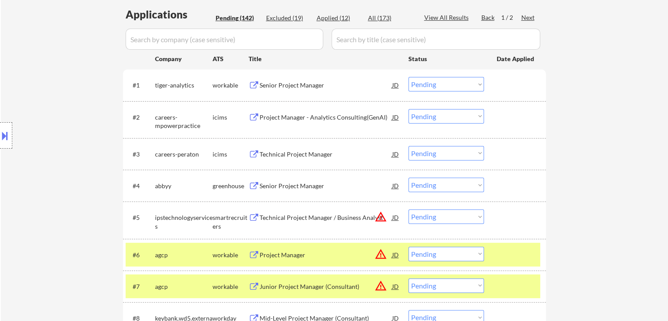
click at [285, 86] on div "Senior Project Manager" at bounding box center [326, 85] width 133 height 9
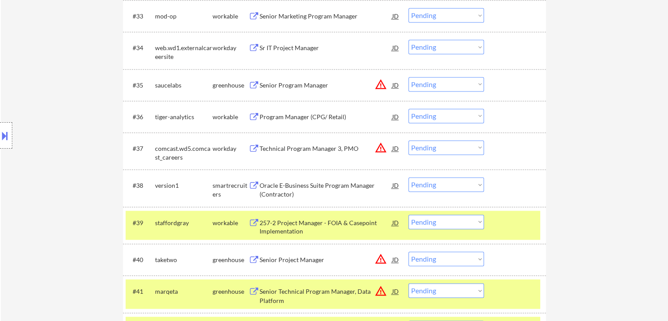
scroll to position [145, 0]
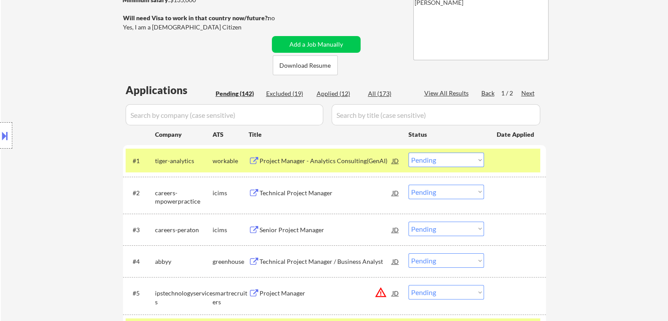
click at [441, 156] on select "Choose an option... Pending Applied Excluded (Questions) Excluded (Expired) Exc…" at bounding box center [447, 159] width 76 height 14
drag, startPoint x: 421, startPoint y: 160, endPoint x: 447, endPoint y: 44, distance: 118.7
click at [421, 159] on select "Choose an option... Pending Applied Excluded (Questions) Excluded (Expired) Exc…" at bounding box center [447, 159] width 76 height 14
click at [435, 156] on select "Choose an option... Pending Applied Excluded (Questions) Excluded (Expired) Exc…" at bounding box center [447, 159] width 76 height 14
drag, startPoint x: 428, startPoint y: 152, endPoint x: 428, endPoint y: 166, distance: 13.2
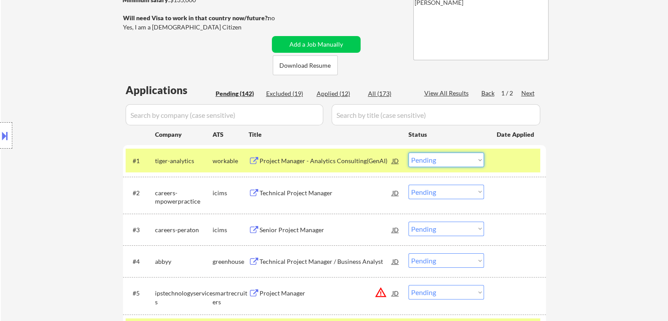
click at [428, 152] on select "Choose an option... Pending Applied Excluded (Questions) Excluded (Expired) Exc…" at bounding box center [447, 159] width 76 height 14
click at [409, 152] on select "Choose an option... Pending Applied Excluded (Questions) Excluded (Expired) Exc…" at bounding box center [447, 159] width 76 height 14
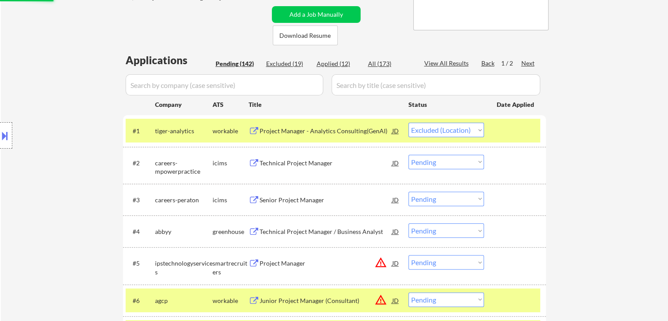
scroll to position [189, 0]
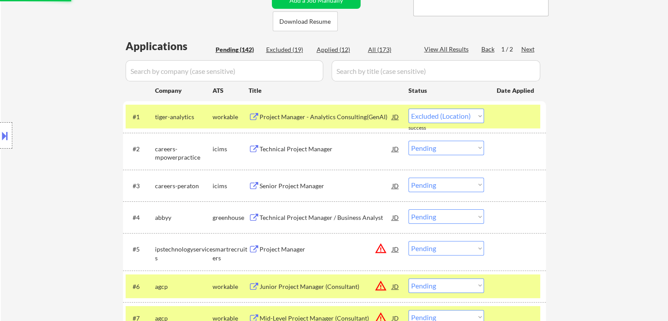
select select ""pending""
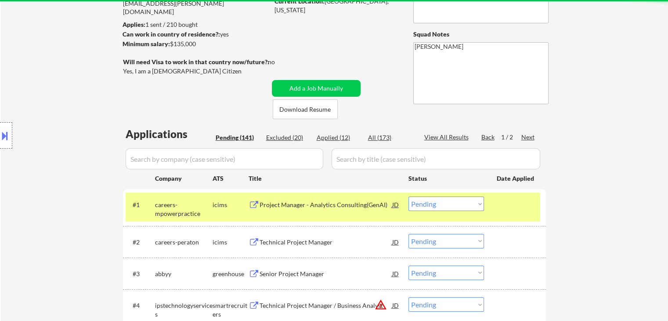
click at [52, 133] on div "Location Inclusions:" at bounding box center [78, 135] width 157 height 163
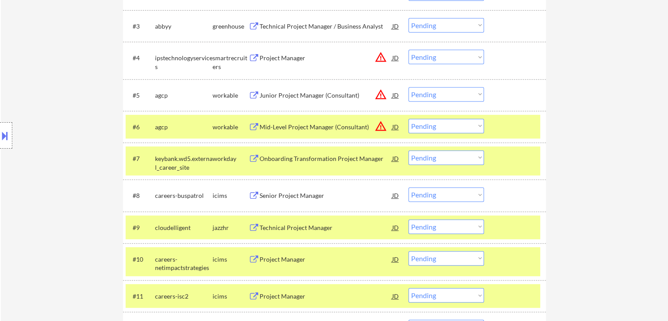
scroll to position [321, 0]
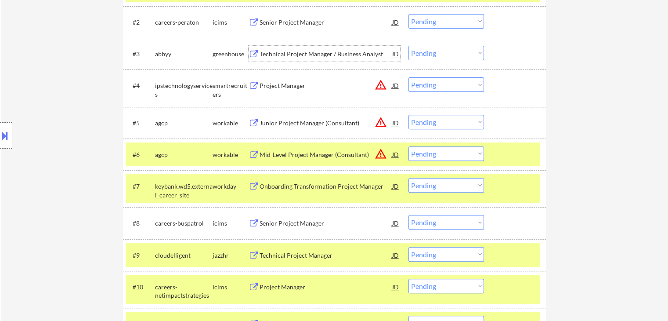
click at [284, 52] on div "Technical Project Manager / Business Analyst" at bounding box center [326, 54] width 133 height 9
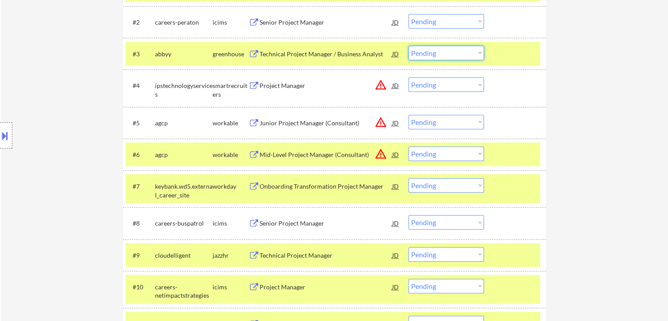
drag, startPoint x: 433, startPoint y: 51, endPoint x: 431, endPoint y: 176, distance: 125.2
click at [433, 51] on select "Choose an option... Pending Applied Excluded (Questions) Excluded (Expired) Exc…" at bounding box center [447, 53] width 76 height 14
click at [409, 46] on select "Choose an option... Pending Applied Excluded (Questions) Excluded (Expired) Exc…" at bounding box center [447, 53] width 76 height 14
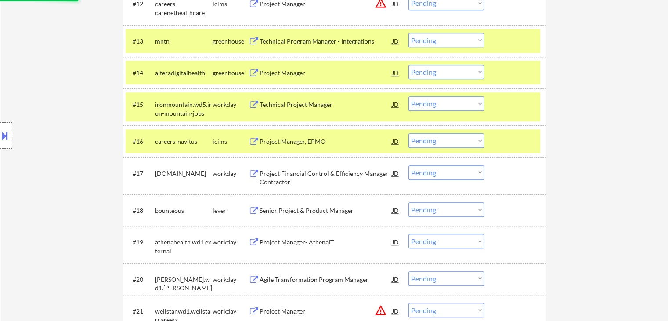
select select ""pending""
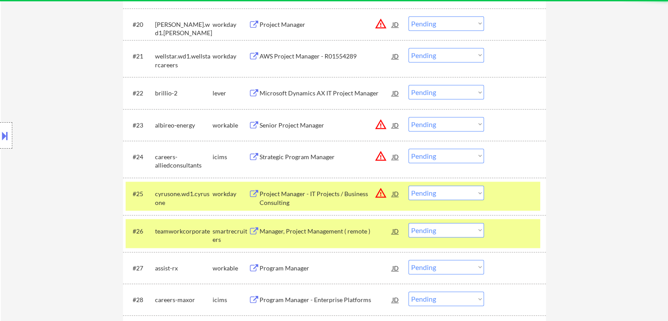
scroll to position [936, 0]
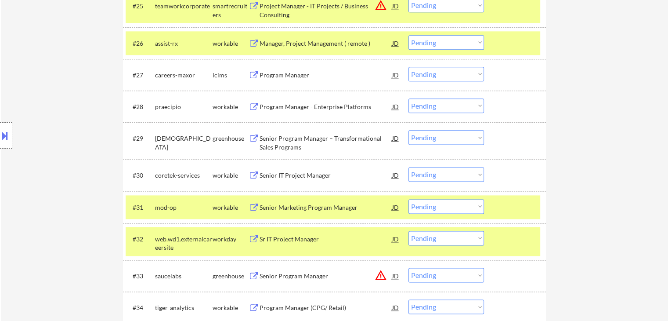
scroll to position [1155, 0]
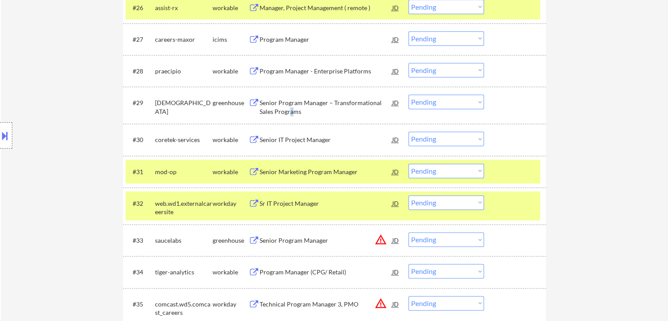
click at [290, 107] on div "Senior Program Manager – Transformational Sales Programs" at bounding box center [326, 106] width 133 height 17
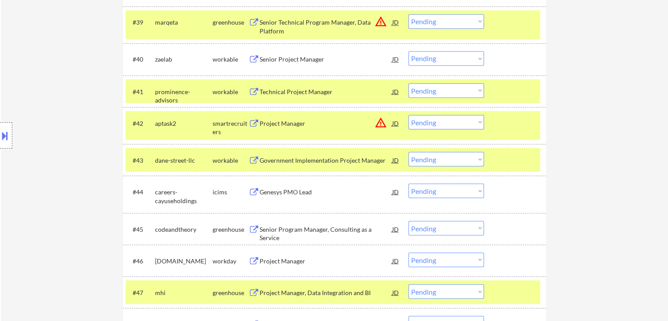
scroll to position [1595, 0]
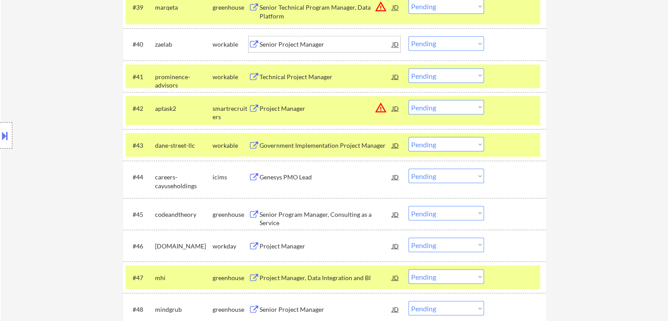
click at [267, 43] on div "Senior Project Manager" at bounding box center [326, 44] width 133 height 9
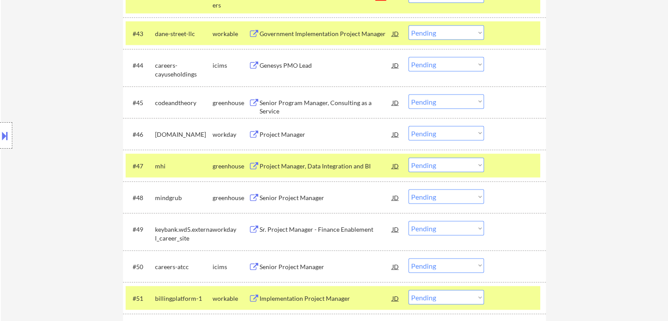
scroll to position [1726, 0]
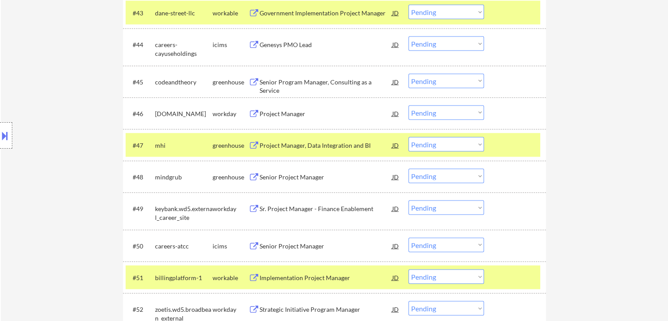
click at [73, 80] on div "Location Inclusions:" at bounding box center [78, 135] width 157 height 163
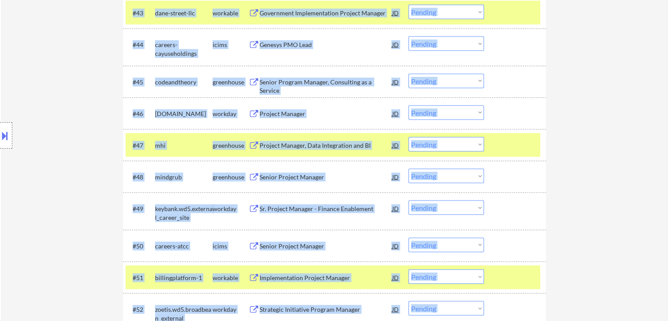
drag, startPoint x: 47, startPoint y: 101, endPoint x: 0, endPoint y: 112, distance: 48.6
click at [3, 109] on div "Location Inclusions:" at bounding box center [78, 135] width 157 height 163
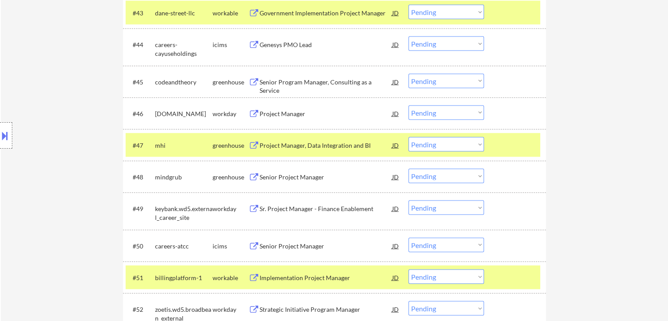
click at [6, 139] on button at bounding box center [5, 135] width 10 height 14
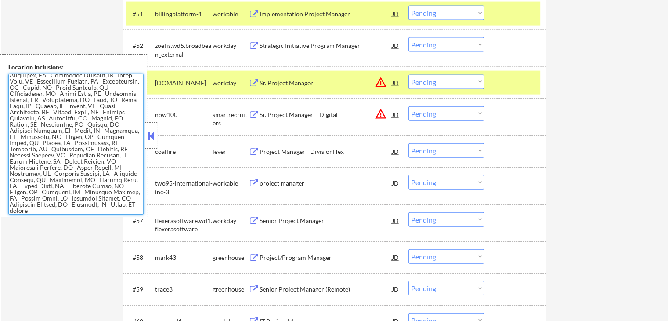
click at [75, 150] on textarea at bounding box center [75, 144] width 135 height 141
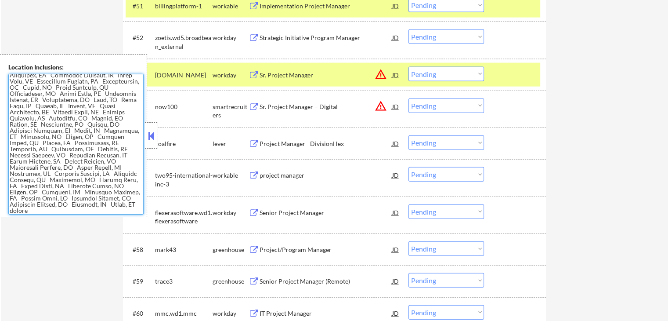
scroll to position [2078, 0]
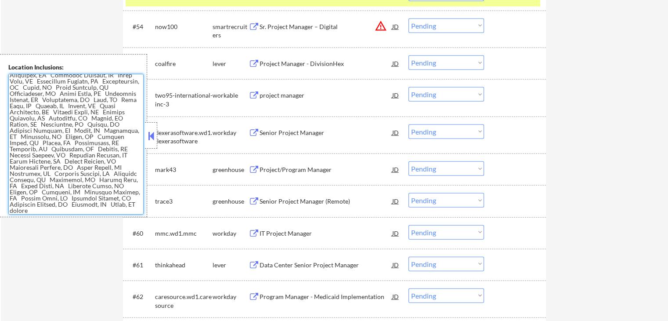
drag, startPoint x: 119, startPoint y: 206, endPoint x: 4, endPoint y: 85, distance: 166.9
click at [4, 85] on div "Location Inclusions:" at bounding box center [73, 135] width 147 height 163
click at [46, 116] on textarea at bounding box center [75, 144] width 135 height 141
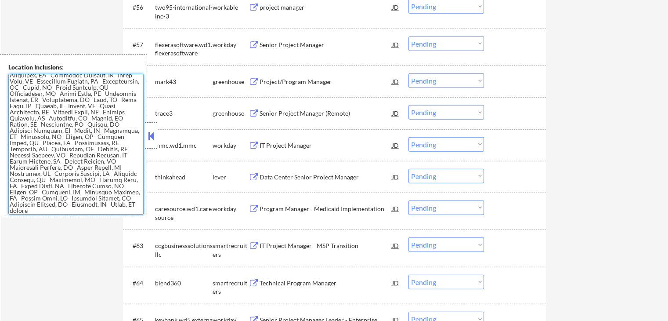
scroll to position [0, 0]
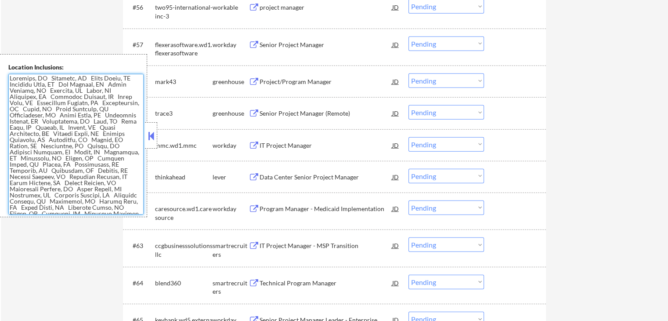
drag, startPoint x: 116, startPoint y: 210, endPoint x: 0, endPoint y: 65, distance: 186.0
click at [0, 65] on div "Location Inclusions:" at bounding box center [73, 135] width 147 height 163
click at [35, 97] on textarea at bounding box center [75, 144] width 135 height 141
drag, startPoint x: 43, startPoint y: 105, endPoint x: 91, endPoint y: 122, distance: 51.0
click at [91, 122] on textarea at bounding box center [75, 144] width 135 height 141
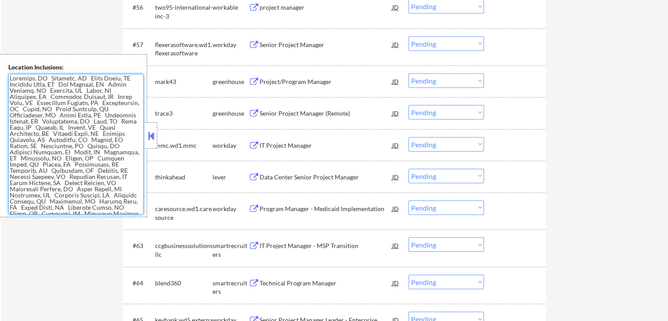
click at [88, 136] on textarea at bounding box center [75, 144] width 135 height 141
drag, startPoint x: 39, startPoint y: 166, endPoint x: 0, endPoint y: 113, distance: 65.4
click at [0, 113] on div "Location Inclusions:" at bounding box center [73, 135] width 147 height 163
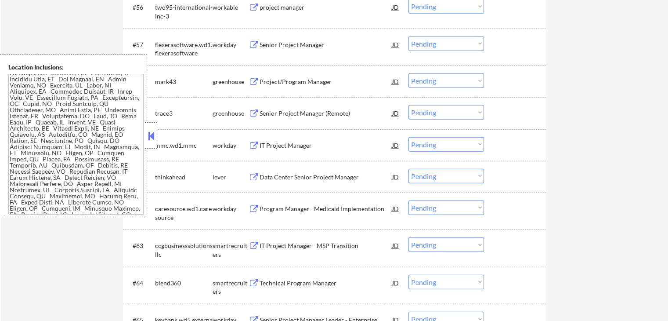
drag, startPoint x: 0, startPoint y: 112, endPoint x: 41, endPoint y: 126, distance: 43.5
click at [0, 112] on div "Location Inclusions:" at bounding box center [73, 135] width 147 height 163
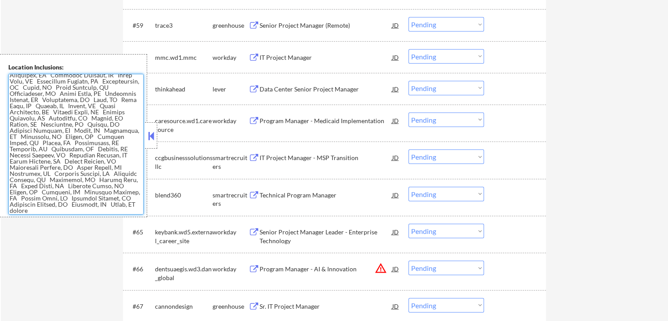
scroll to position [0, 0]
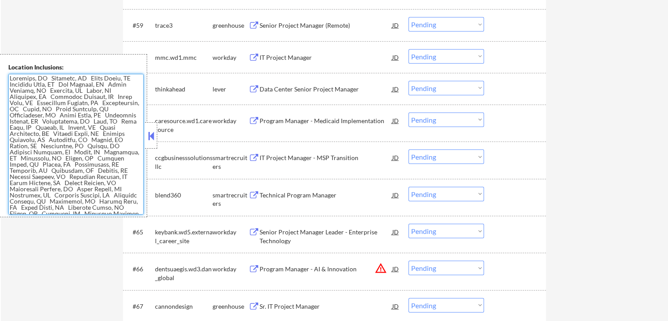
drag, startPoint x: 121, startPoint y: 155, endPoint x: 0, endPoint y: 74, distance: 145.3
click at [0, 74] on div "Location Inclusions:" at bounding box center [73, 135] width 147 height 163
click at [39, 94] on textarea at bounding box center [75, 144] width 135 height 141
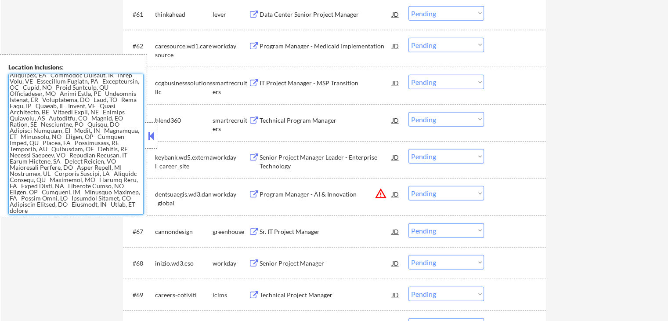
scroll to position [2341, 0]
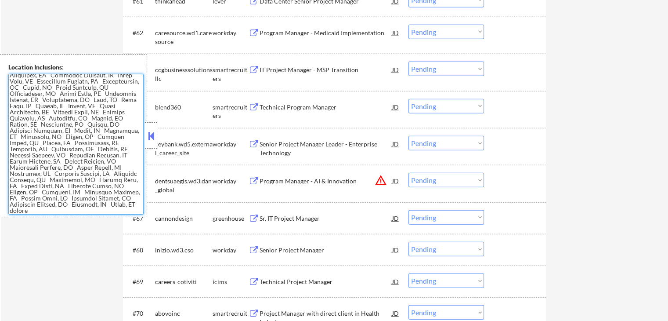
drag, startPoint x: 110, startPoint y: 199, endPoint x: 4, endPoint y: 102, distance: 143.6
click at [4, 102] on div "Location Inclusions:" at bounding box center [73, 135] width 147 height 163
click at [149, 138] on button at bounding box center [151, 135] width 10 height 13
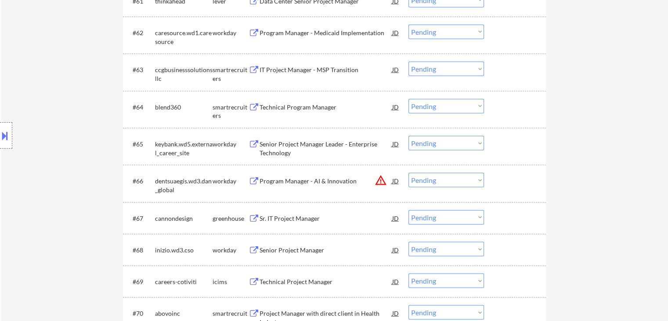
click at [80, 153] on div "Location Inclusions:" at bounding box center [78, 135] width 157 height 163
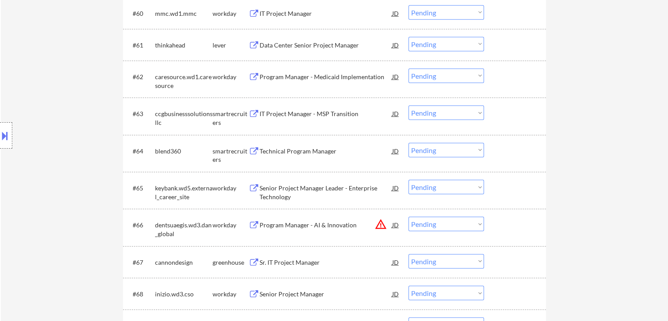
click at [131, 114] on div "Location Inclusions:" at bounding box center [78, 135] width 157 height 163
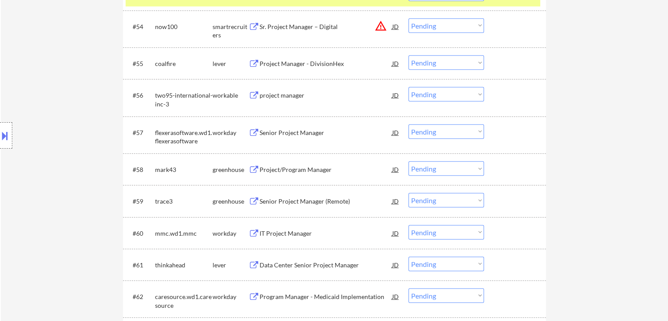
click at [291, 167] on div "Project/Program Manager" at bounding box center [326, 169] width 133 height 9
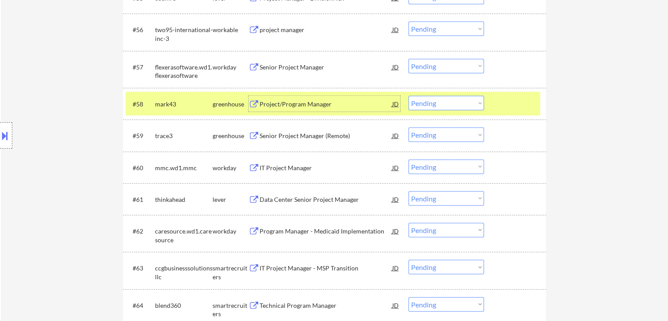
scroll to position [2166, 0]
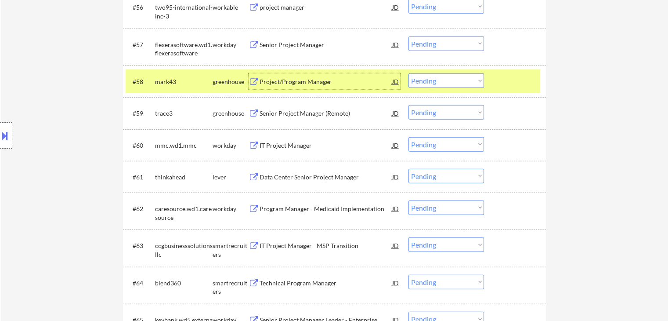
click at [426, 82] on select "Choose an option... Pending Applied Excluded (Questions) Excluded (Expired) Exc…" at bounding box center [447, 80] width 76 height 14
select select ""excluded__expired_""
click at [409, 73] on select "Choose an option... Pending Applied Excluded (Questions) Excluded (Expired) Exc…" at bounding box center [447, 80] width 76 height 14
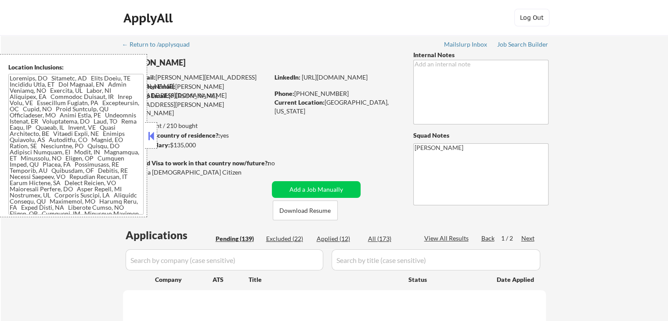
click at [149, 141] on button at bounding box center [151, 135] width 10 height 13
select select ""pending""
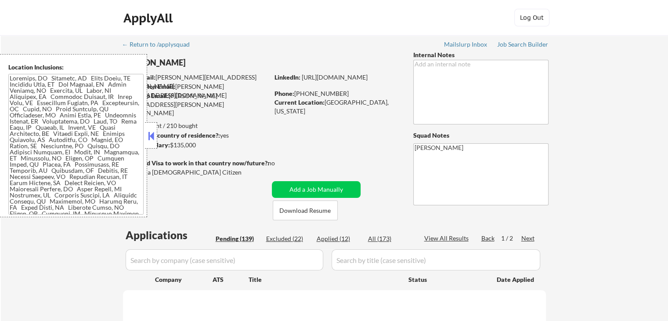
select select ""pending""
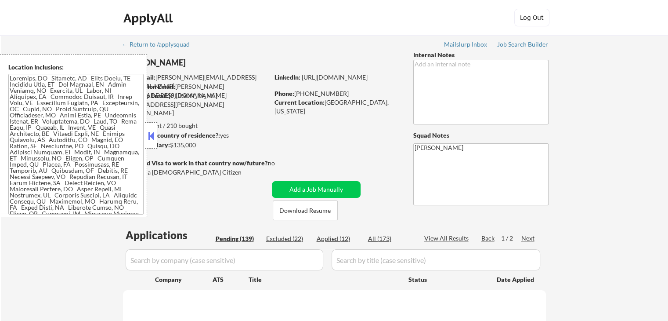
select select ""pending""
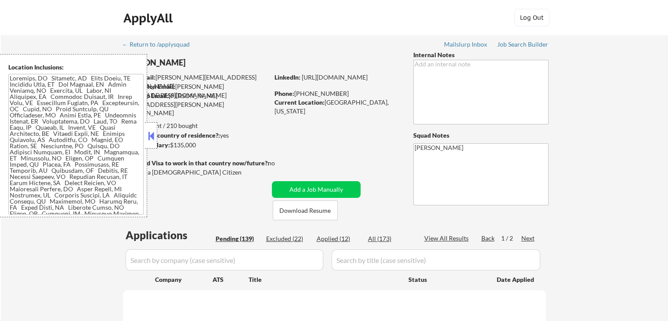
select select ""pending""
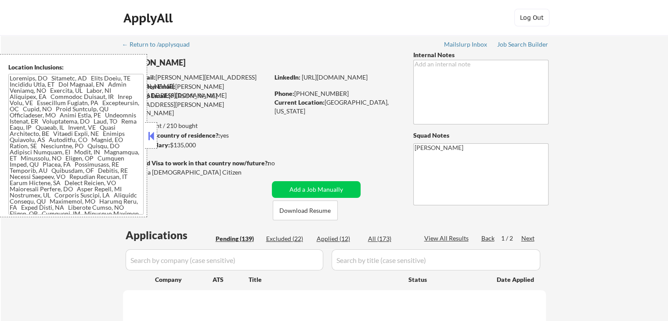
select select ""pending""
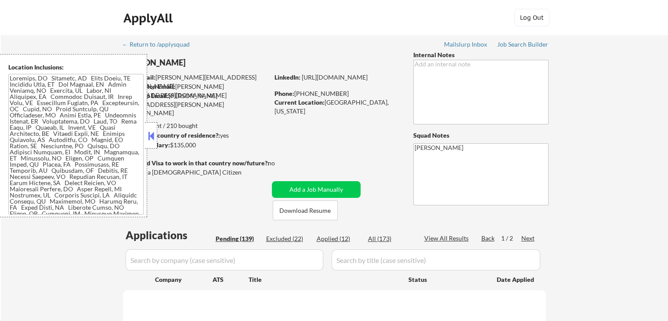
select select ""pending""
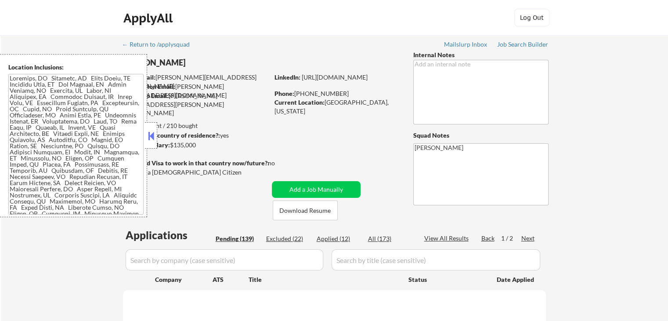
select select ""pending""
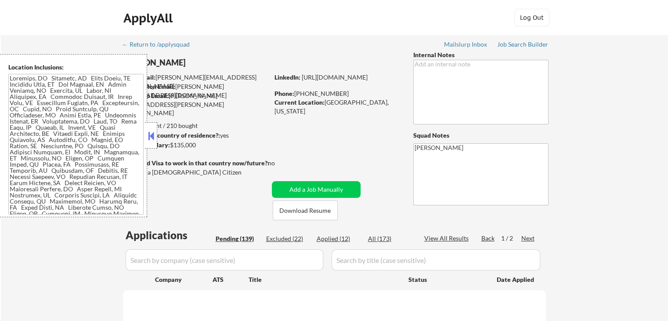
select select ""pending""
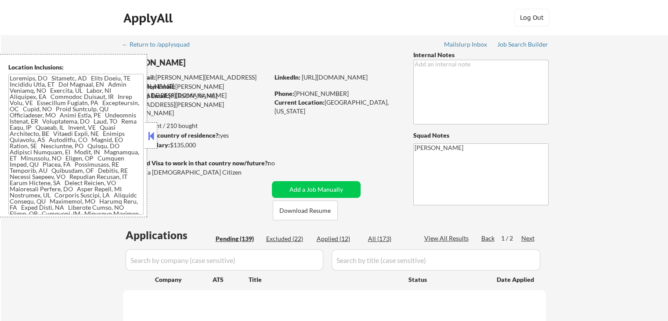
select select ""pending""
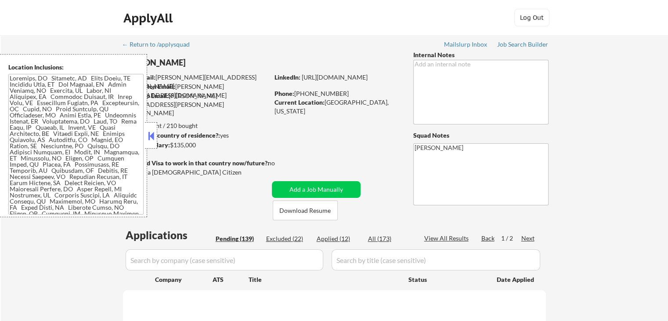
select select ""pending""
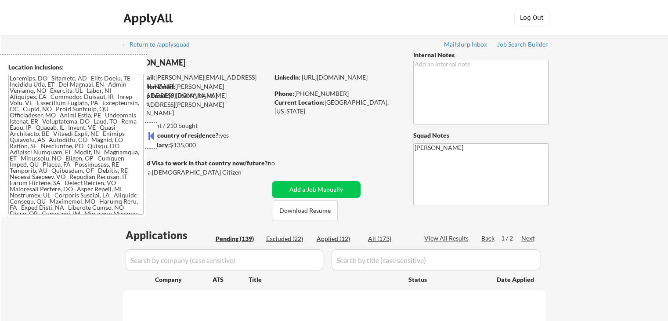
select select ""pending""
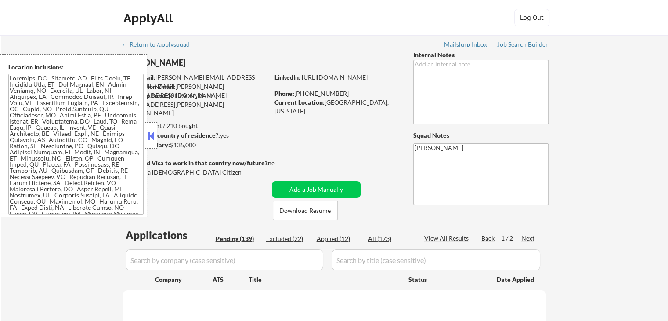
select select ""pending""
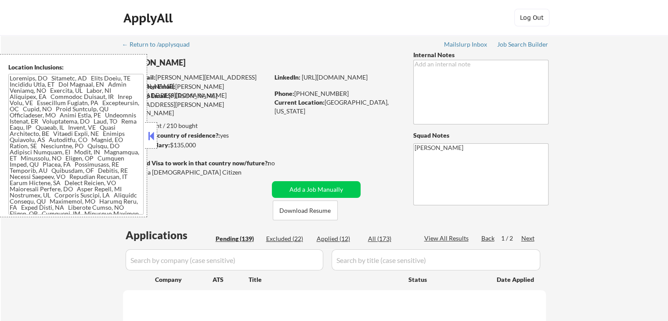
select select ""pending""
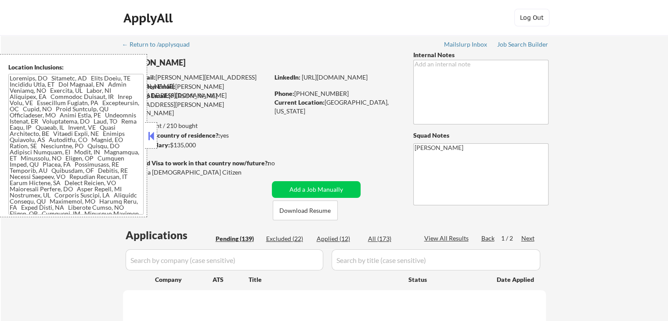
select select ""pending""
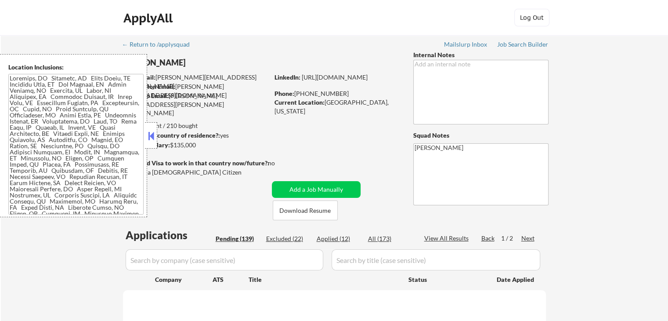
select select ""pending""
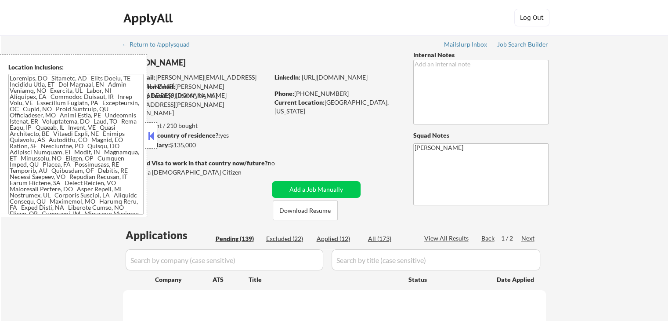
select select ""pending""
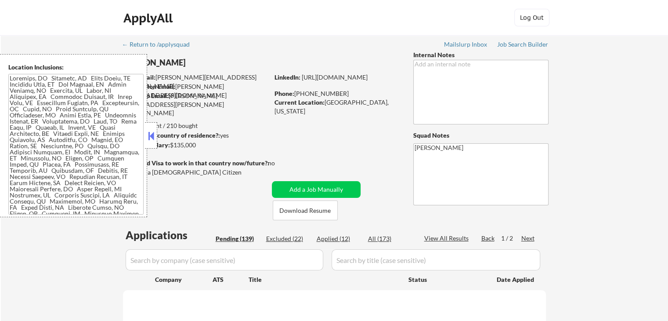
select select ""pending""
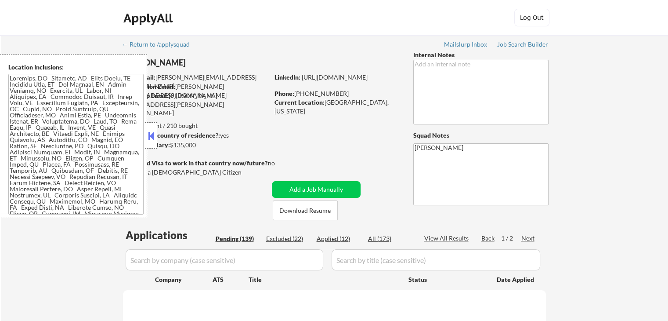
select select ""pending""
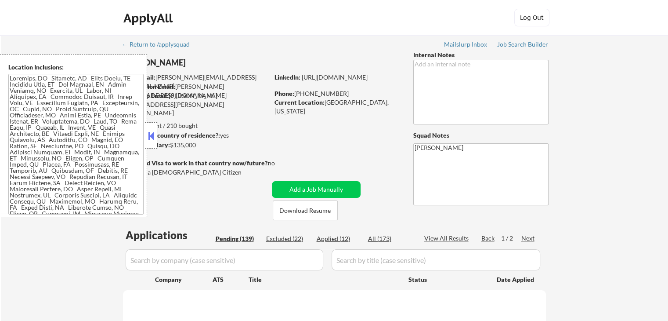
select select ""pending""
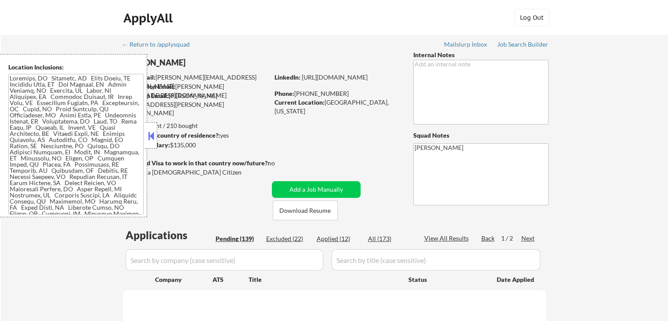
select select ""pending""
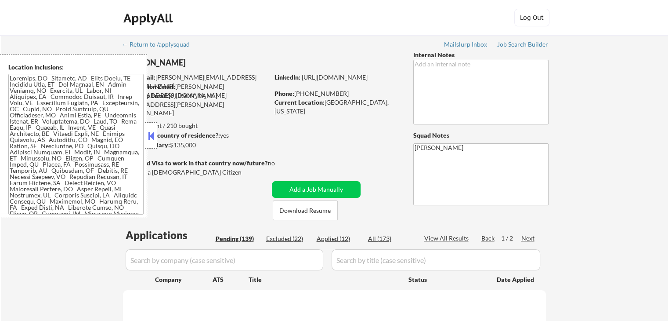
select select ""pending""
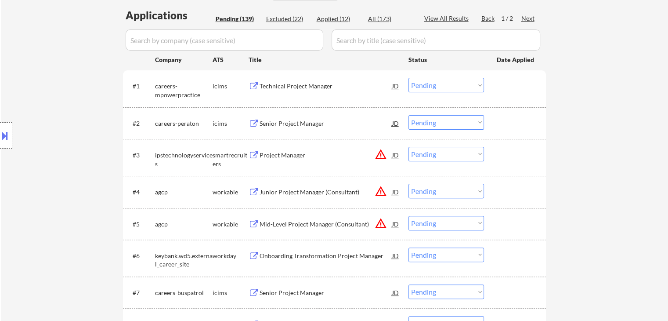
click at [111, 128] on div "Location Inclusions:" at bounding box center [78, 135] width 157 height 163
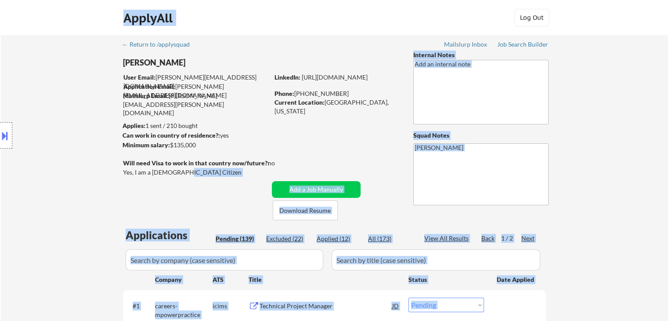
drag, startPoint x: 188, startPoint y: 170, endPoint x: 19, endPoint y: 156, distance: 169.3
click at [19, 156] on body "← Return to /applysquad Mailslurp Inbox Job Search Builder Michelle Walsh User …" at bounding box center [334, 160] width 668 height 321
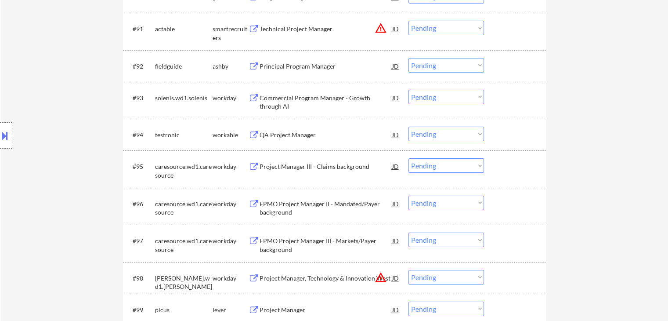
scroll to position [3322, 0]
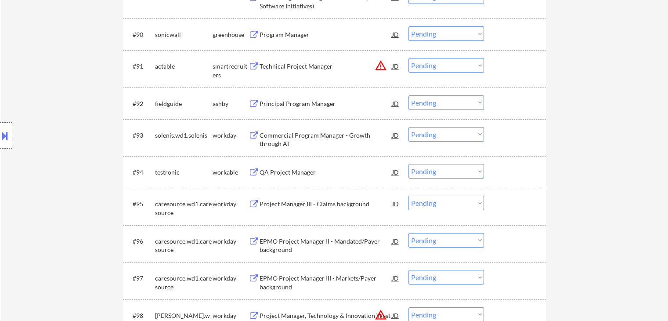
click at [282, 104] on div "Principal Program Manager" at bounding box center [326, 103] width 133 height 9
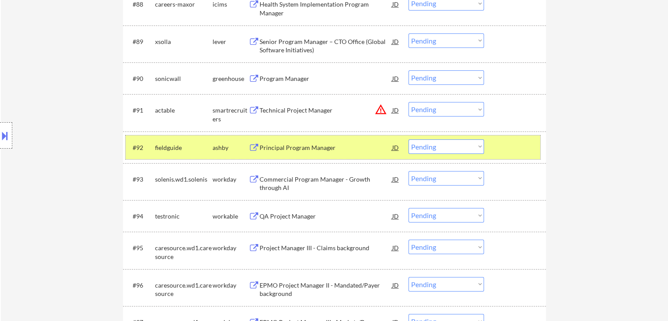
click at [519, 144] on div at bounding box center [516, 147] width 39 height 16
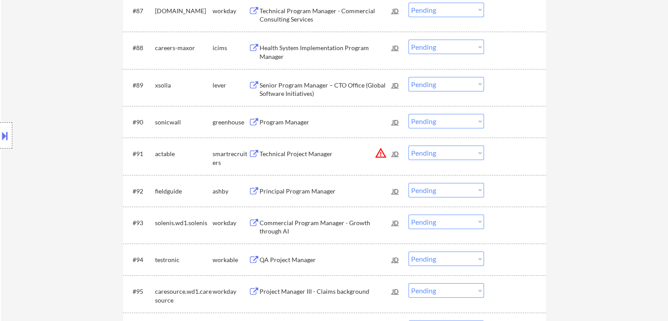
scroll to position [3234, 0]
click at [288, 122] on div "Program Manager" at bounding box center [326, 122] width 133 height 9
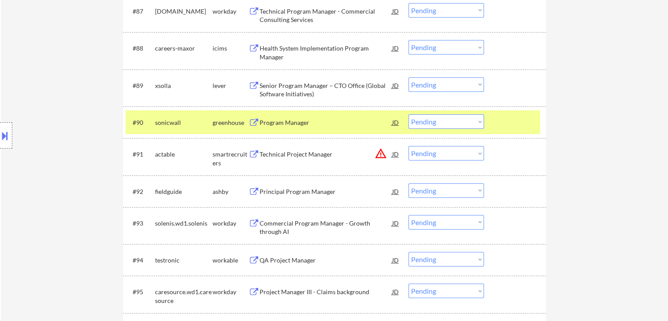
drag, startPoint x: 432, startPoint y: 119, endPoint x: 432, endPoint y: 126, distance: 7.0
click at [432, 119] on select "Choose an option... Pending Applied Excluded (Questions) Excluded (Expired) Exc…" at bounding box center [447, 121] width 76 height 14
click at [409, 114] on select "Choose an option... Pending Applied Excluded (Questions) Excluded (Expired) Exc…" at bounding box center [447, 121] width 76 height 14
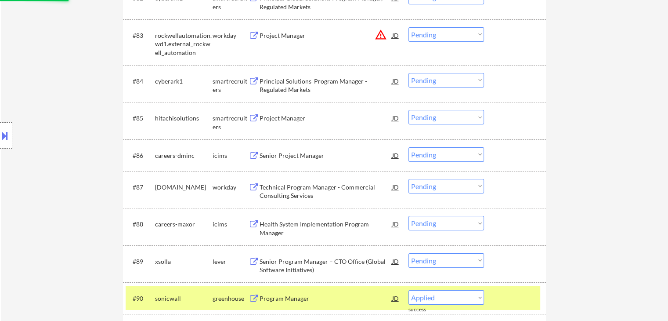
select select ""pending""
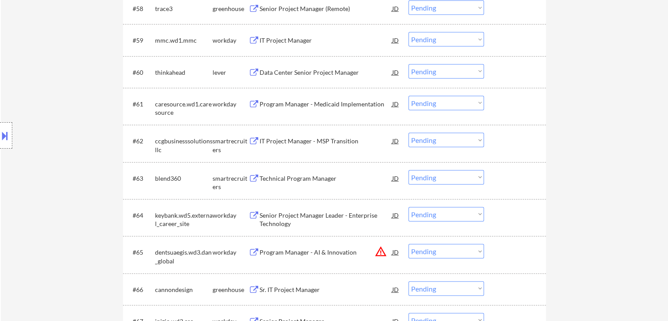
scroll to position [2268, 0]
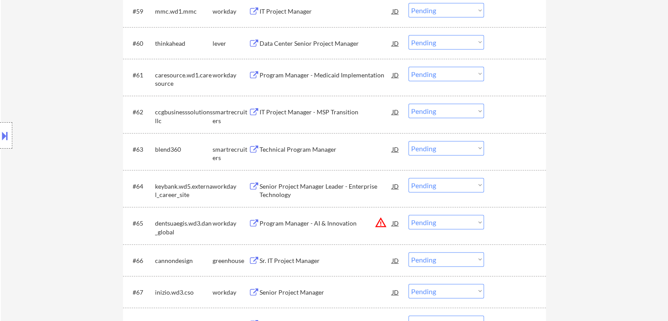
click at [318, 43] on div "Data Center Senior Project Manager" at bounding box center [326, 43] width 133 height 9
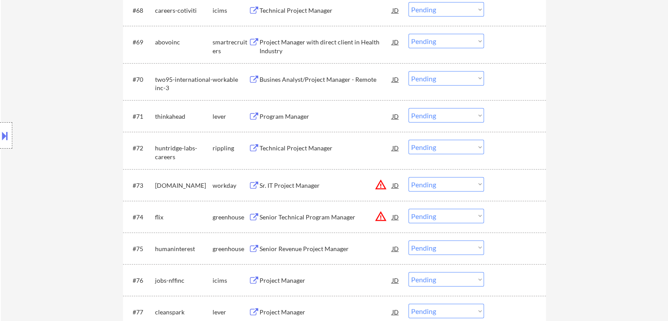
scroll to position [2150, 0]
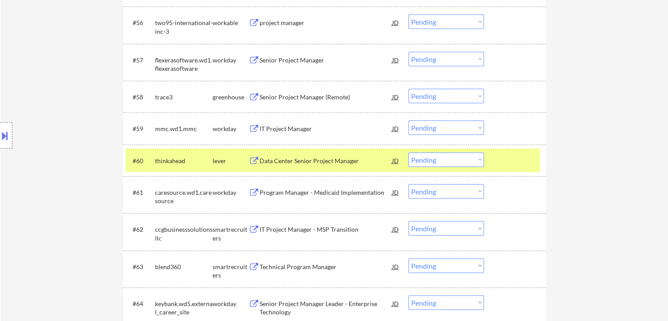
click at [464, 166] on select "Choose an option... Pending Applied Excluded (Questions) Excluded (Expired) Exc…" at bounding box center [447, 159] width 76 height 14
click at [409, 152] on select "Choose an option... Pending Applied Excluded (Questions) Excluded (Expired) Exc…" at bounding box center [447, 159] width 76 height 14
drag, startPoint x: 439, startPoint y: 160, endPoint x: 439, endPoint y: 166, distance: 5.3
click at [439, 160] on select "Choose an option... Pending Applied Excluded (Questions) Excluded (Expired) Exc…" at bounding box center [447, 159] width 76 height 14
select select ""pending""
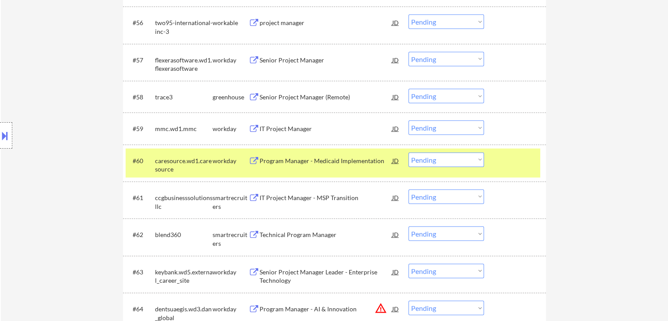
drag, startPoint x: 626, startPoint y: 141, endPoint x: 601, endPoint y: 143, distance: 24.2
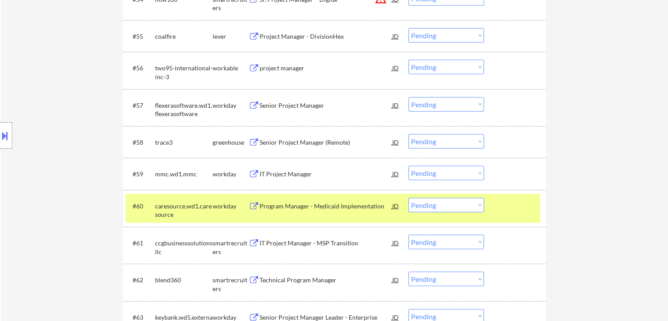
scroll to position [2062, 0]
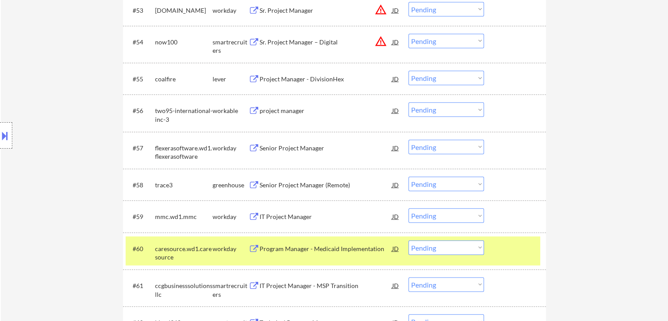
click at [293, 188] on div "Senior Project Manager (Remote)" at bounding box center [326, 185] width 133 height 9
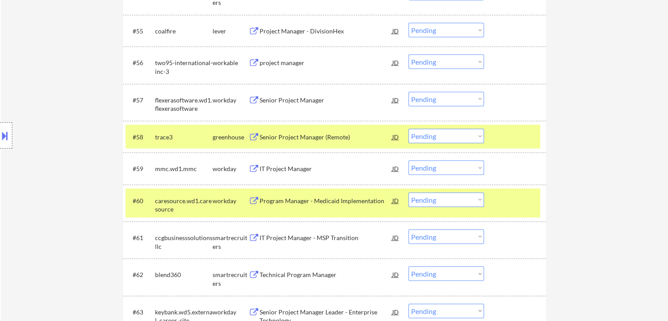
scroll to position [2194, 0]
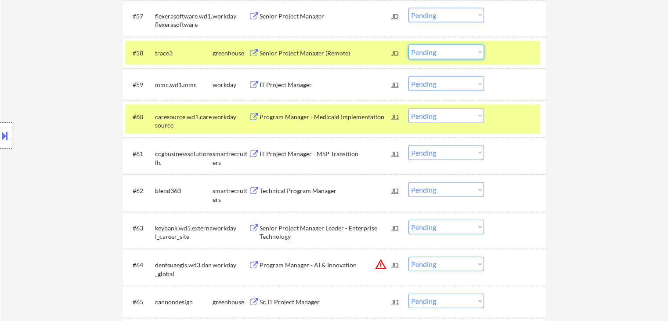
click at [447, 46] on select "Choose an option... Pending Applied Excluded (Questions) Excluded (Expired) Exc…" at bounding box center [447, 52] width 76 height 14
click at [438, 54] on select "Choose an option... Pending Applied Excluded (Questions) Excluded (Expired) Exc…" at bounding box center [447, 52] width 76 height 14
click at [409, 45] on select "Choose an option... Pending Applied Excluded (Questions) Excluded (Expired) Exc…" at bounding box center [447, 52] width 76 height 14
select select ""pending""
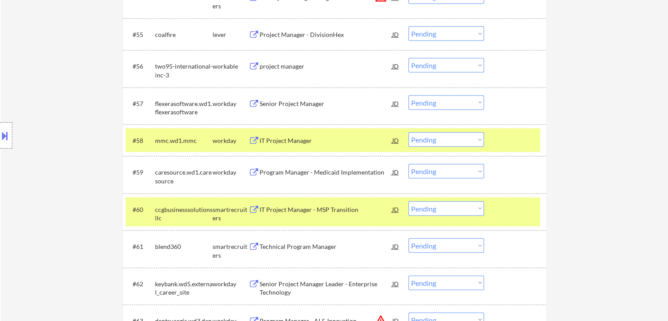
scroll to position [2062, 0]
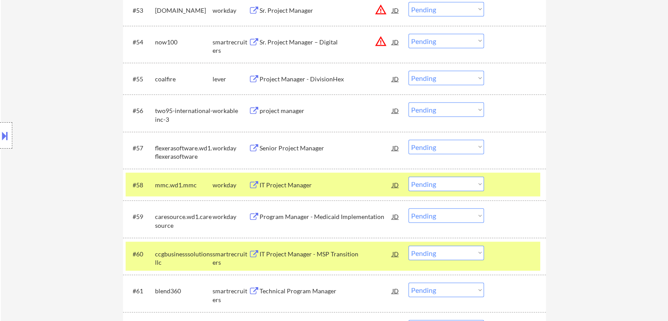
click at [300, 76] on div "Project Manager - DivisionHex" at bounding box center [326, 79] width 133 height 9
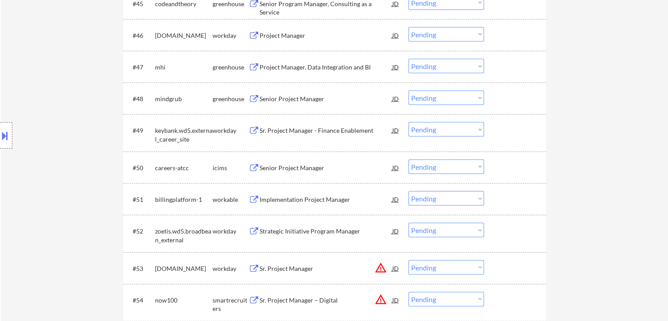
scroll to position [1755, 0]
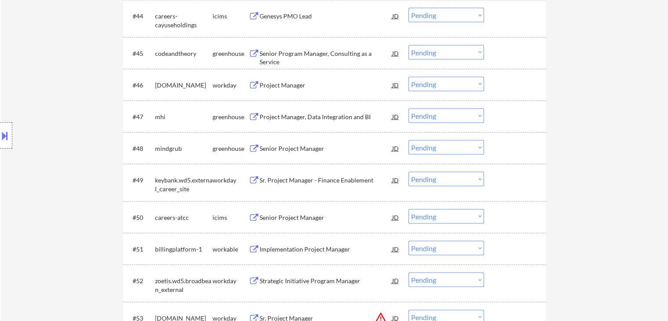
click at [283, 118] on div "Project Manager, Data Integration and BI" at bounding box center [326, 116] width 133 height 9
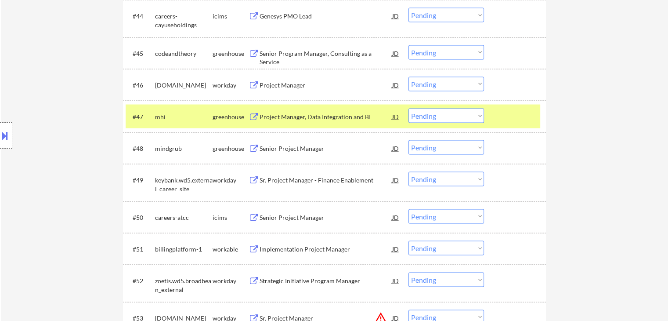
drag, startPoint x: 445, startPoint y: 113, endPoint x: 444, endPoint y: 119, distance: 6.2
click at [445, 113] on select "Choose an option... Pending Applied Excluded (Questions) Excluded (Expired) Exc…" at bounding box center [447, 116] width 76 height 14
click at [409, 109] on select "Choose an option... Pending Applied Excluded (Questions) Excluded (Expired) Exc…" at bounding box center [447, 116] width 76 height 14
select select ""pending""
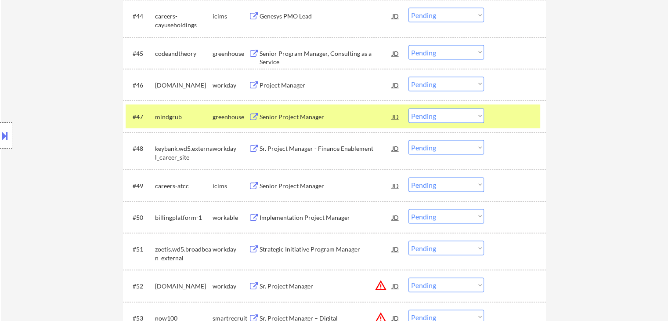
click at [293, 116] on div "Senior Project Manager" at bounding box center [326, 116] width 133 height 9
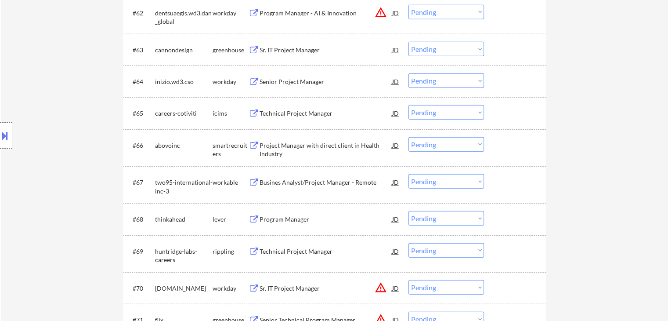
scroll to position [2370, 0]
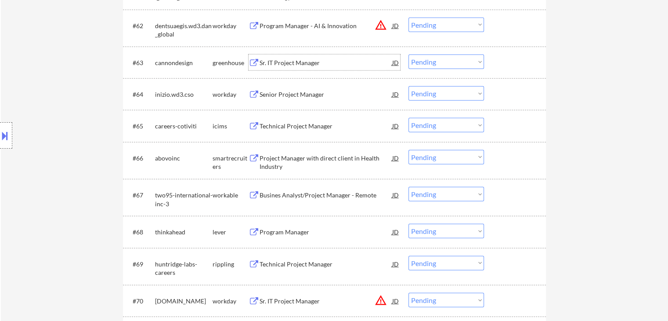
click at [286, 60] on div "Sr. IT Project Manager" at bounding box center [326, 62] width 133 height 9
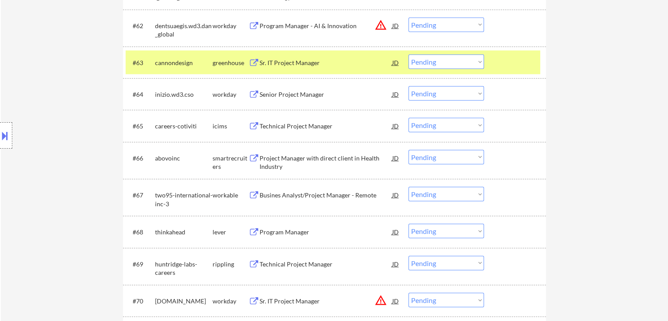
click at [457, 61] on select "Choose an option... Pending Applied Excluded (Questions) Excluded (Expired) Exc…" at bounding box center [447, 61] width 76 height 14
click at [409, 54] on select "Choose an option... Pending Applied Excluded (Questions) Excluded (Expired) Exc…" at bounding box center [447, 61] width 76 height 14
drag, startPoint x: 616, startPoint y: 94, endPoint x: 569, endPoint y: 44, distance: 68.4
select select ""pending""
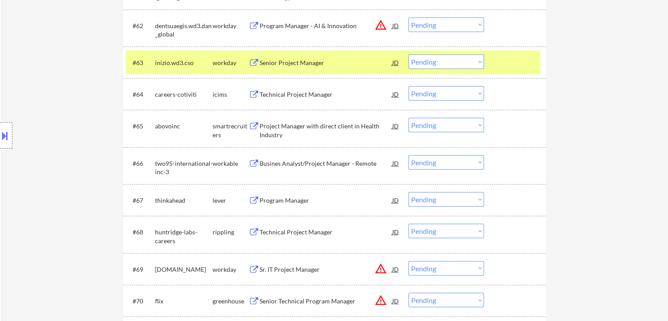
drag, startPoint x: 91, startPoint y: 115, endPoint x: 99, endPoint y: 118, distance: 8.3
click at [91, 116] on div "Location Inclusions:" at bounding box center [78, 135] width 157 height 163
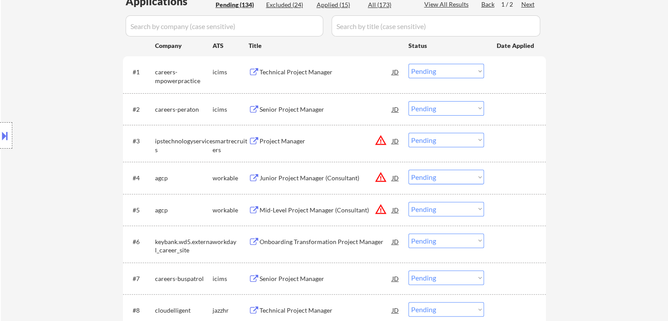
scroll to position [0, 0]
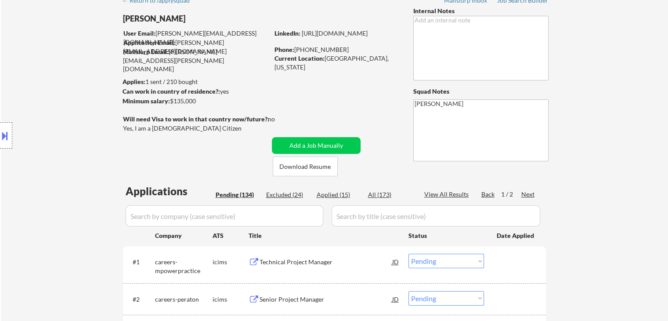
click at [67, 123] on div "Location Inclusions:" at bounding box center [78, 135] width 157 height 163
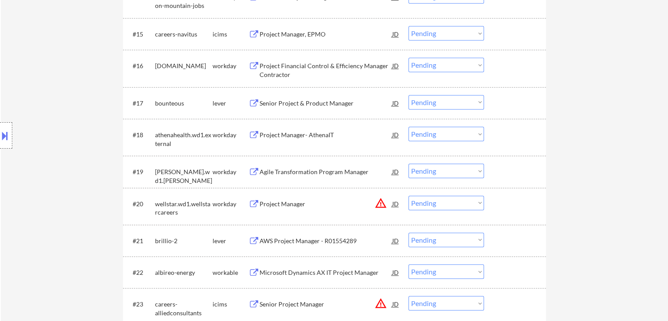
scroll to position [791, 0]
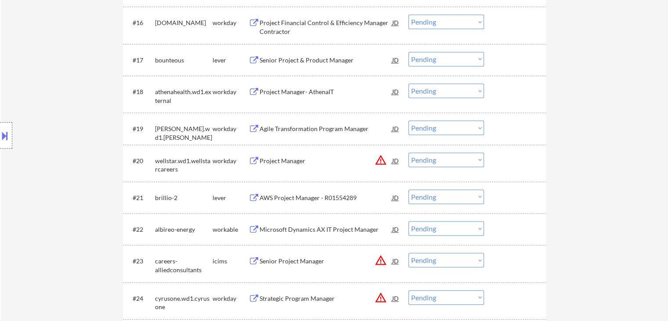
drag, startPoint x: 292, startPoint y: 61, endPoint x: 326, endPoint y: 55, distance: 35.3
click at [292, 61] on div "Senior Project & Product Manager" at bounding box center [326, 60] width 133 height 9
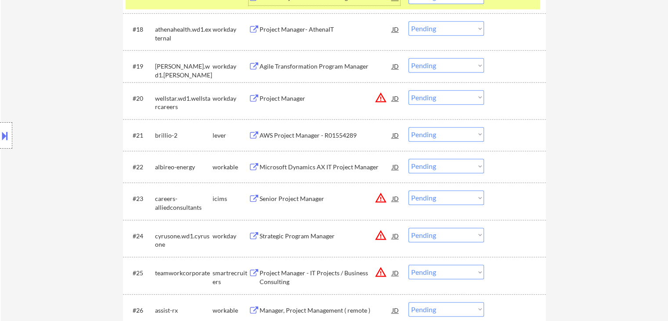
scroll to position [879, 0]
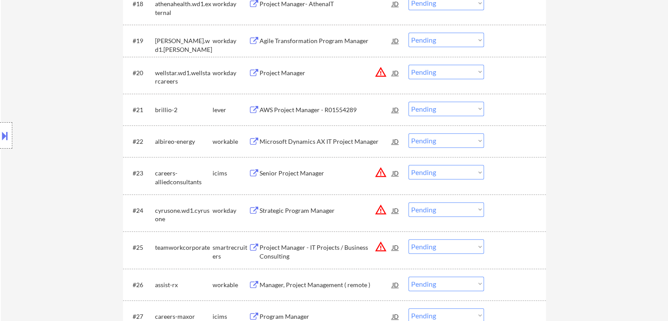
click at [299, 111] on div "AWS Project Manager - R01554289" at bounding box center [326, 109] width 133 height 9
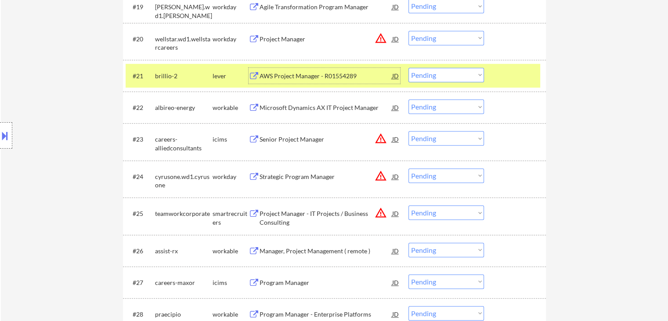
scroll to position [966, 0]
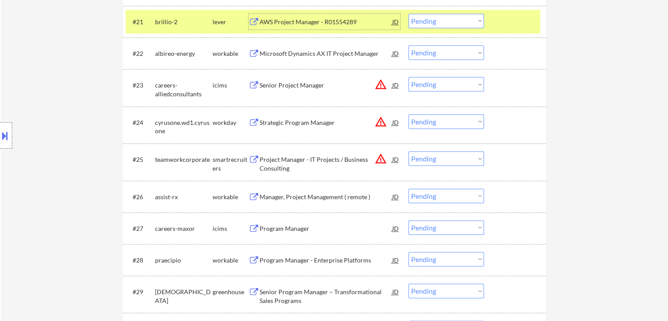
click at [312, 199] on div "Manager, Project Management ( remote )" at bounding box center [326, 196] width 133 height 9
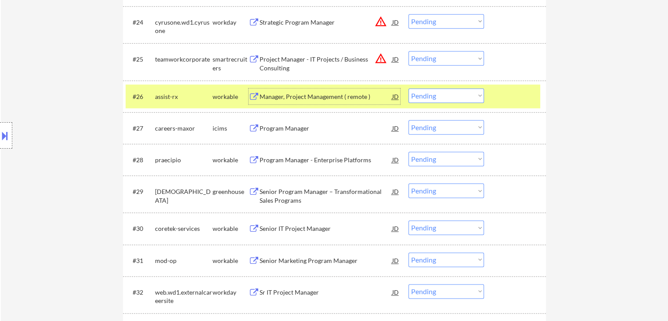
scroll to position [1098, 0]
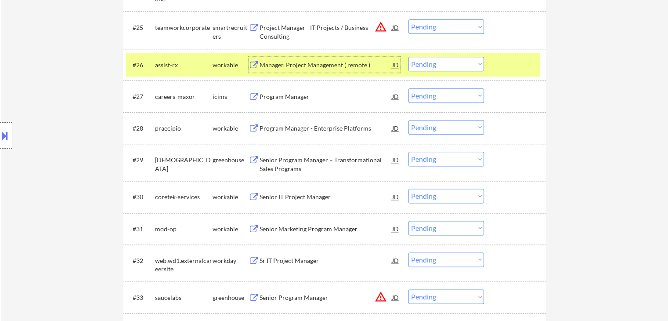
click at [266, 133] on div "Program Manager - Enterprise Platforms" at bounding box center [326, 128] width 133 height 16
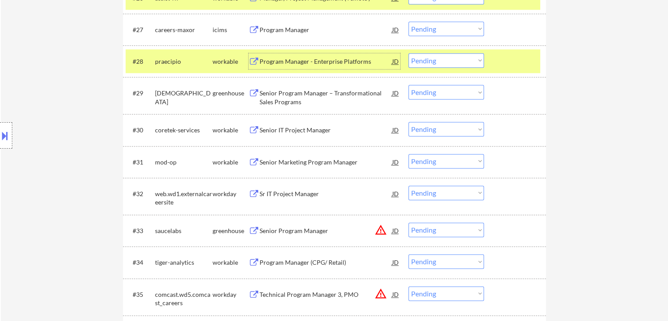
scroll to position [1274, 0]
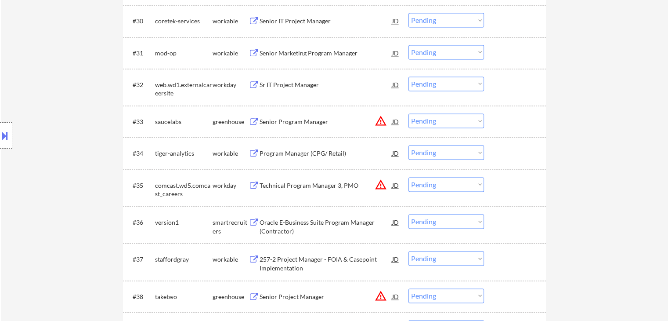
click at [311, 54] on div "Senior Marketing Program Manager" at bounding box center [326, 53] width 133 height 9
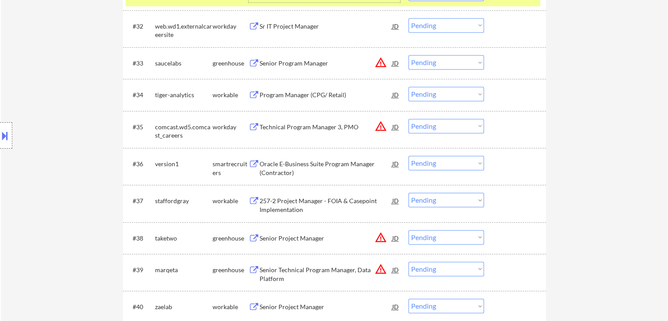
scroll to position [1450, 0]
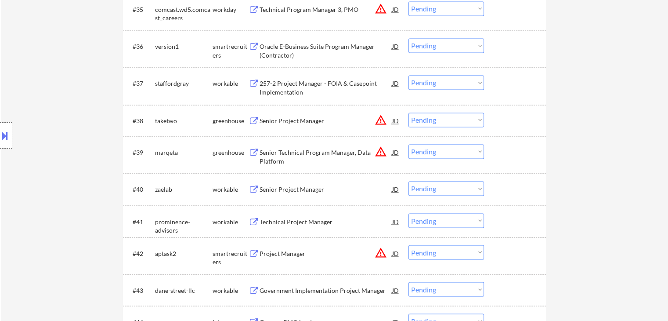
click at [282, 194] on div "Senior Project Manager" at bounding box center [326, 189] width 133 height 16
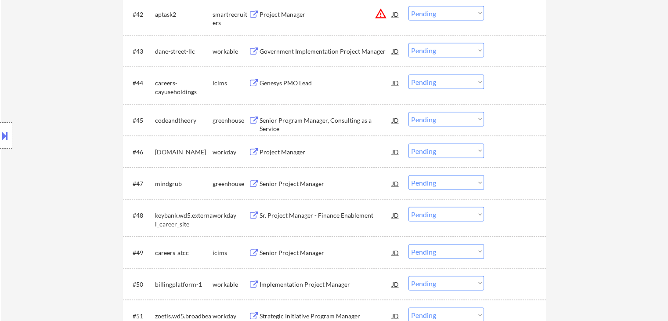
scroll to position [1713, 0]
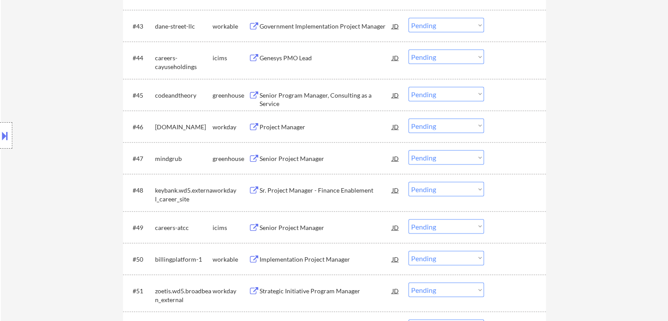
click at [301, 97] on div "Senior Program Manager, Consulting as a Service" at bounding box center [326, 99] width 133 height 17
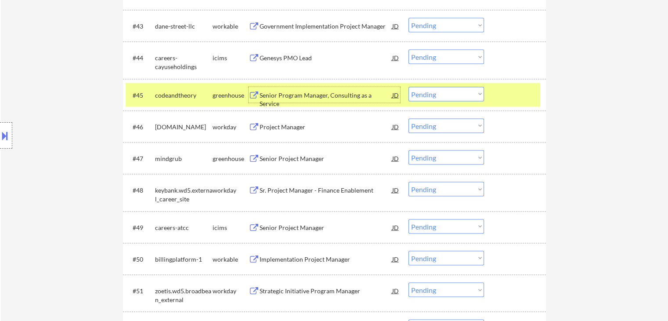
click at [283, 159] on div "Senior Project Manager" at bounding box center [326, 158] width 133 height 9
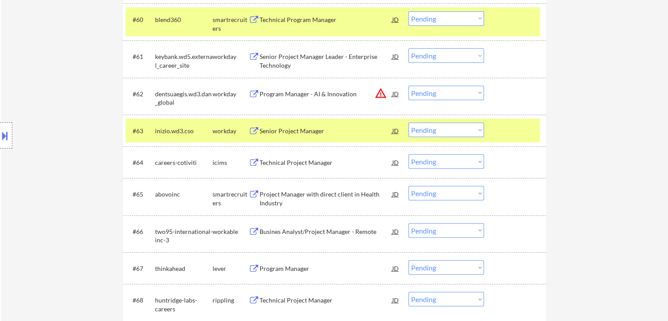
scroll to position [2328, 0]
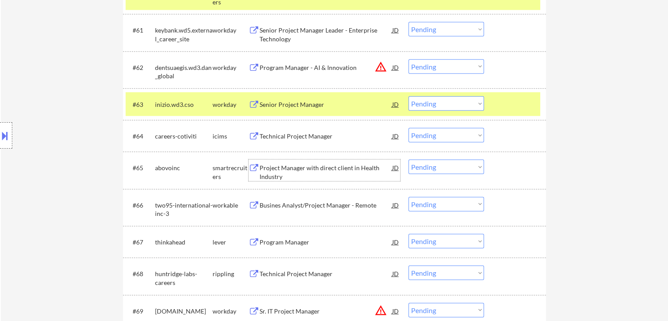
drag, startPoint x: 292, startPoint y: 162, endPoint x: 295, endPoint y: 230, distance: 68.2
click at [293, 162] on div "Project Manager with direct client in Health Industry" at bounding box center [326, 169] width 133 height 21
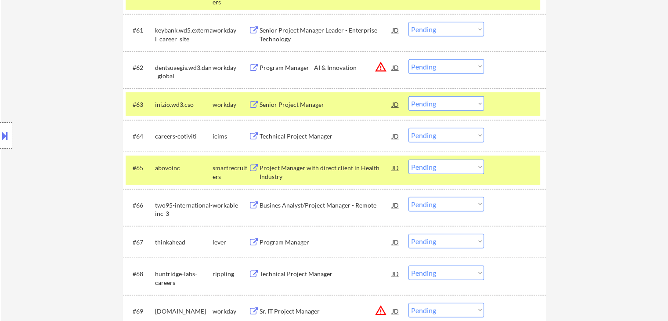
click at [290, 242] on div "Program Manager" at bounding box center [326, 242] width 133 height 9
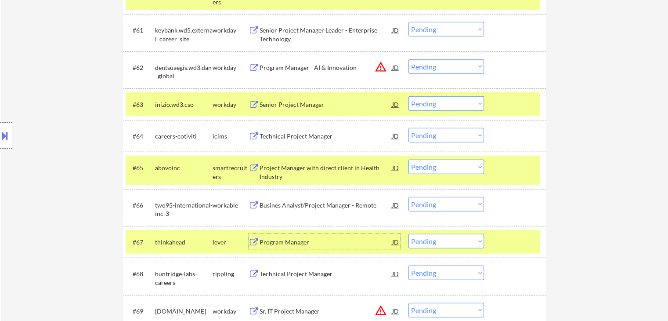
drag, startPoint x: 286, startPoint y: 276, endPoint x: 233, endPoint y: 316, distance: 66.8
click at [286, 275] on div "Technical Project Manager" at bounding box center [326, 273] width 133 height 9
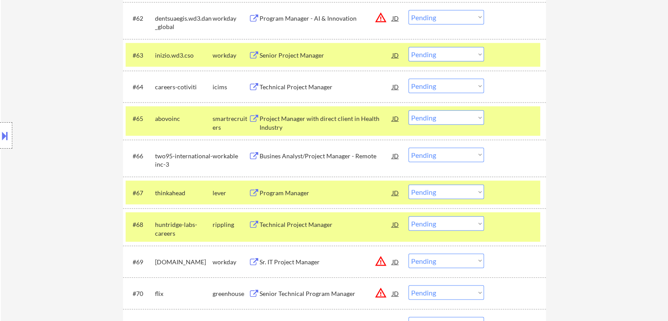
scroll to position [2416, 0]
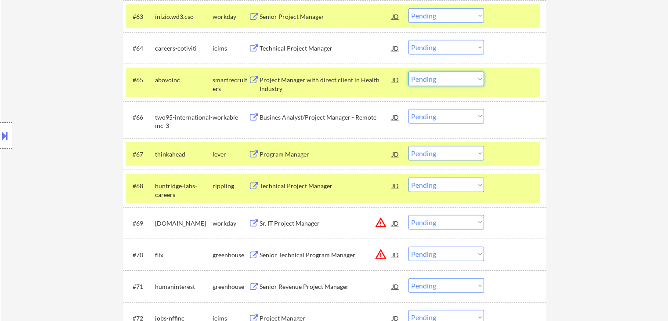
click at [429, 81] on select "Choose an option... Pending Applied Excluded (Questions) Excluded (Expired) Exc…" at bounding box center [447, 79] width 76 height 14
click at [409, 72] on select "Choose an option... Pending Applied Excluded (Questions) Excluded (Expired) Exc…" at bounding box center [447, 79] width 76 height 14
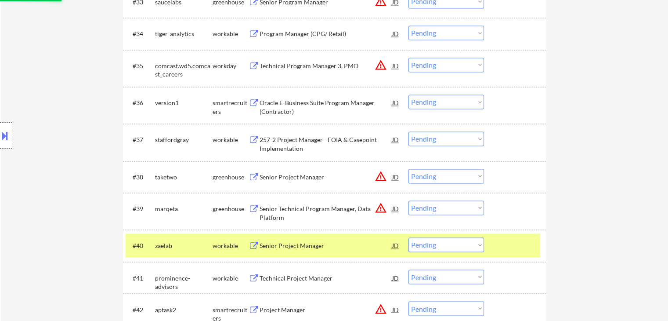
scroll to position [1362, 0]
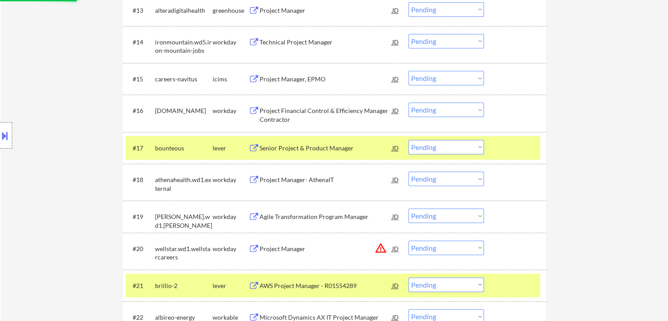
select select ""pending""
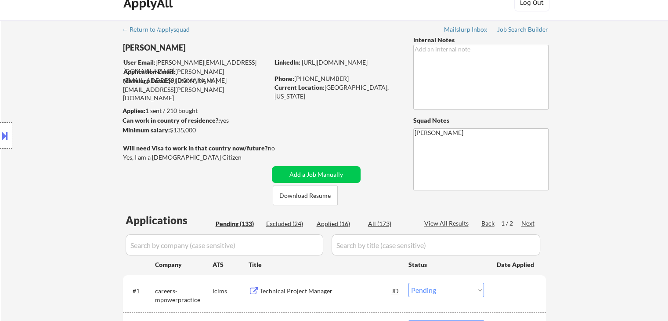
scroll to position [0, 0]
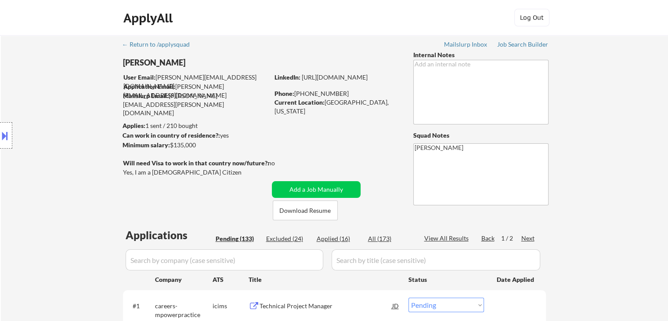
click at [86, 148] on div "Location Inclusions:" at bounding box center [78, 135] width 157 height 163
drag, startPoint x: 90, startPoint y: 159, endPoint x: 91, endPoint y: 154, distance: 4.9
click at [90, 156] on div "Location Inclusions:" at bounding box center [78, 135] width 157 height 163
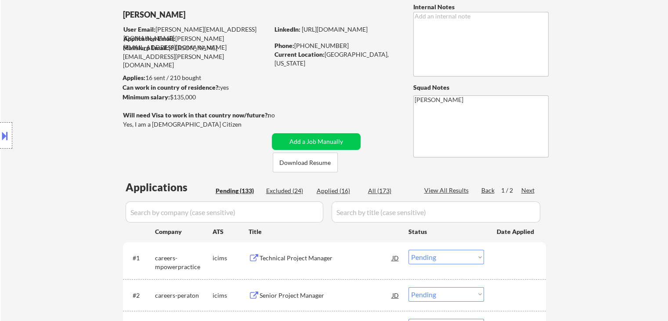
scroll to position [88, 0]
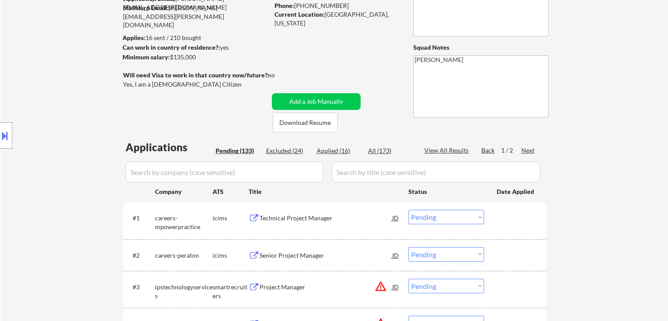
click at [76, 132] on div "Location Inclusions:" at bounding box center [78, 135] width 157 height 163
click at [61, 156] on div "Location Inclusions:" at bounding box center [78, 135] width 157 height 163
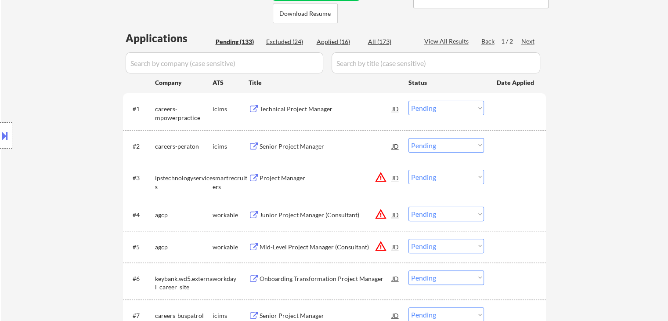
scroll to position [176, 0]
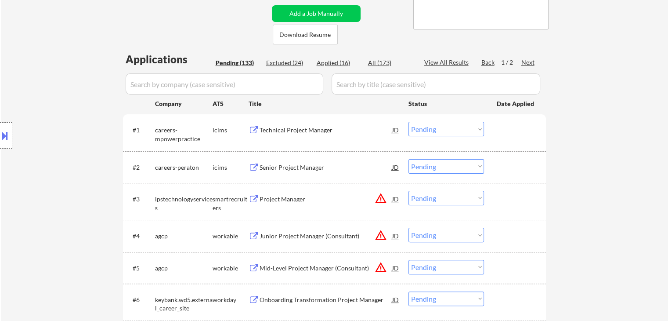
drag, startPoint x: 666, startPoint y: 89, endPoint x: 658, endPoint y: 67, distance: 23.5
